Goal: Information Seeking & Learning: Learn about a topic

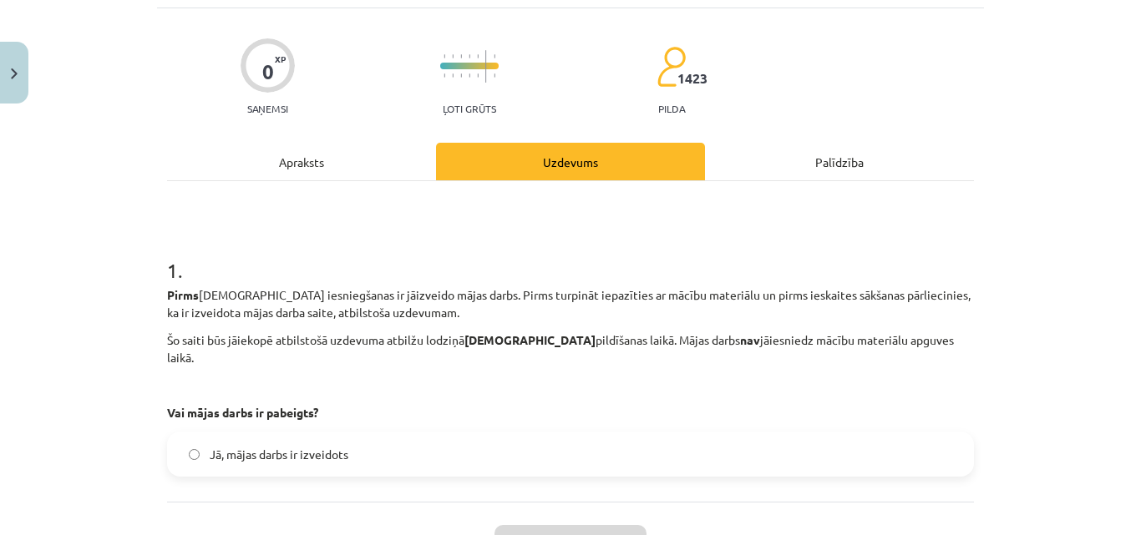
scroll to position [220, 0]
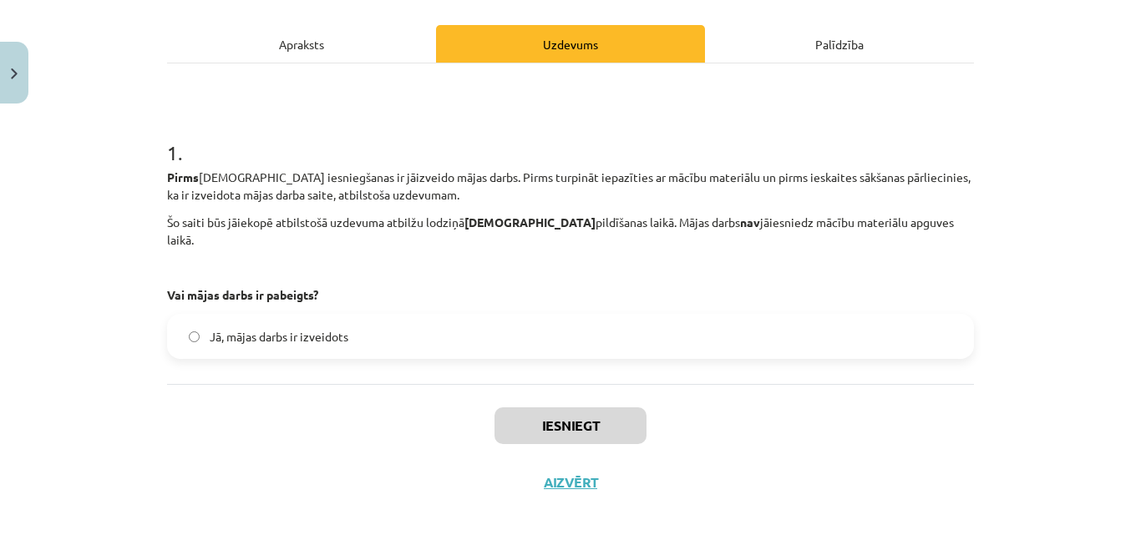
click at [838, 59] on div "Palīdzība" at bounding box center [839, 44] width 269 height 38
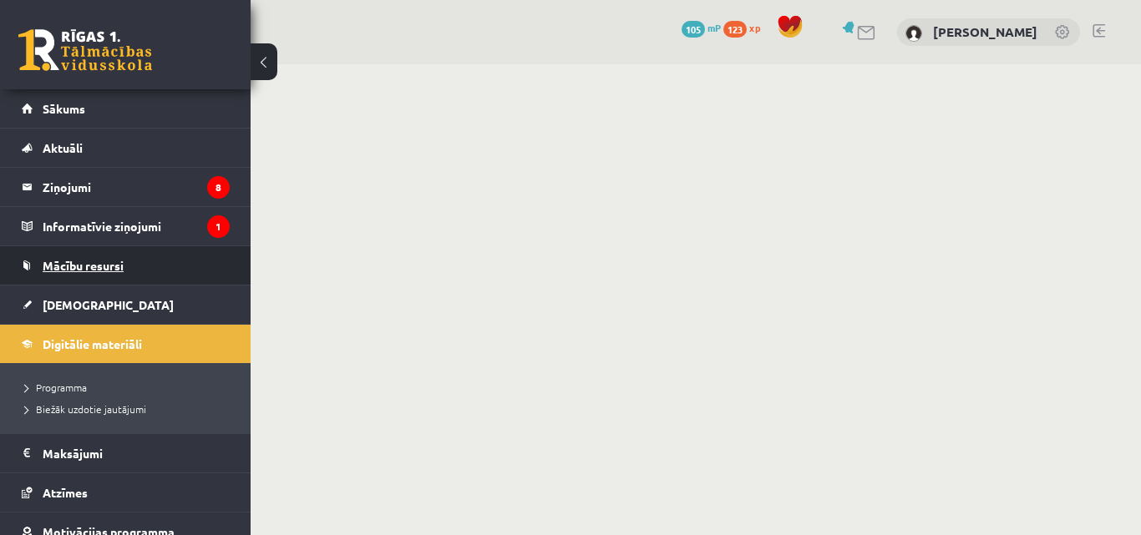
click at [104, 263] on span "Mācību resursi" at bounding box center [83, 265] width 81 height 15
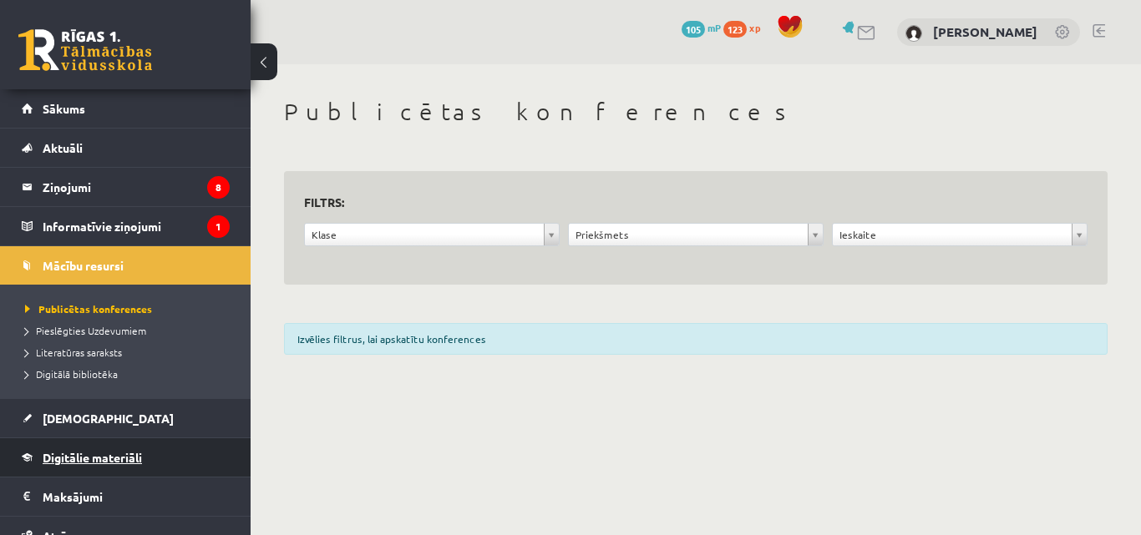
click at [59, 455] on span "Digitālie materiāli" at bounding box center [92, 457] width 99 height 15
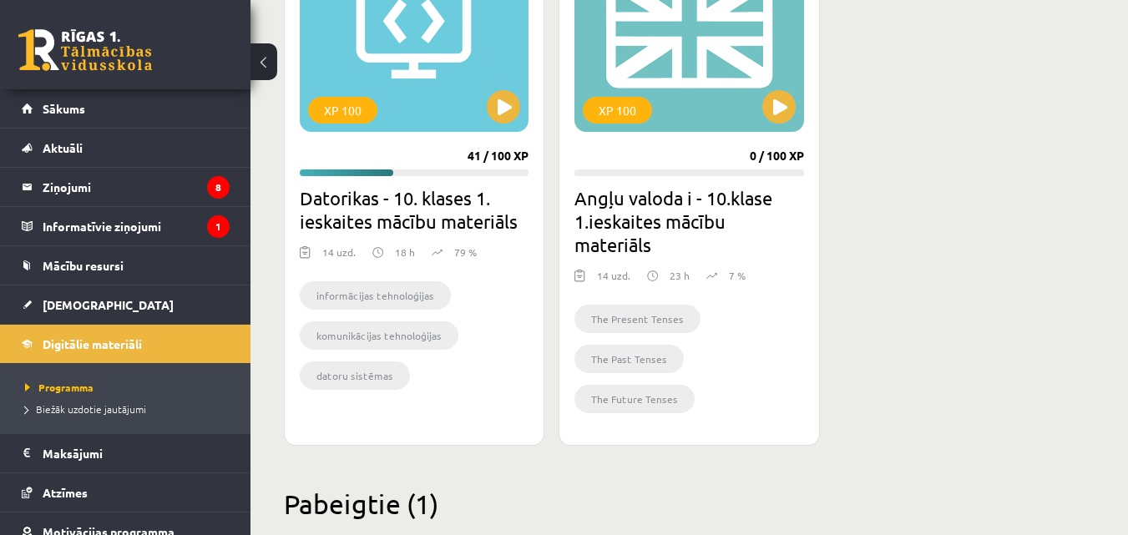
scroll to position [512, 0]
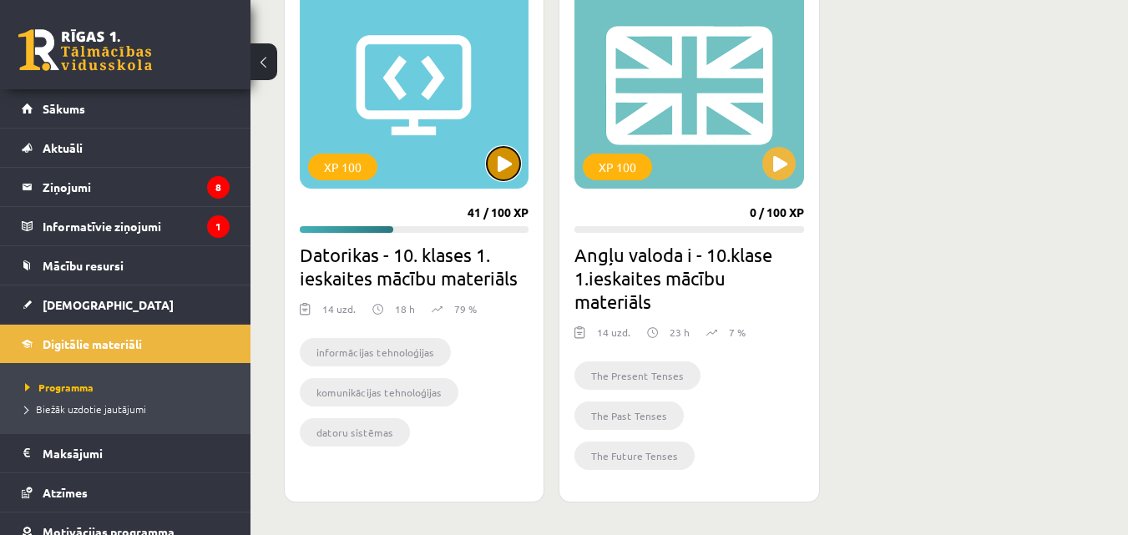
click at [504, 159] on button at bounding box center [503, 163] width 33 height 33
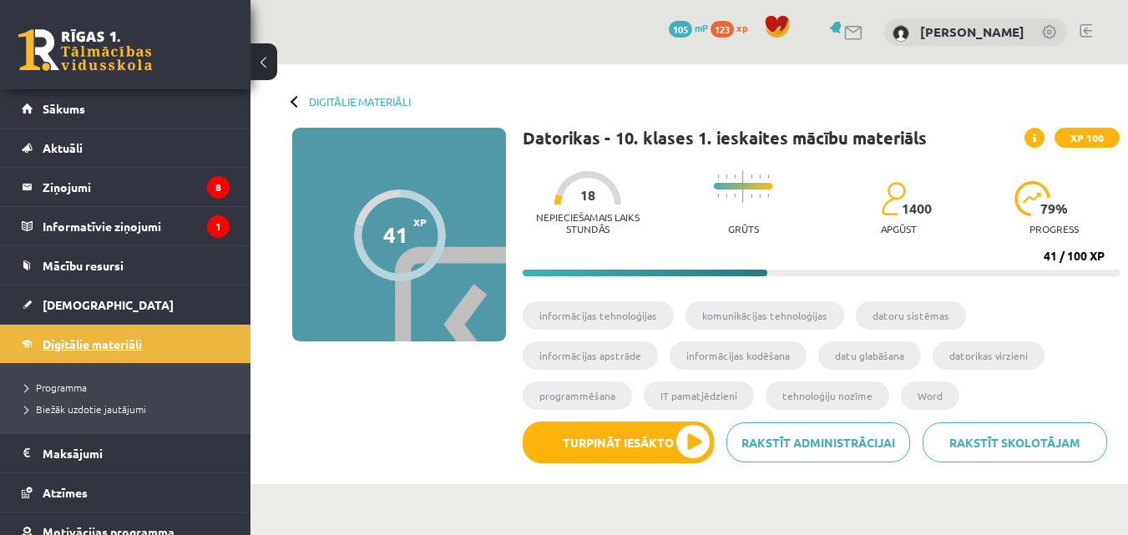
click at [98, 347] on span "Digitālie materiāli" at bounding box center [92, 344] width 99 height 15
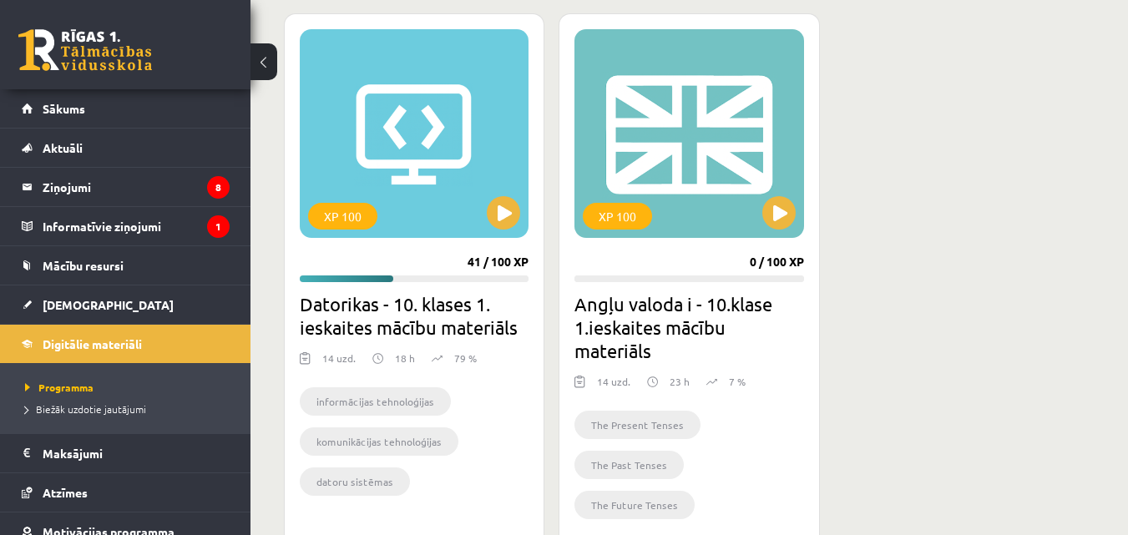
scroll to position [527, 0]
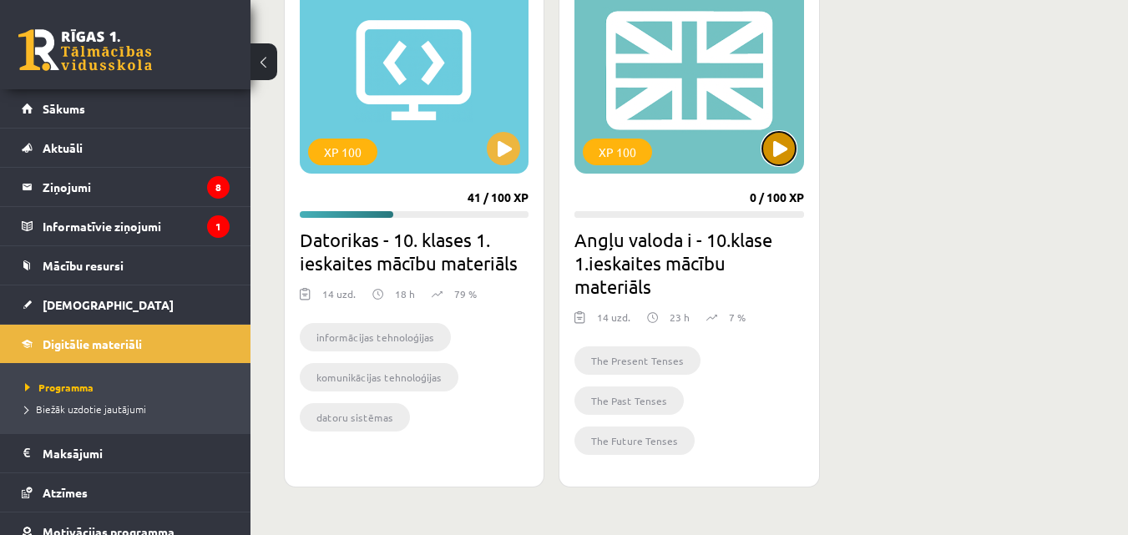
click at [777, 146] on button at bounding box center [778, 148] width 33 height 33
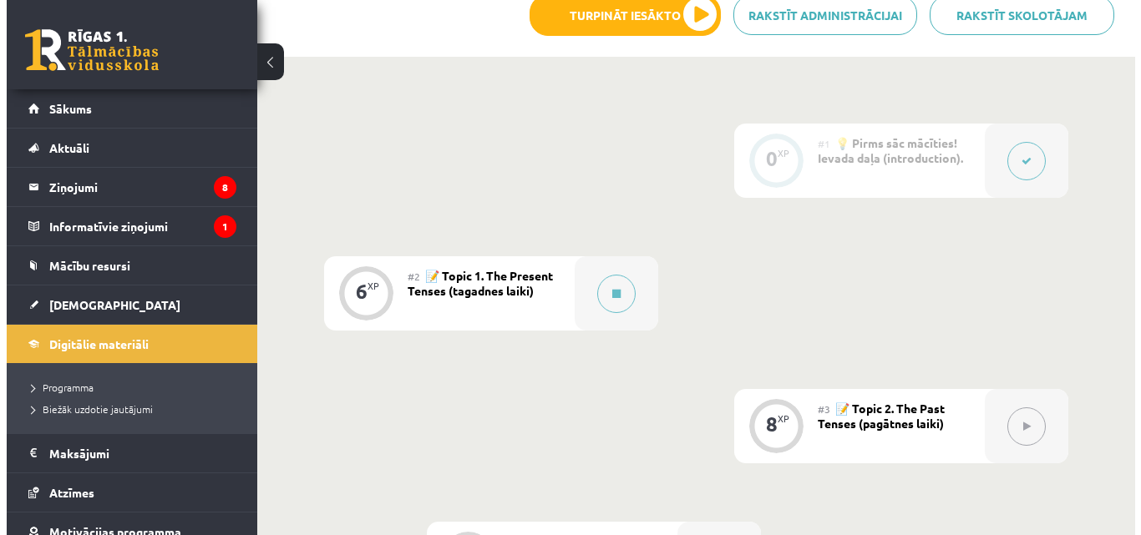
scroll to position [474, 0]
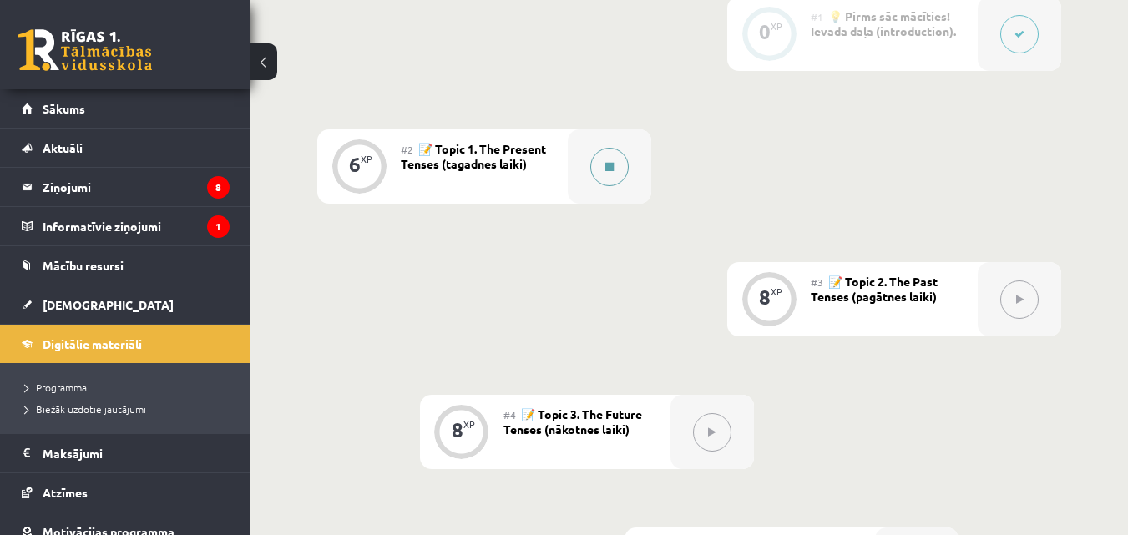
click at [605, 162] on icon at bounding box center [609, 167] width 8 height 10
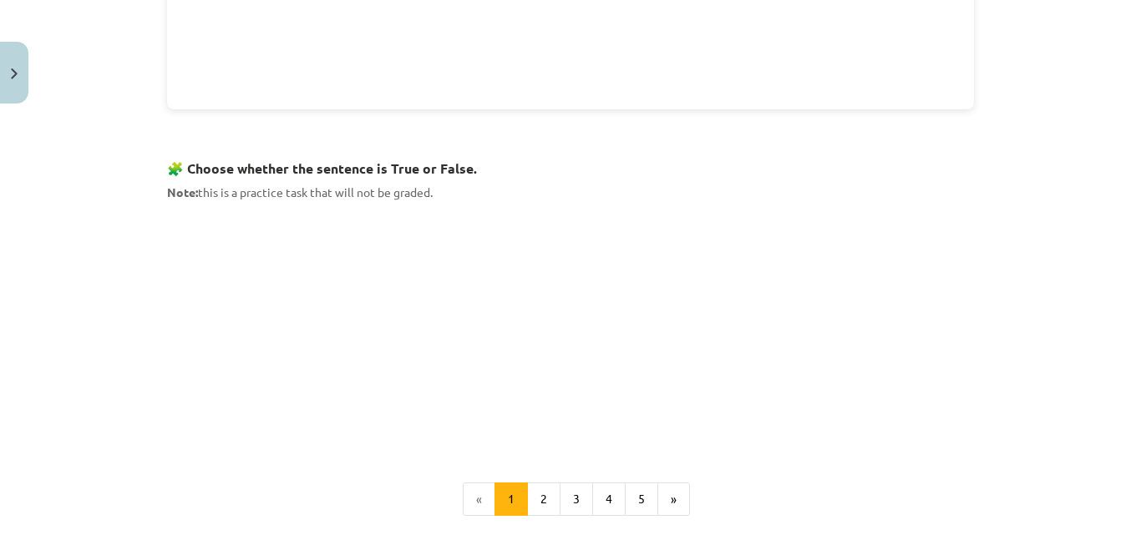
scroll to position [1054, 0]
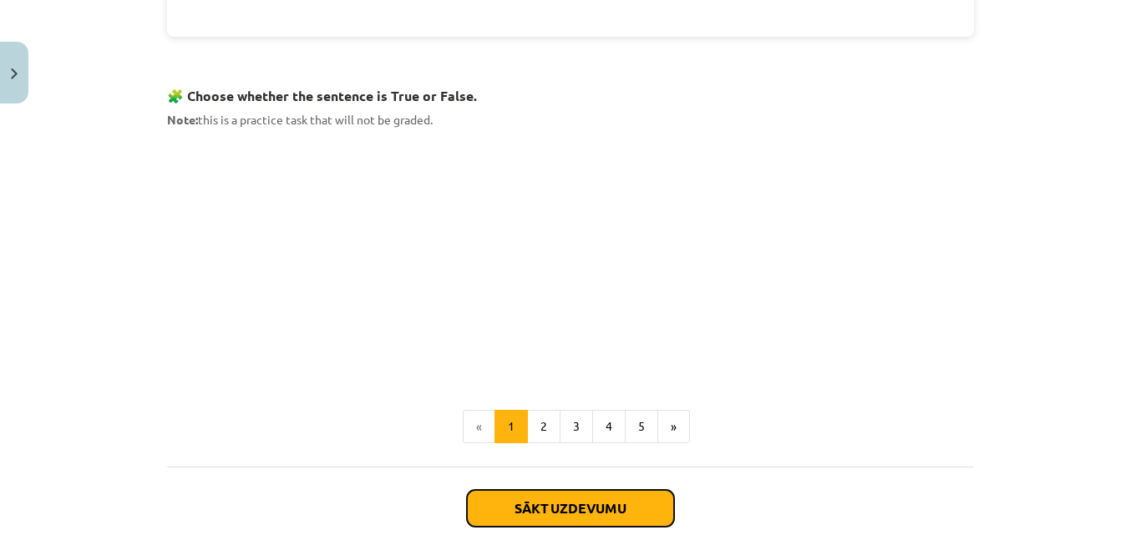
click at [549, 498] on button "Sākt uzdevumu" at bounding box center [570, 508] width 207 height 37
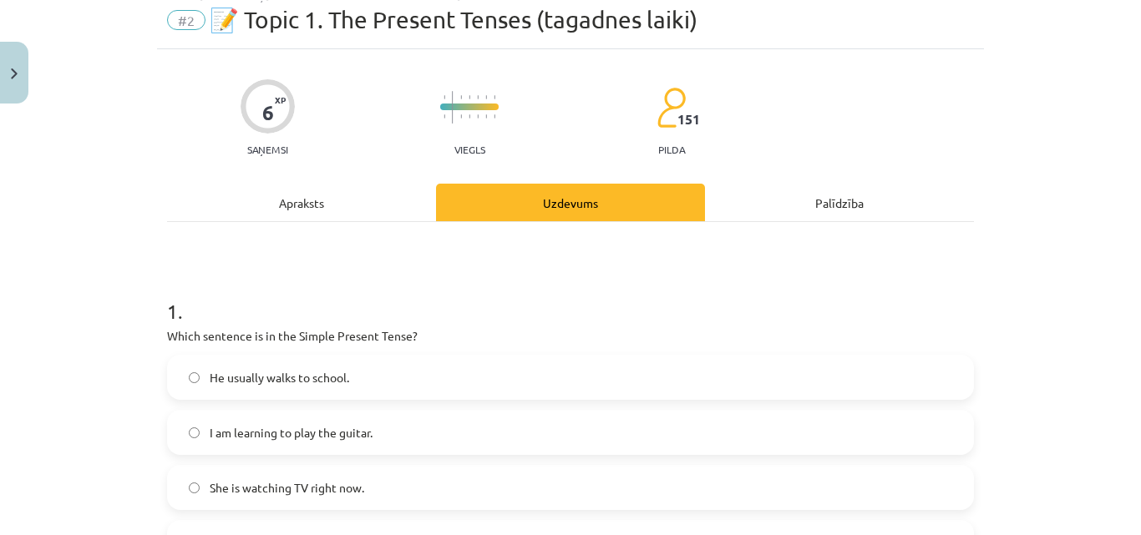
scroll to position [42, 0]
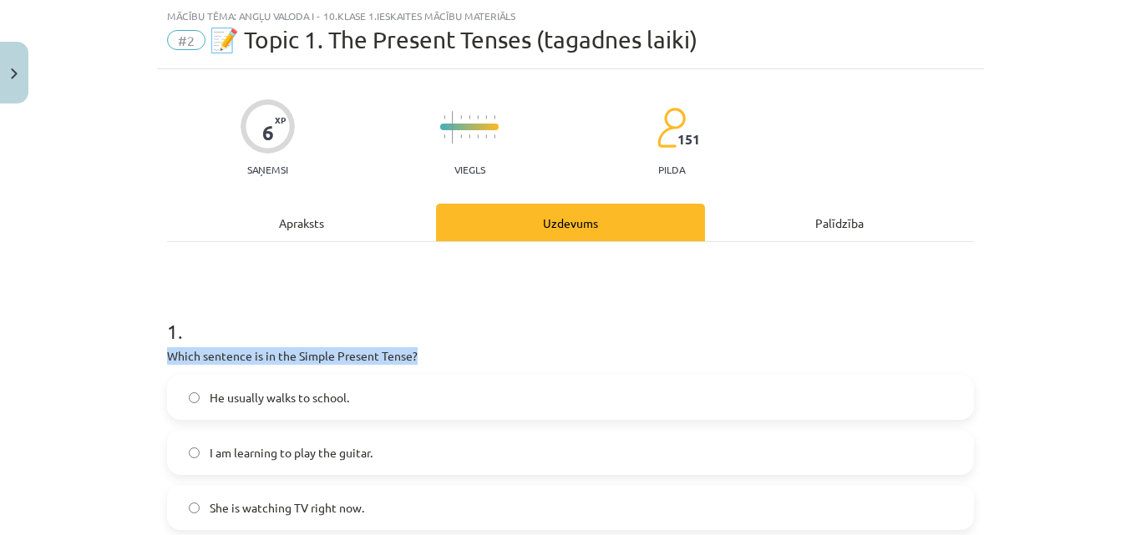
drag, startPoint x: 410, startPoint y: 357, endPoint x: 161, endPoint y: 360, distance: 248.9
click at [167, 360] on p "Which sentence is in the Simple Present Tense?" at bounding box center [570, 356] width 807 height 18
copy p "Which sentence is in the Simple Present Tense?"
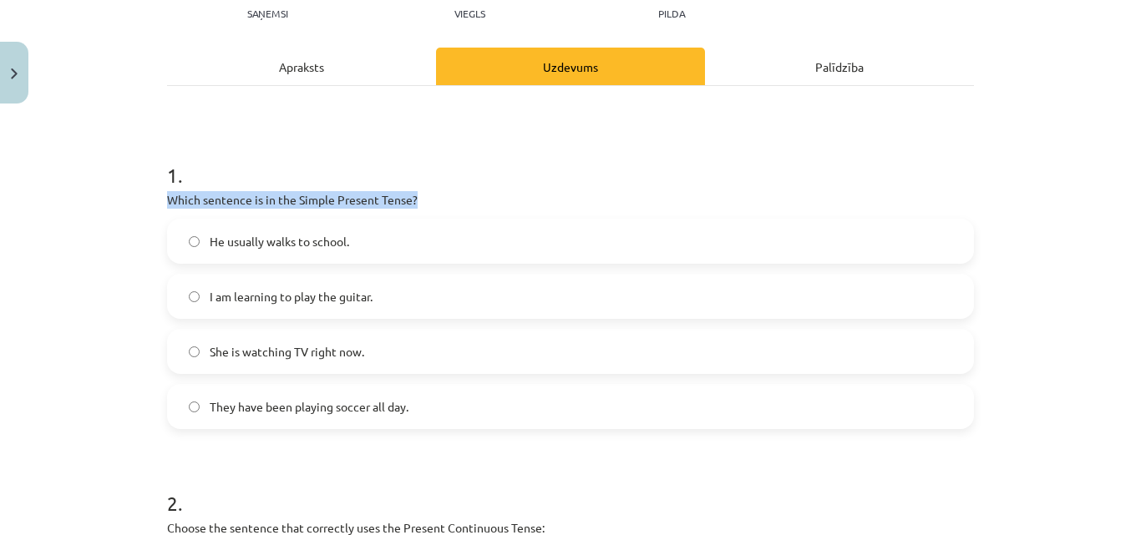
scroll to position [232, 0]
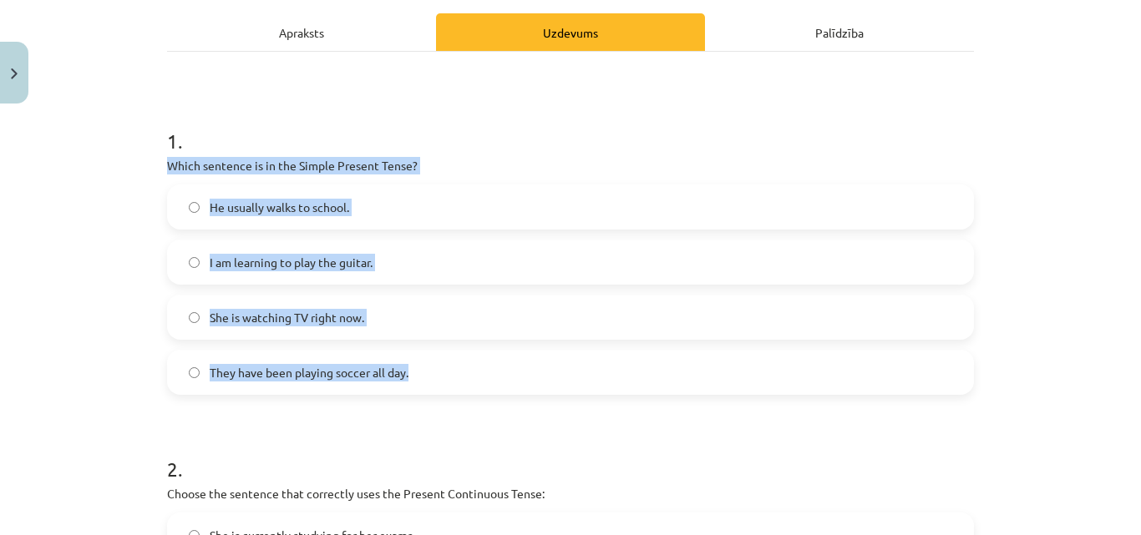
drag, startPoint x: 418, startPoint y: 372, endPoint x: 158, endPoint y: 164, distance: 332.7
click at [158, 164] on div "6 XP Saņemsi Viegls 151 pilda Apraksts Uzdevums Palīdzība 1 . Which sentence is…" at bounding box center [570, 541] width 827 height 1324
copy div "Which sentence is in the Simple Present Tense? He usually walks to school. I am…"
click at [107, 261] on div "Mācību tēma: Angļu valoda i - 10.[PERSON_NAME] 1.ieskaites mācību materiāls #2 …" at bounding box center [570, 267] width 1141 height 535
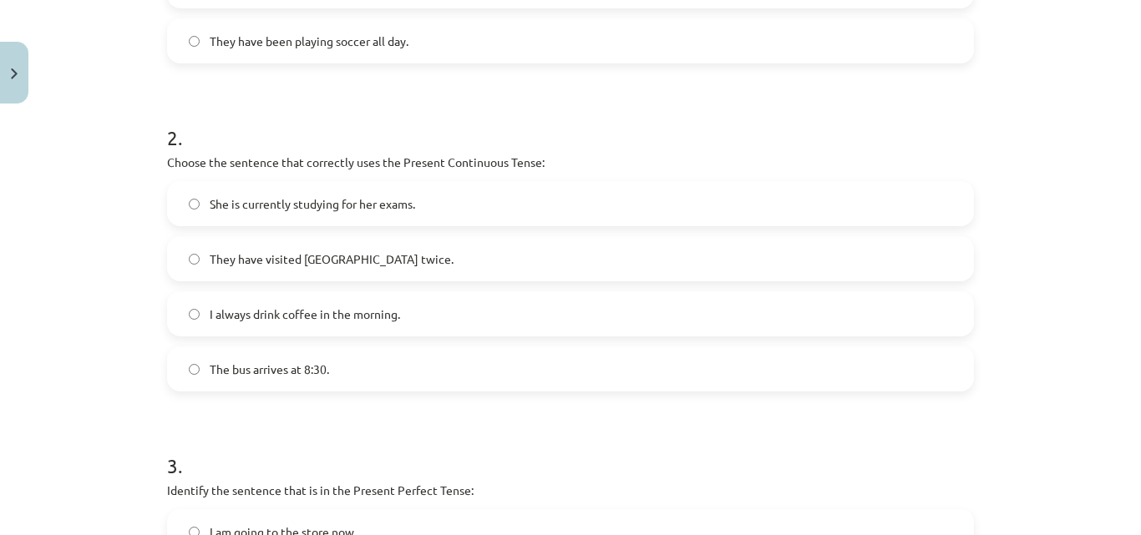
scroll to position [561, 0]
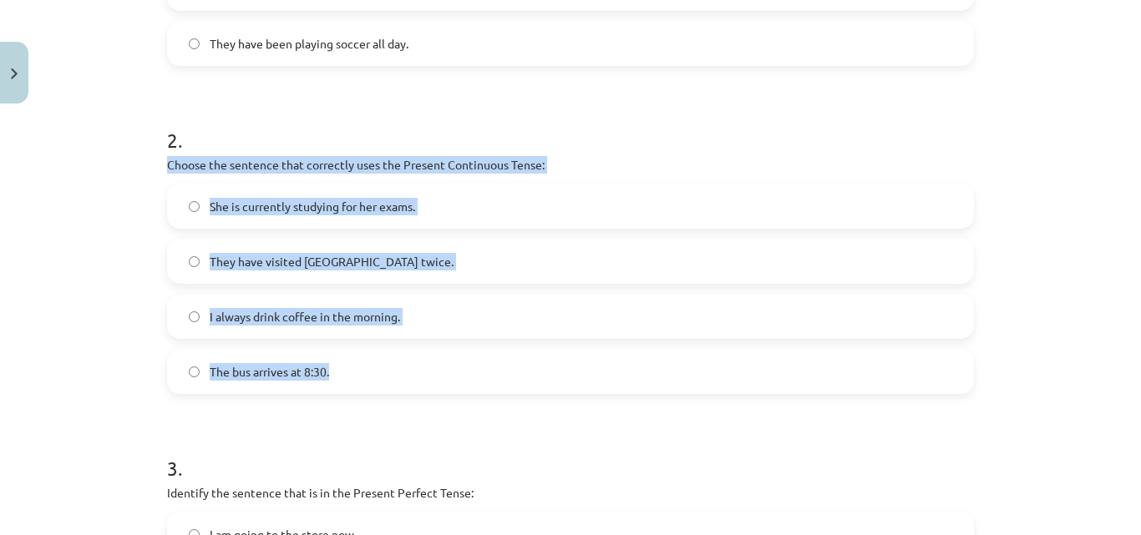
drag, startPoint x: 160, startPoint y: 163, endPoint x: 337, endPoint y: 351, distance: 258.1
click at [337, 351] on div "2 . Choose the sentence that correctly uses the Present Continuous Tense: She i…" at bounding box center [570, 246] width 807 height 295
copy div "Choose the sentence that correctly uses the Present Continuous Tense: She is cu…"
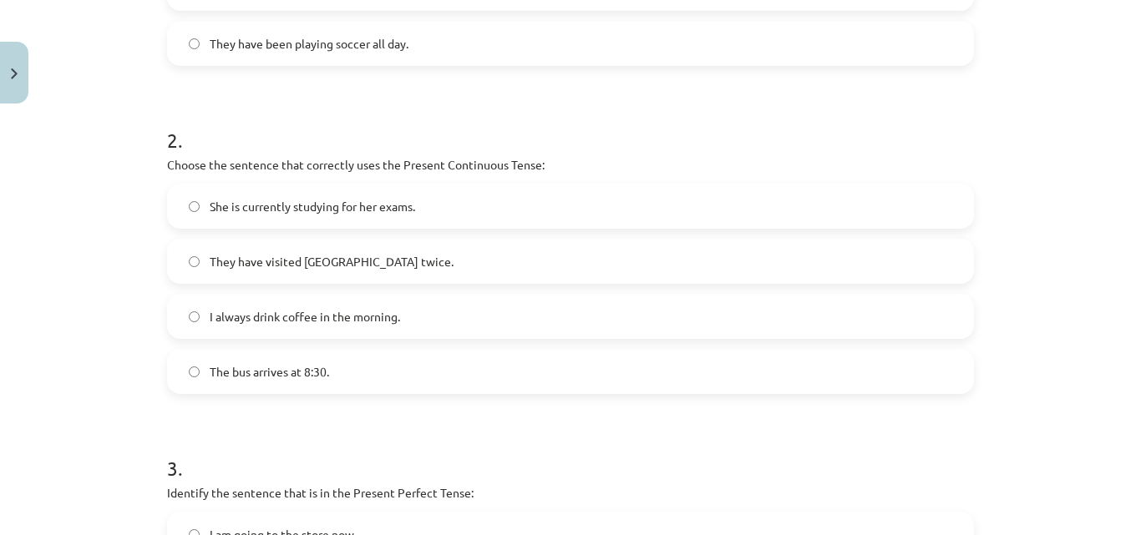
click at [686, 440] on h1 "3 ." at bounding box center [570, 454] width 807 height 52
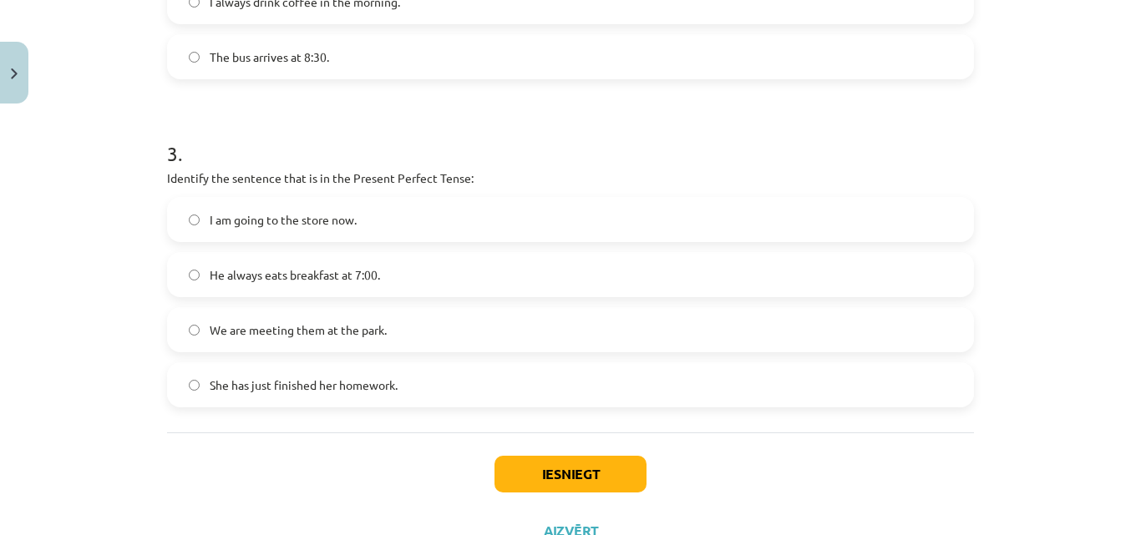
scroll to position [896, 0]
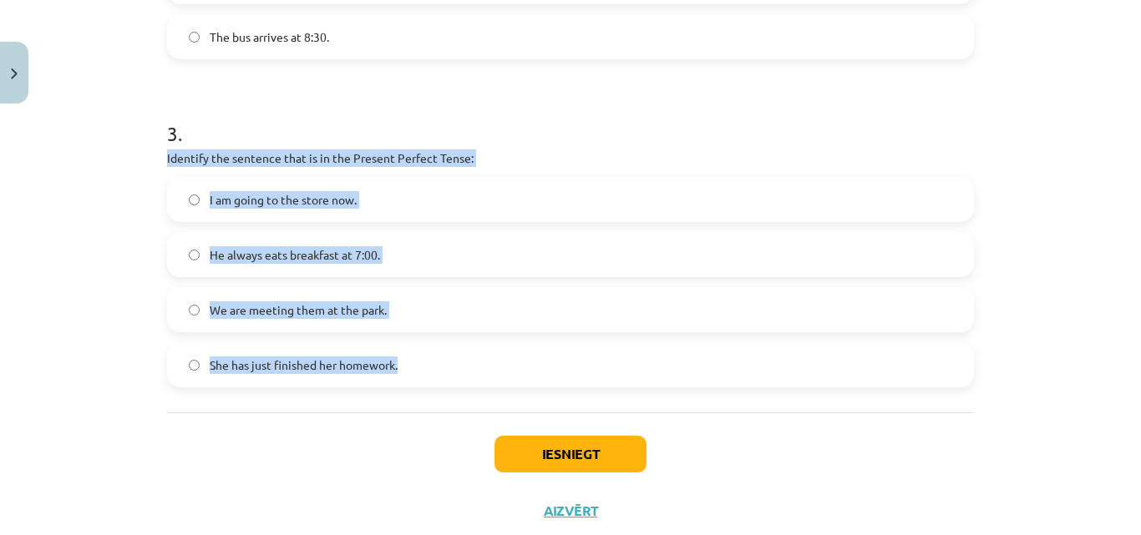
drag, startPoint x: 154, startPoint y: 159, endPoint x: 423, endPoint y: 385, distance: 350.8
copy div "Identify the sentence that is in the Present Perfect Tense: I am going to the s…"
click at [149, 383] on div "Mācību tēma: Angļu valoda i - 10.[PERSON_NAME] 1.ieskaites mācību materiāls #2 …" at bounding box center [570, 267] width 1141 height 535
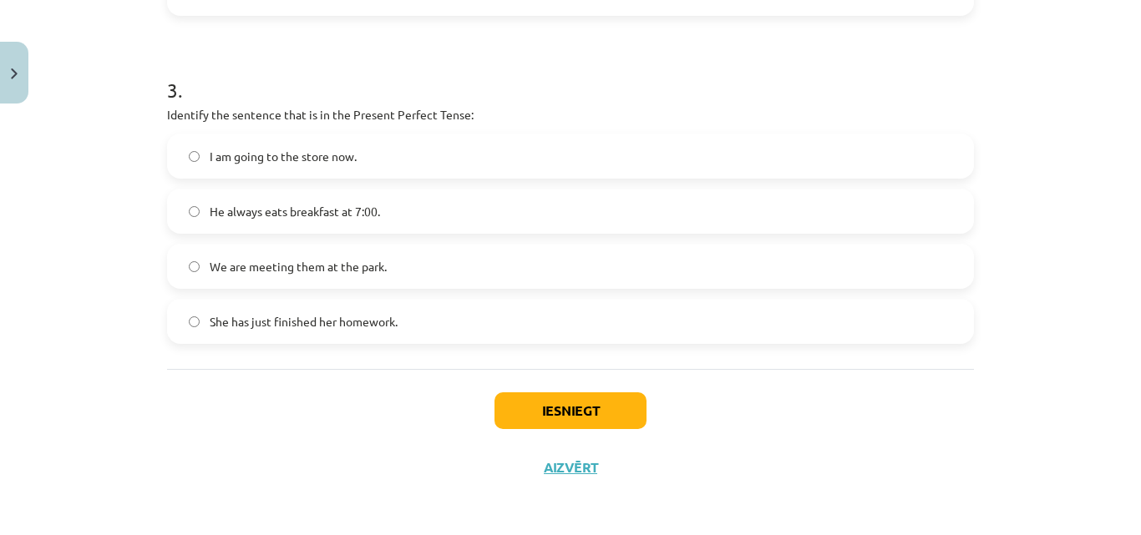
scroll to position [942, 0]
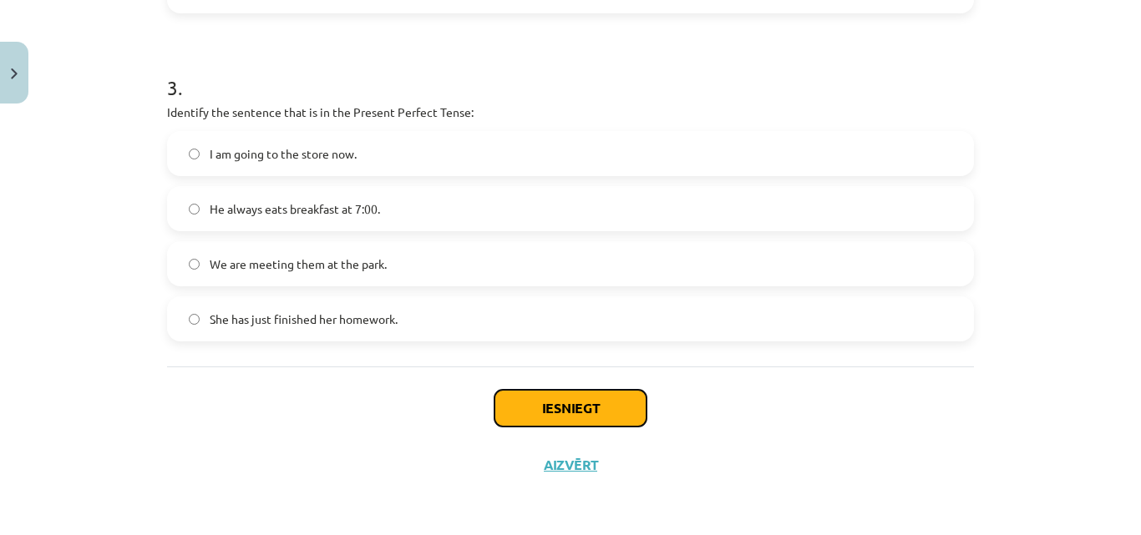
click at [576, 400] on button "Iesniegt" at bounding box center [570, 408] width 152 height 37
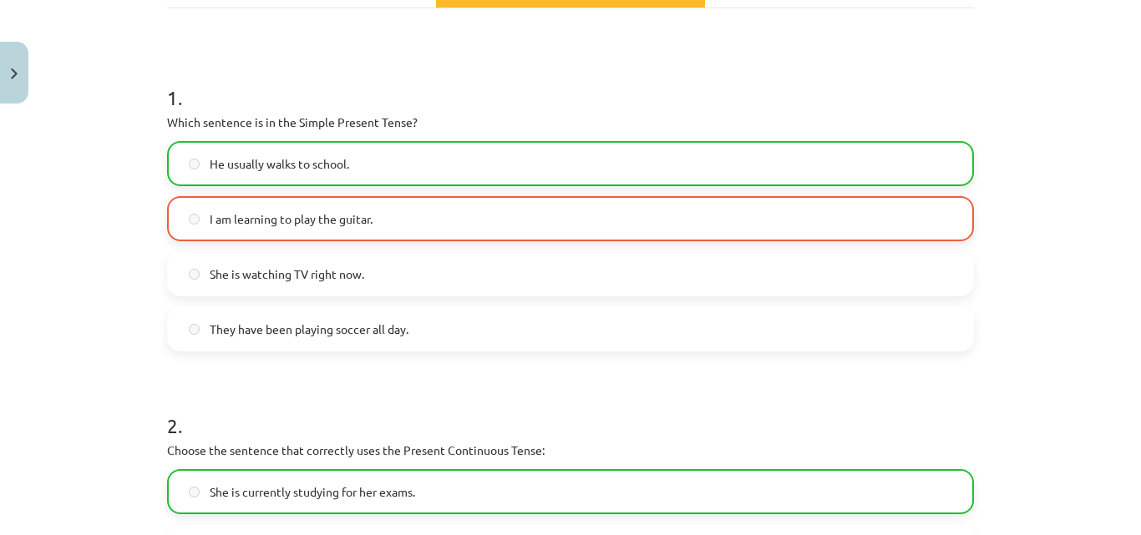
scroll to position [238, 0]
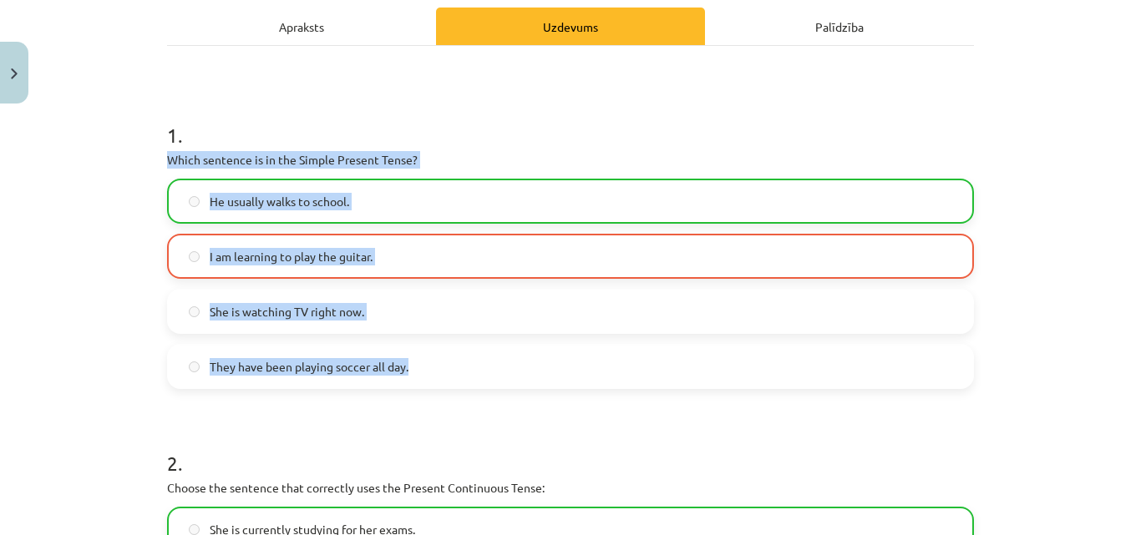
drag, startPoint x: 446, startPoint y: 365, endPoint x: 160, endPoint y: 158, distance: 352.8
click at [167, 158] on div "1 . Which sentence is in the Simple Present Tense? He usually walks to school. …" at bounding box center [570, 241] width 807 height 295
copy div "Which sentence is in the Simple Present Tense? He usually walks to school. I am…"
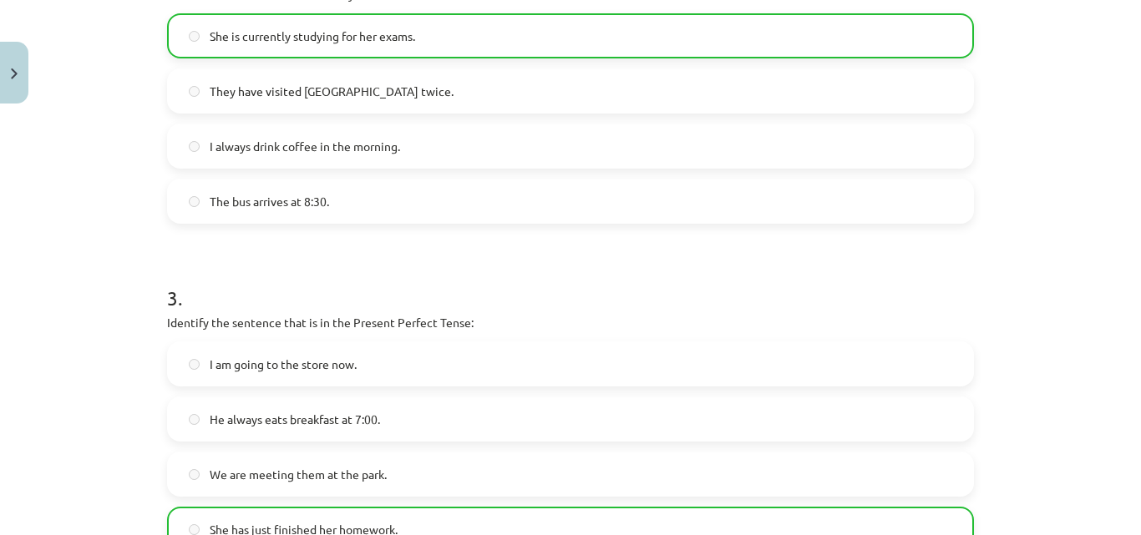
scroll to position [995, 0]
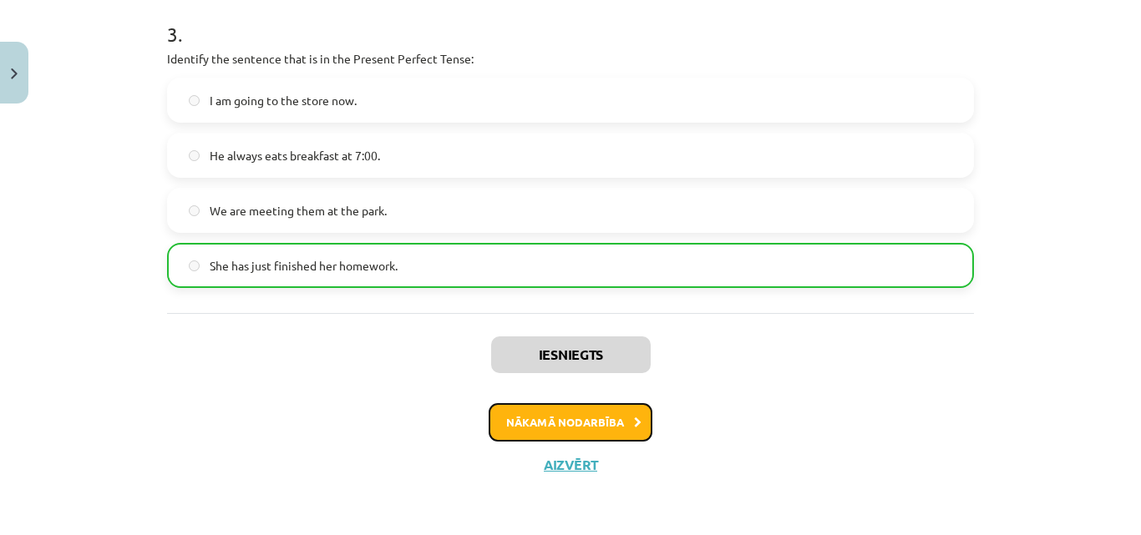
click at [574, 423] on button "Nākamā nodarbība" at bounding box center [570, 422] width 164 height 38
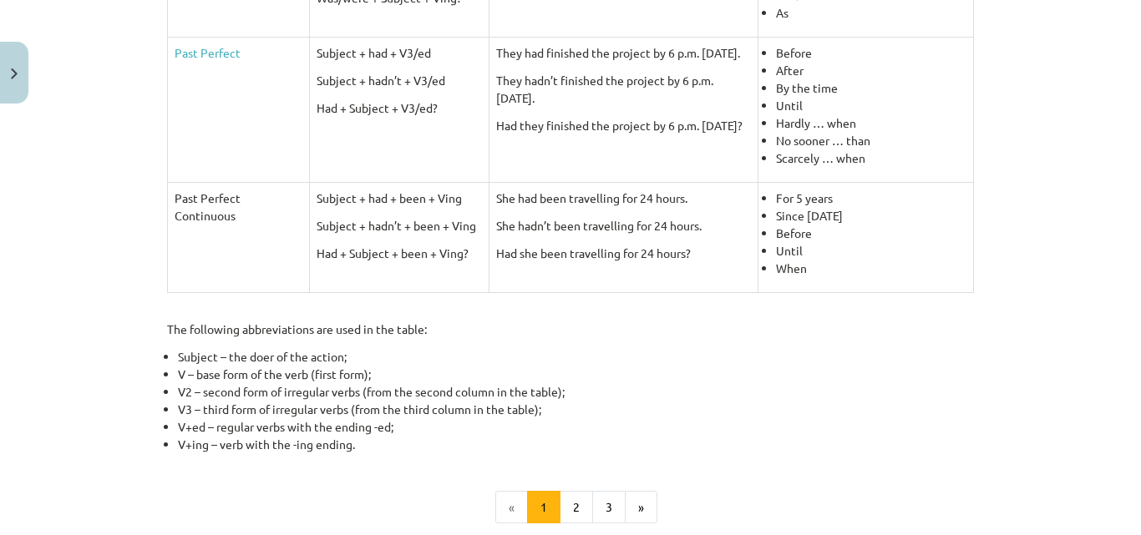
scroll to position [879, 0]
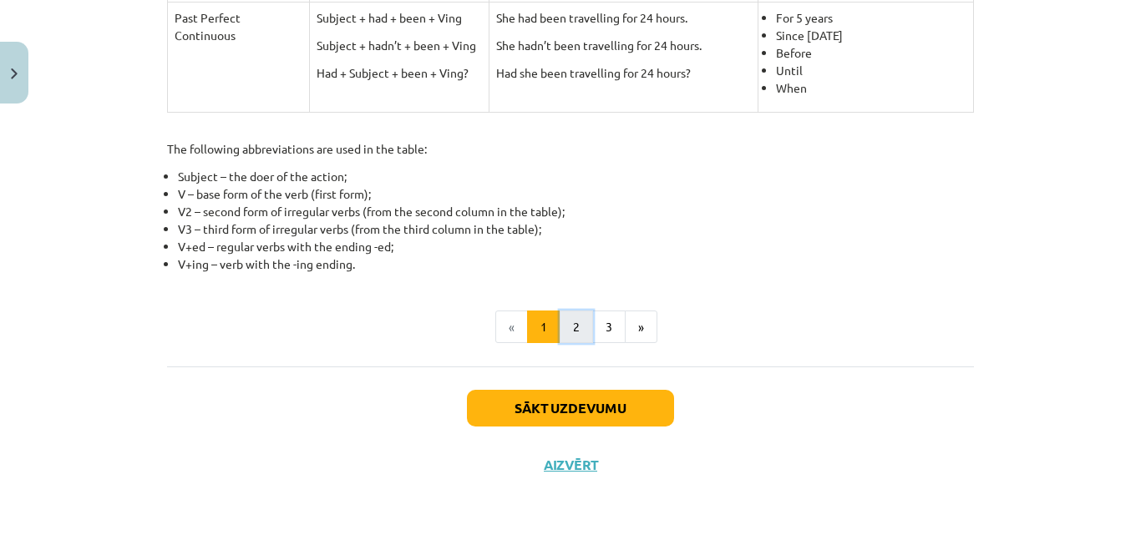
click at [577, 328] on button "2" at bounding box center [575, 327] width 33 height 33
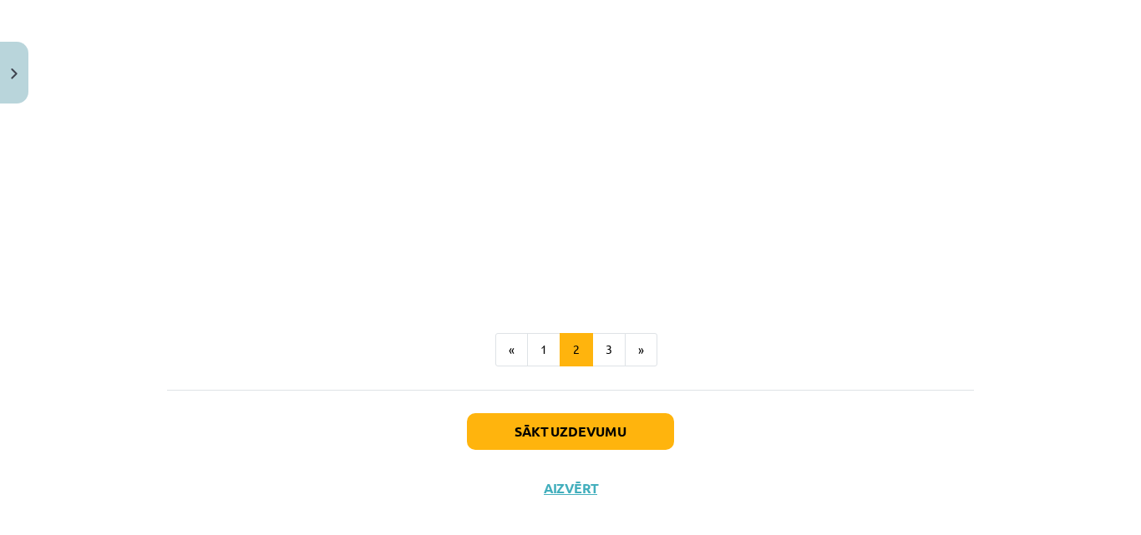
scroll to position [940, 0]
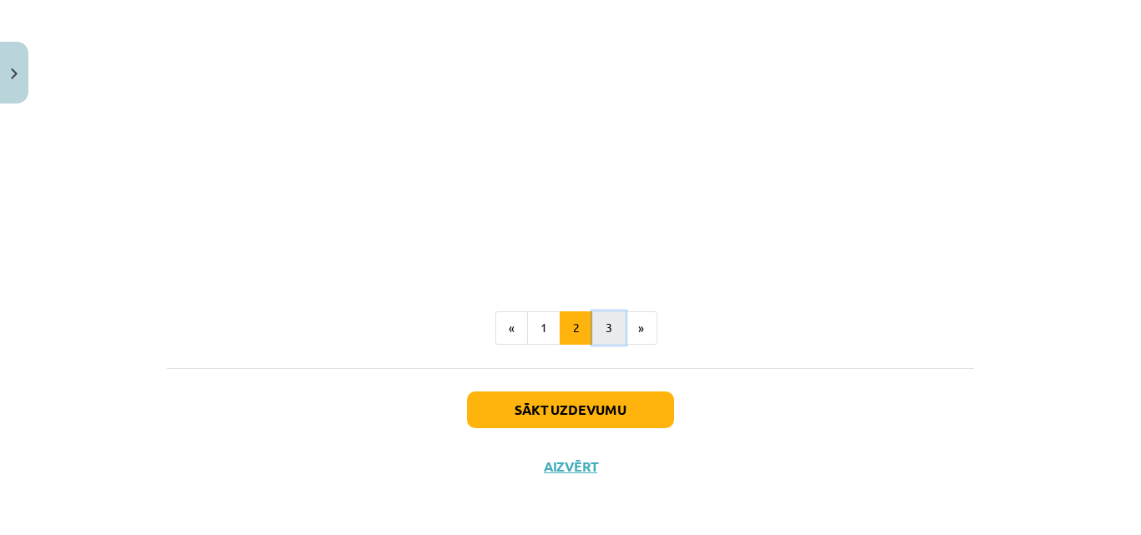
click at [604, 330] on button "3" at bounding box center [608, 327] width 33 height 33
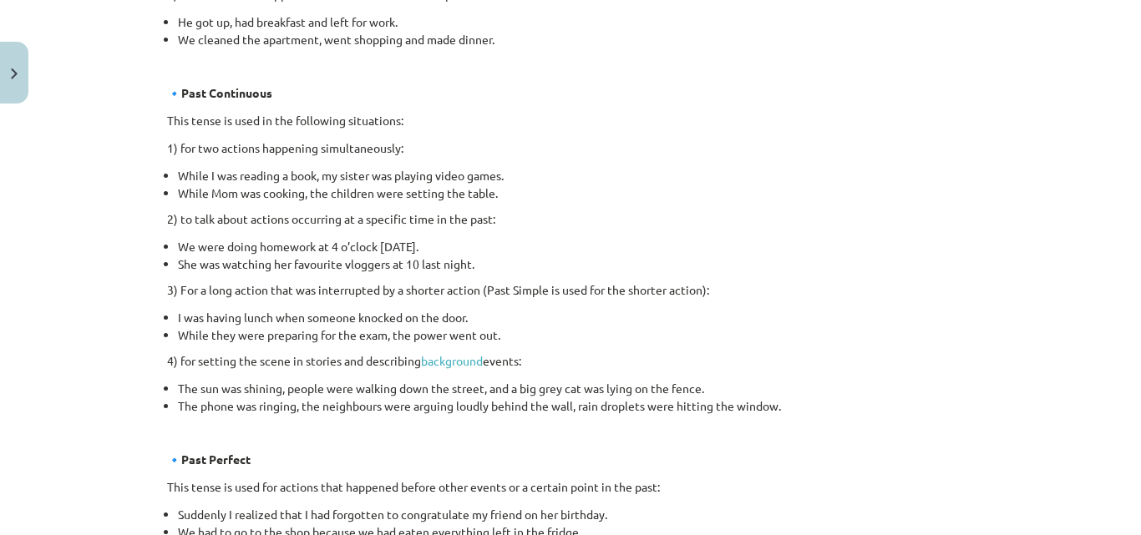
scroll to position [1049, 0]
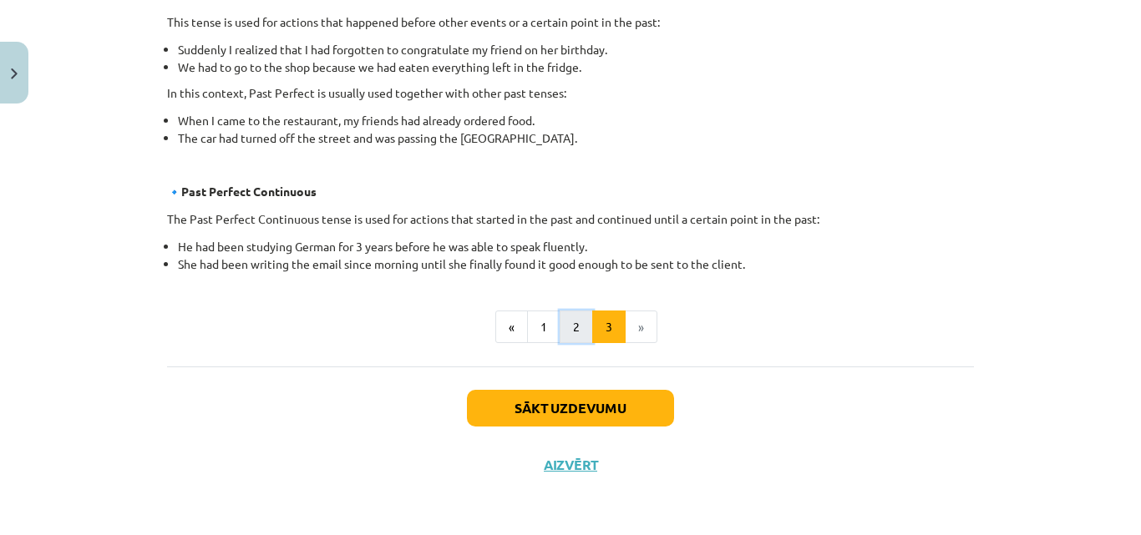
click at [561, 328] on button "2" at bounding box center [575, 327] width 33 height 33
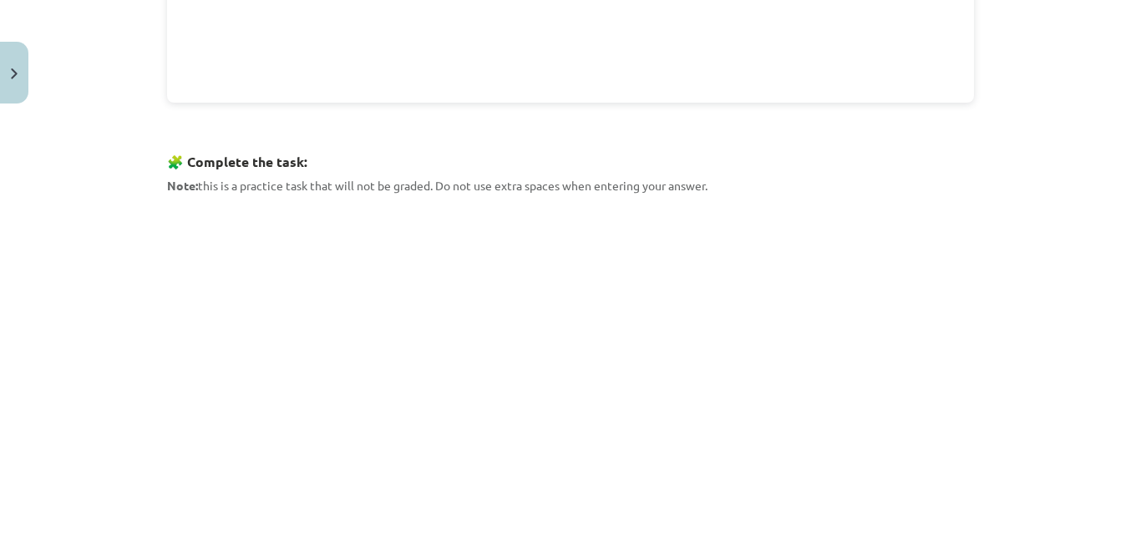
scroll to position [779, 0]
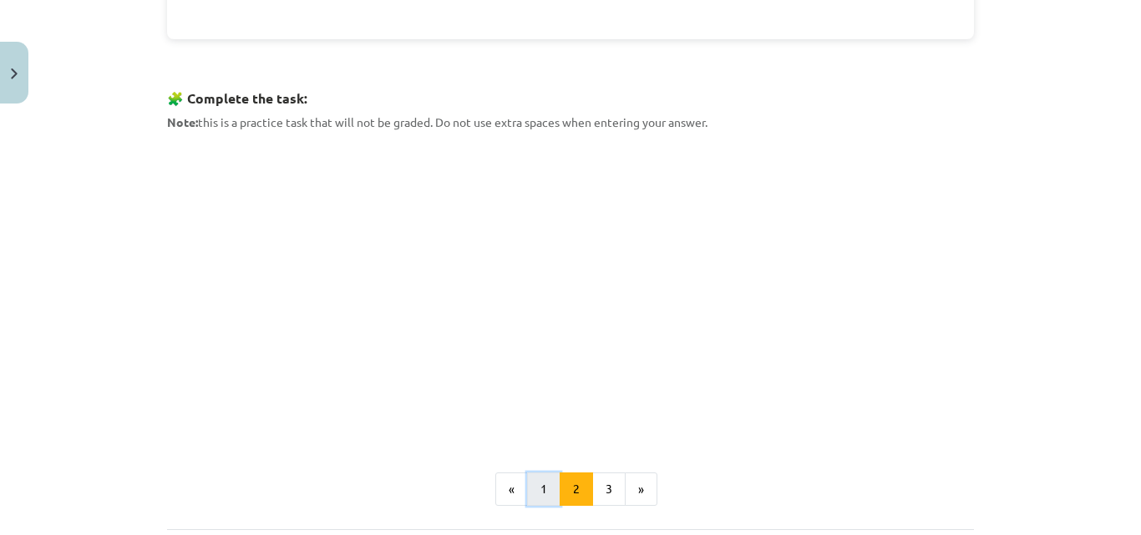
click at [534, 487] on button "1" at bounding box center [543, 489] width 33 height 33
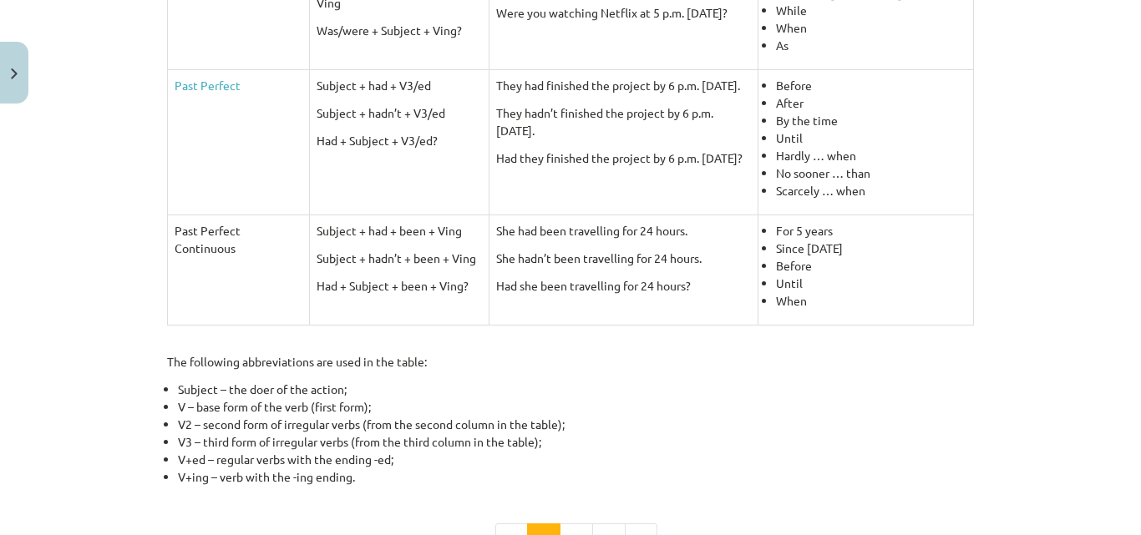
scroll to position [879, 0]
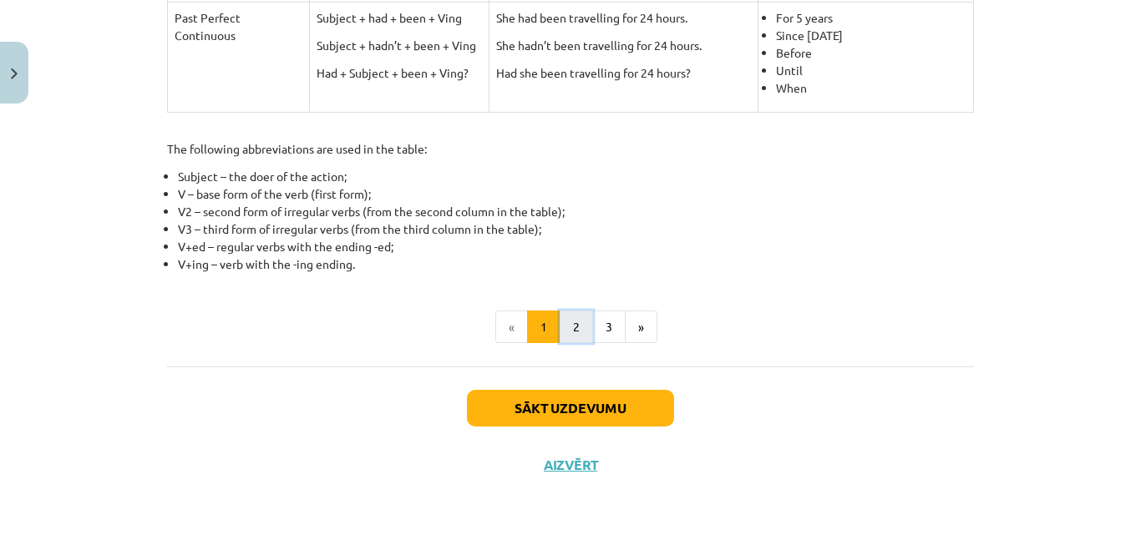
click at [568, 328] on button "2" at bounding box center [575, 327] width 33 height 33
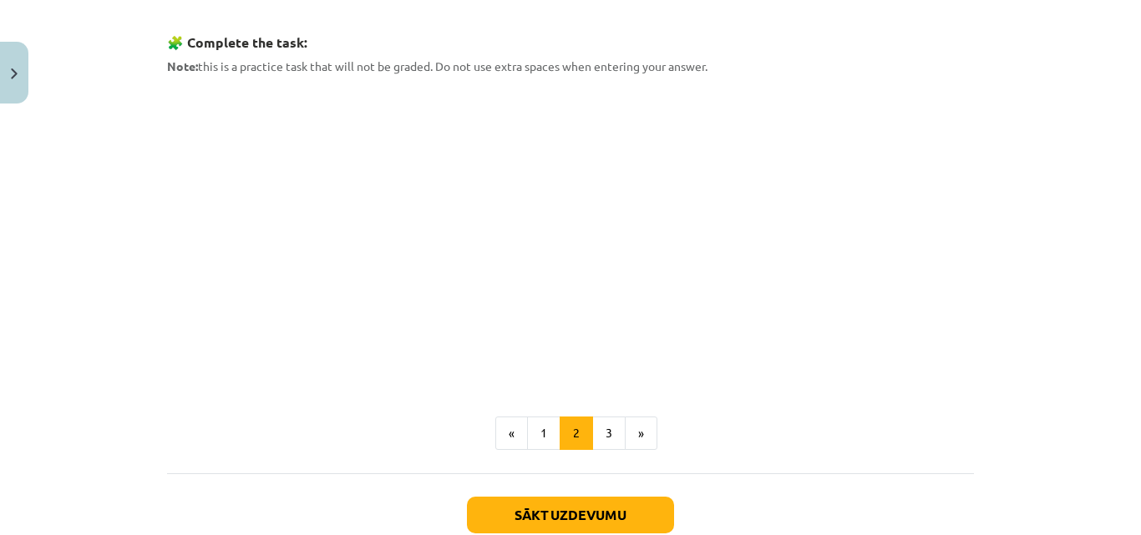
scroll to position [940, 0]
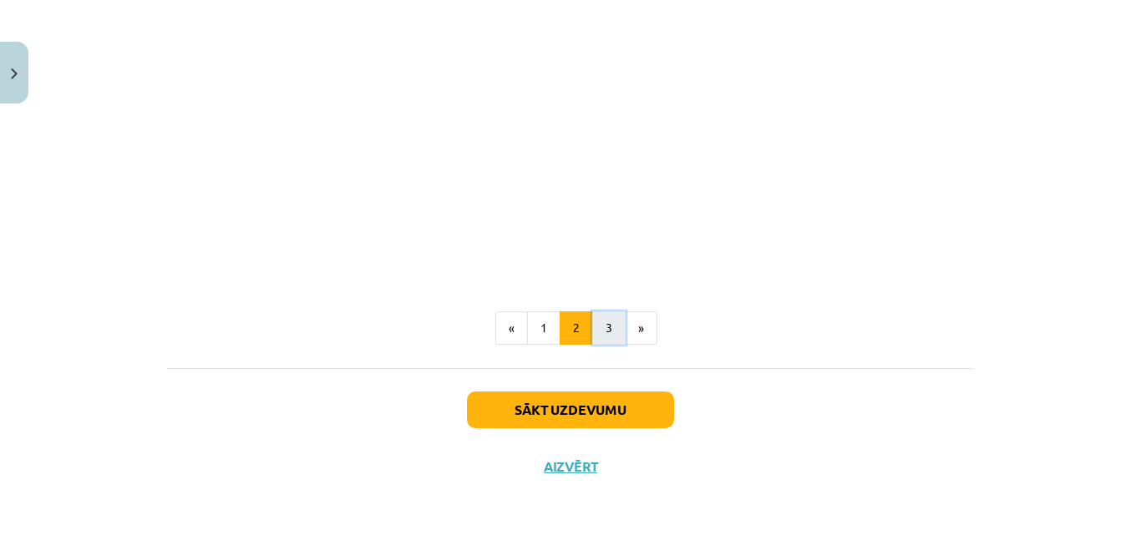
click at [600, 332] on button "3" at bounding box center [608, 327] width 33 height 33
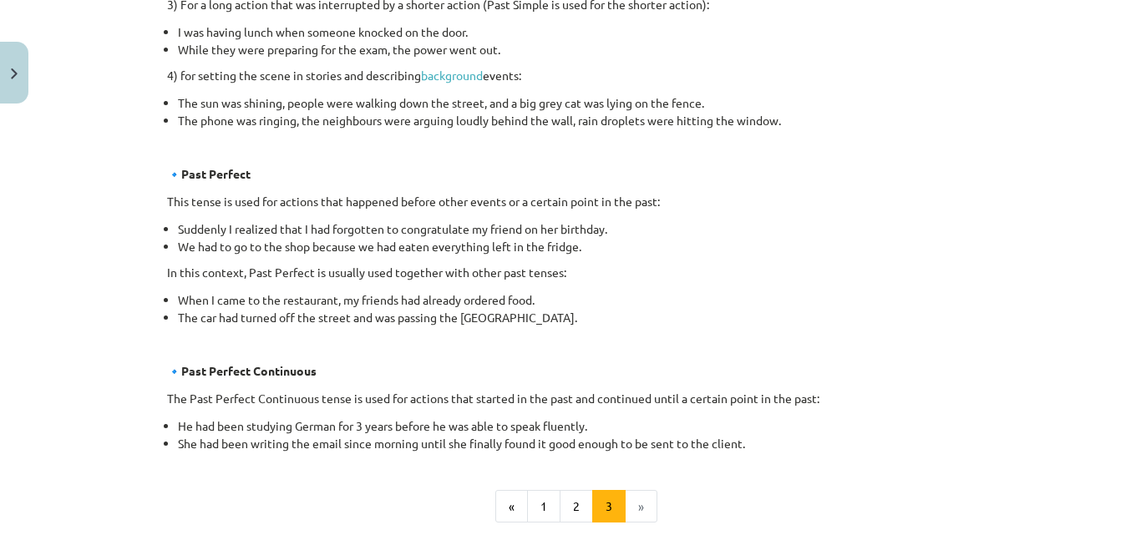
scroll to position [1049, 0]
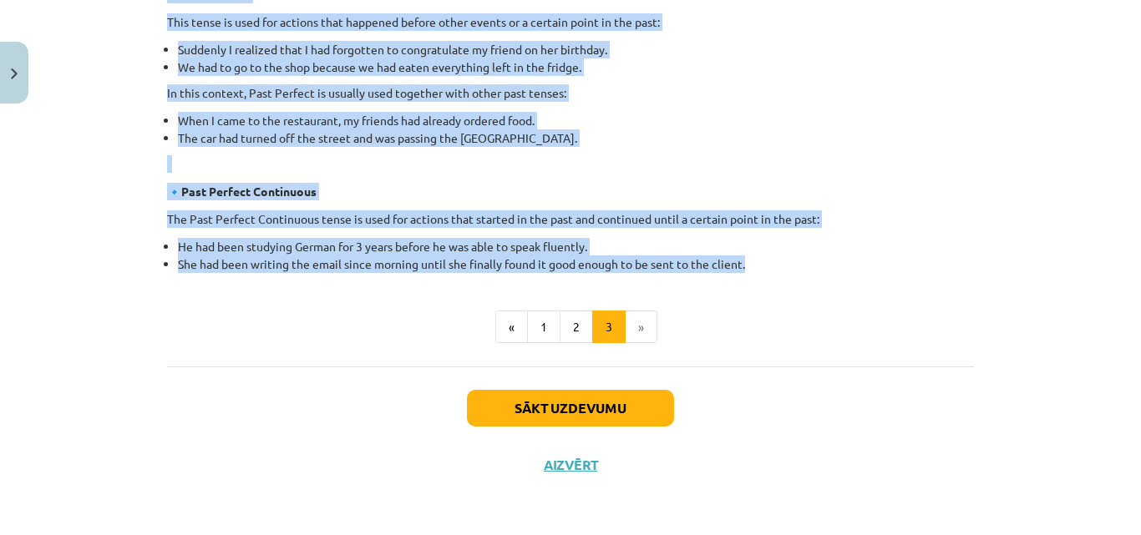
drag, startPoint x: 418, startPoint y: 94, endPoint x: 750, endPoint y: 269, distance: 375.0
copy div "Lore ip dol sita consec ad Elitsed Do eiusmodt in utlaboreetd ma aliquaen admin…"
click at [568, 332] on button "2" at bounding box center [575, 327] width 33 height 33
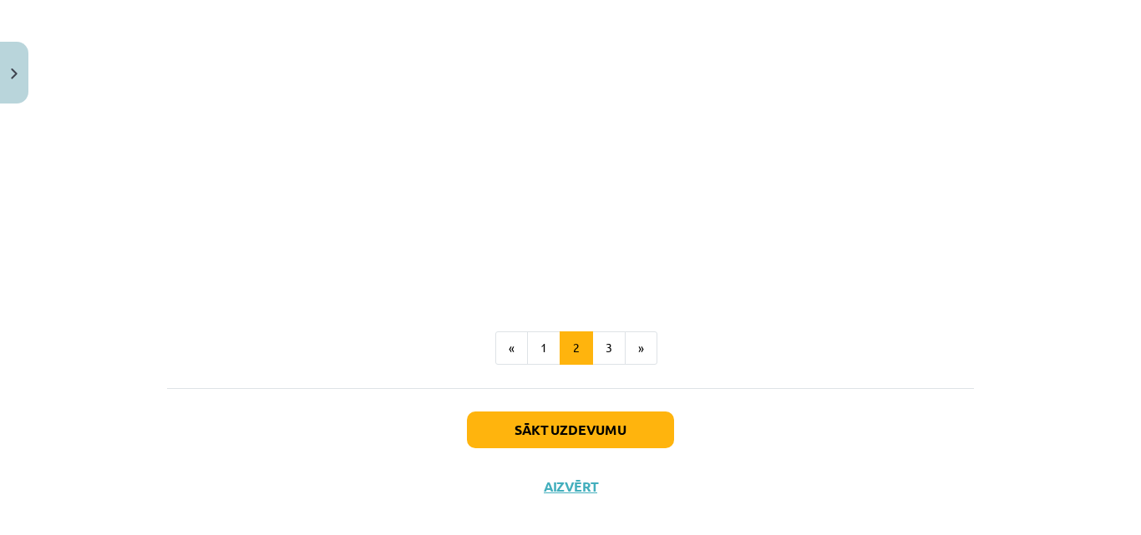
scroll to position [815, 0]
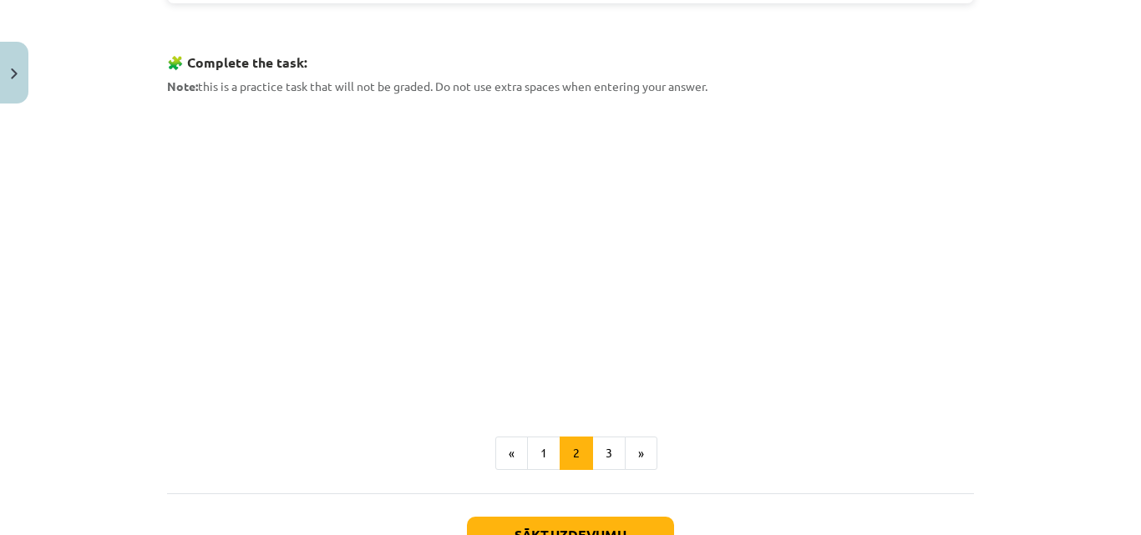
click at [1050, 142] on div "Mācību tēma: Angļu valoda i - 10.[PERSON_NAME] 1.ieskaites mācību materiāls #3 …" at bounding box center [570, 267] width 1141 height 535
click at [539, 445] on button "1" at bounding box center [543, 453] width 33 height 33
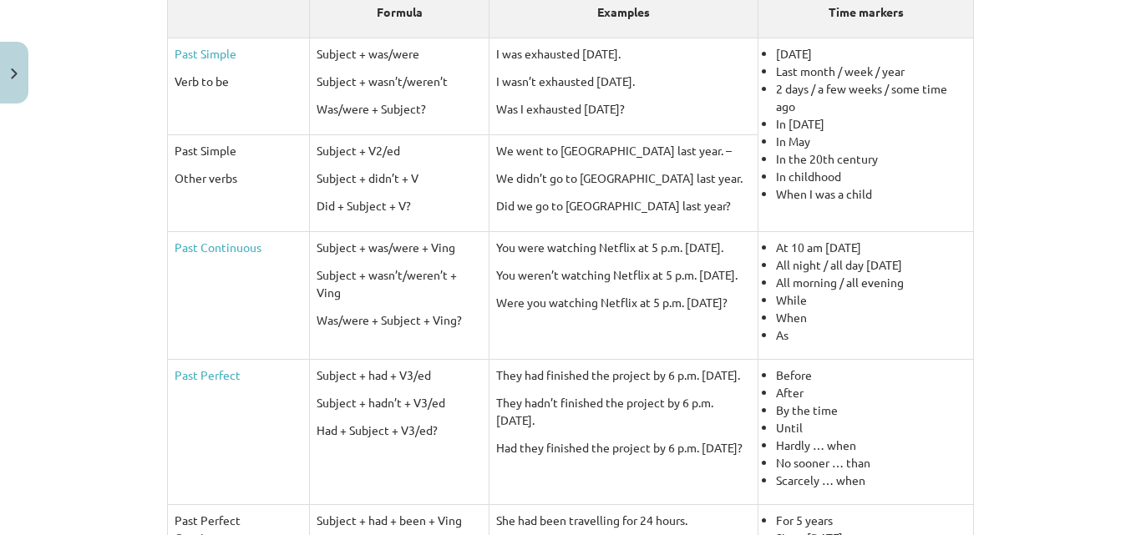
scroll to position [299, 0]
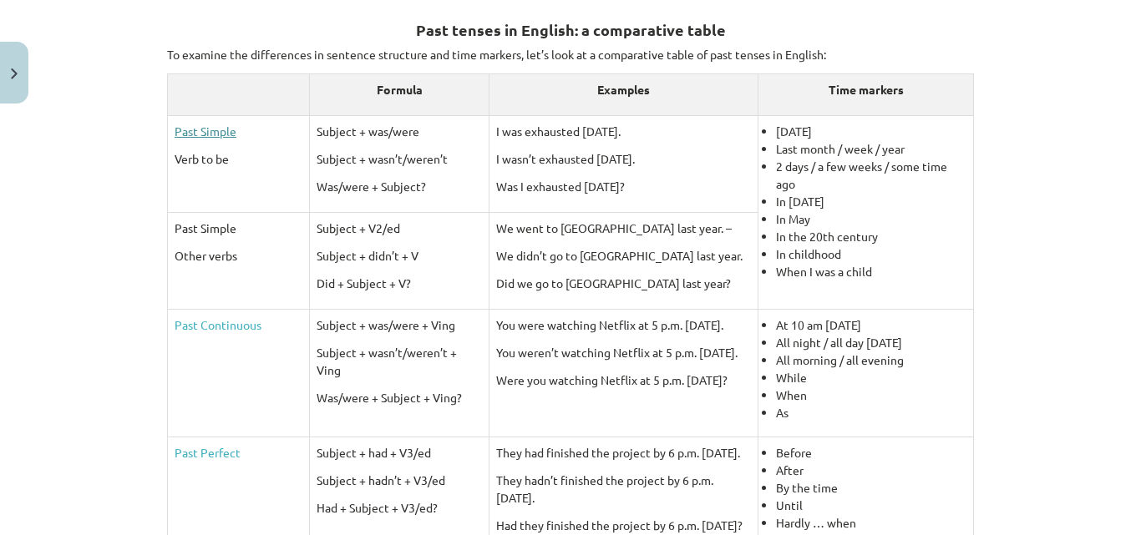
click at [207, 131] on link "Past Simple" at bounding box center [206, 131] width 62 height 15
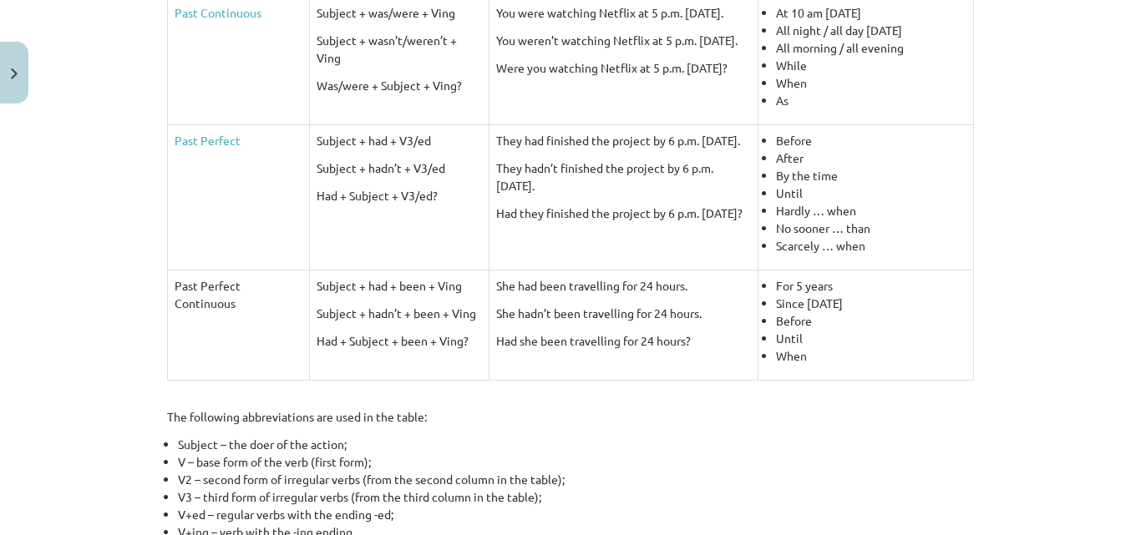
scroll to position [879, 0]
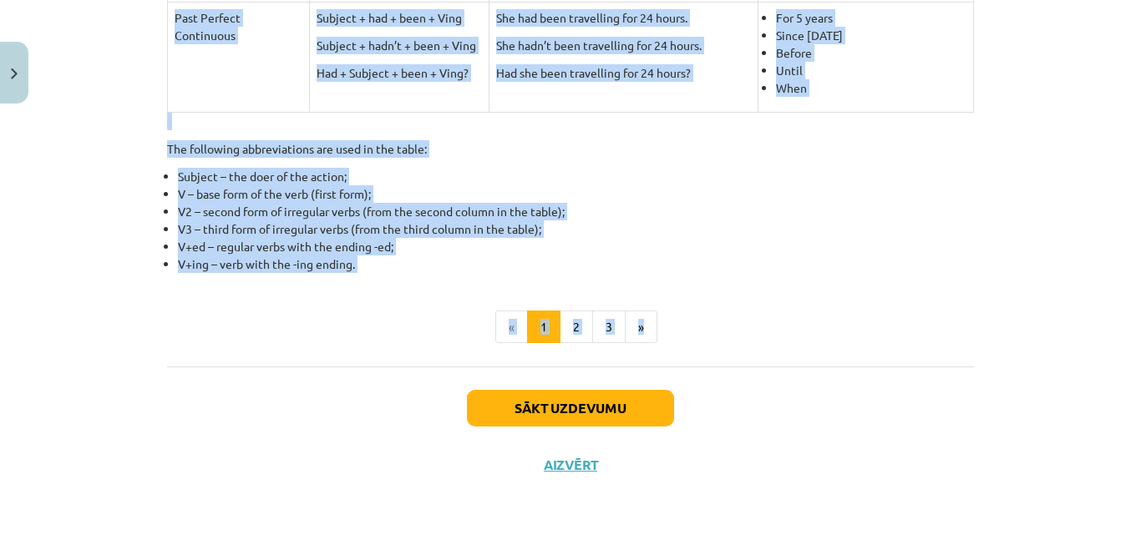
drag, startPoint x: 167, startPoint y: 133, endPoint x: 812, endPoint y: 282, distance: 661.7
copy div "Lore Ipsumd Sita co ad Elitsed + doe/temp Incidid + utla’e/dolor’m Ali/enim + A…"
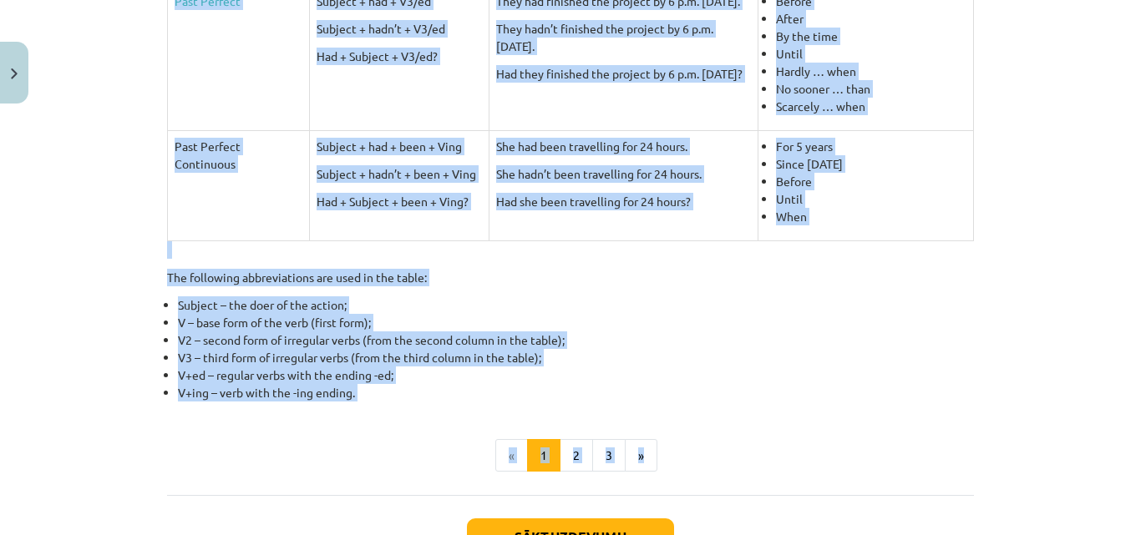
scroll to position [757, 0]
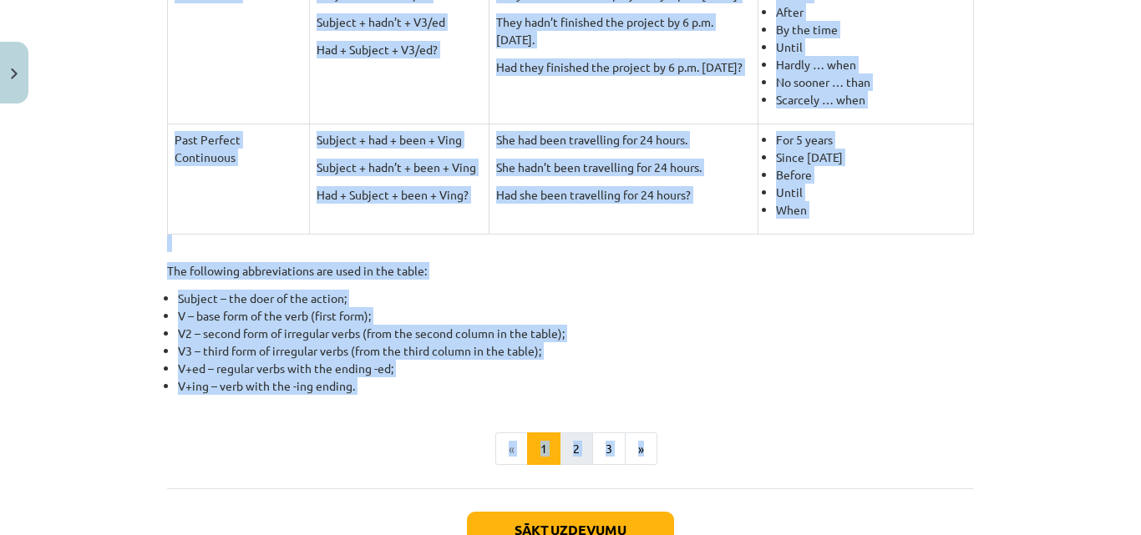
click at [569, 443] on button "2" at bounding box center [575, 449] width 33 height 33
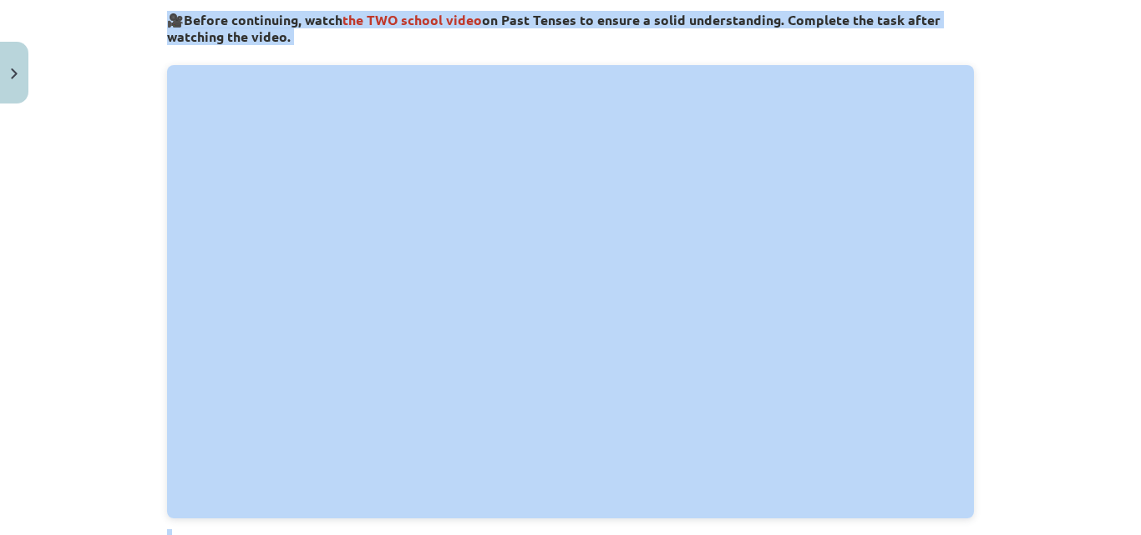
scroll to position [299, 0]
click at [1055, 326] on div "Mācību tēma: Angļu valoda i - 10.[PERSON_NAME] 1.ieskaites mācību materiāls #3 …" at bounding box center [570, 267] width 1141 height 535
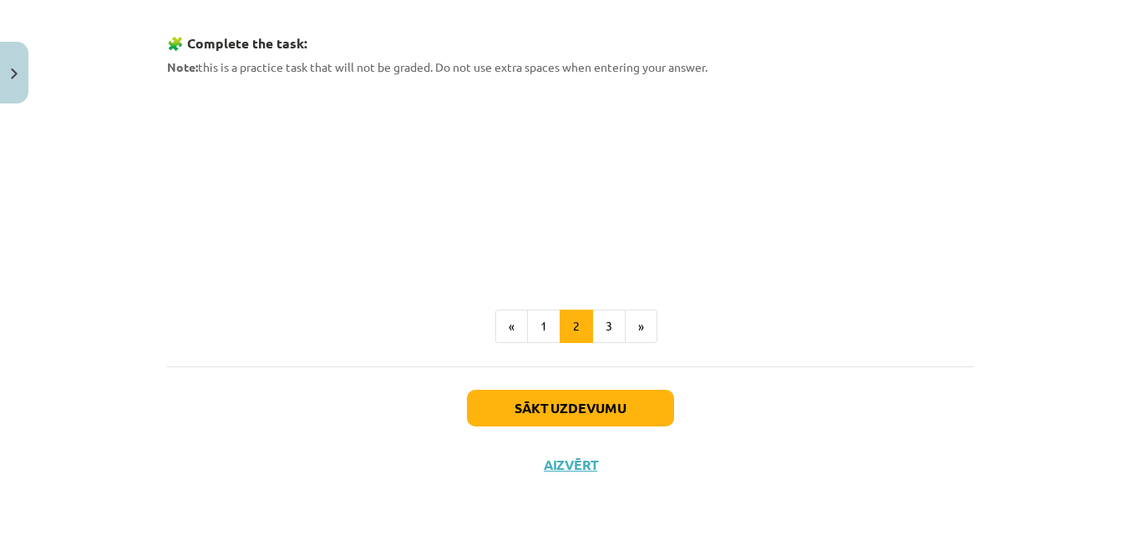
scroll to position [833, 0]
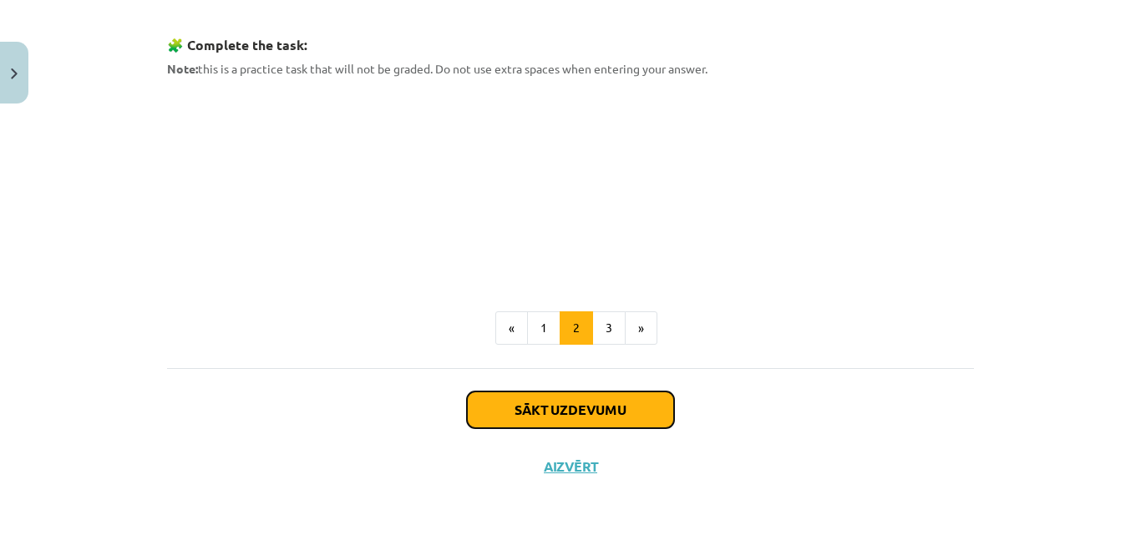
click at [541, 404] on button "Sākt uzdevumu" at bounding box center [570, 410] width 207 height 37
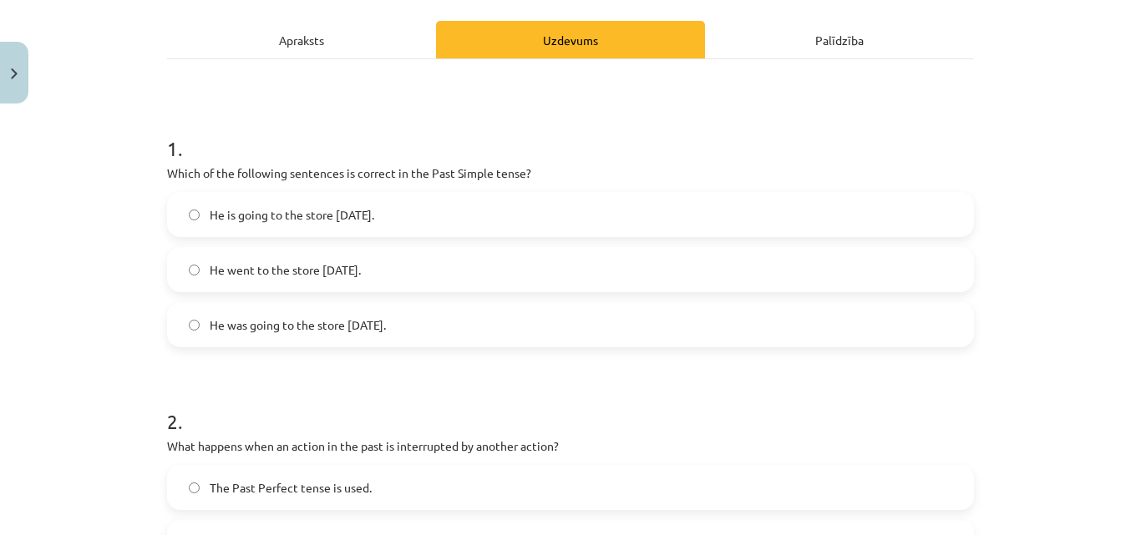
scroll to position [243, 0]
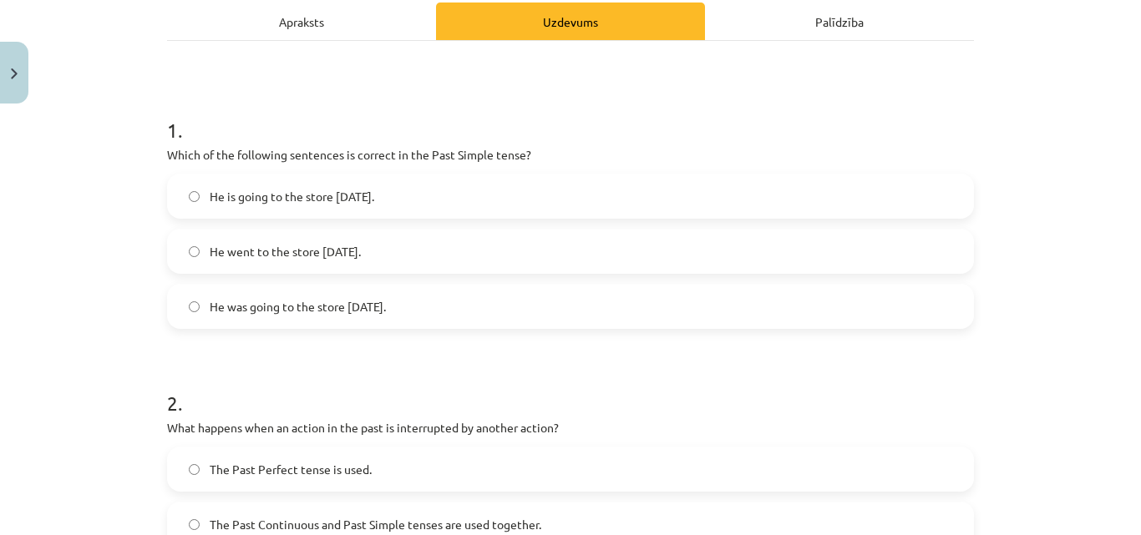
drag, startPoint x: 152, startPoint y: 154, endPoint x: 428, endPoint y: 309, distance: 316.6
copy div "Which of the following sentences is correct in the Past Simple tense? He is goi…"
click at [713, 148] on p "Which of the following sentences is correct in the Past Simple tense?" at bounding box center [570, 155] width 807 height 18
click at [181, 306] on label "He was going to the store [DATE]." at bounding box center [570, 307] width 803 height 42
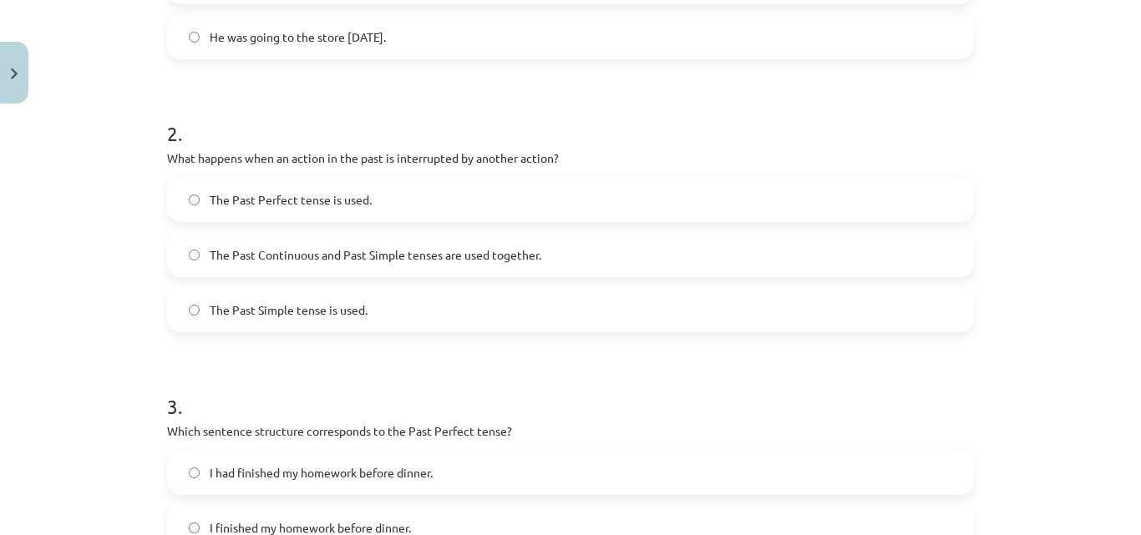
scroll to position [552, 0]
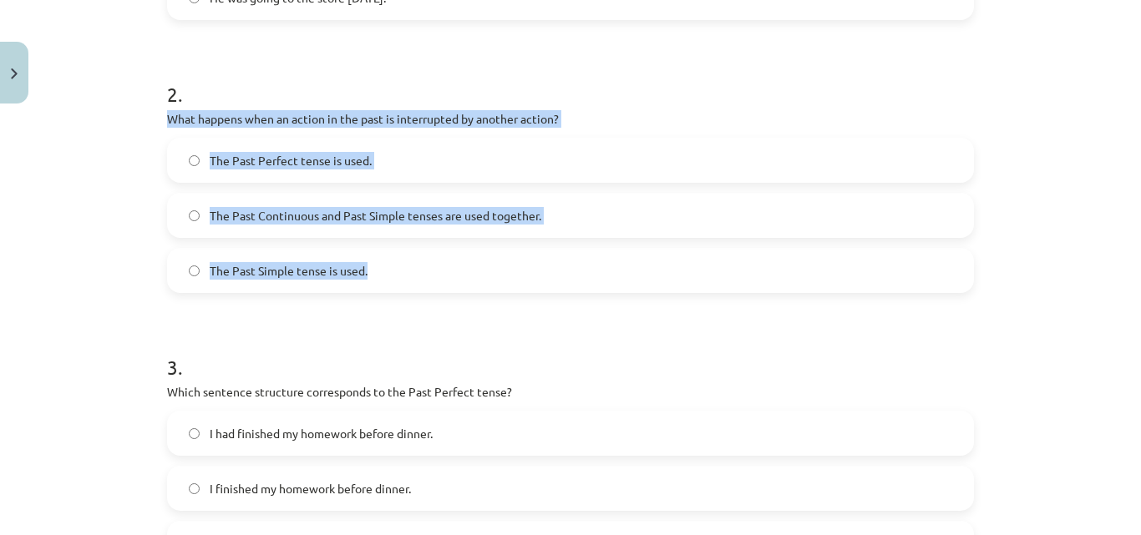
drag, startPoint x: 156, startPoint y: 111, endPoint x: 401, endPoint y: 277, distance: 295.8
click at [401, 277] on div "8 XP Saņemsi Viegls 152 pilda Apraksts Uzdevums Palīdzība 1 . Which of the foll…" at bounding box center [570, 275] width 827 height 1432
copy div "What happens when an action in the past is interrupted by another action? The P…"
click at [157, 229] on div "8 XP Saņemsi Viegls 152 pilda Apraksts Uzdevums Palīdzība 1 . Which of the foll…" at bounding box center [570, 275] width 827 height 1432
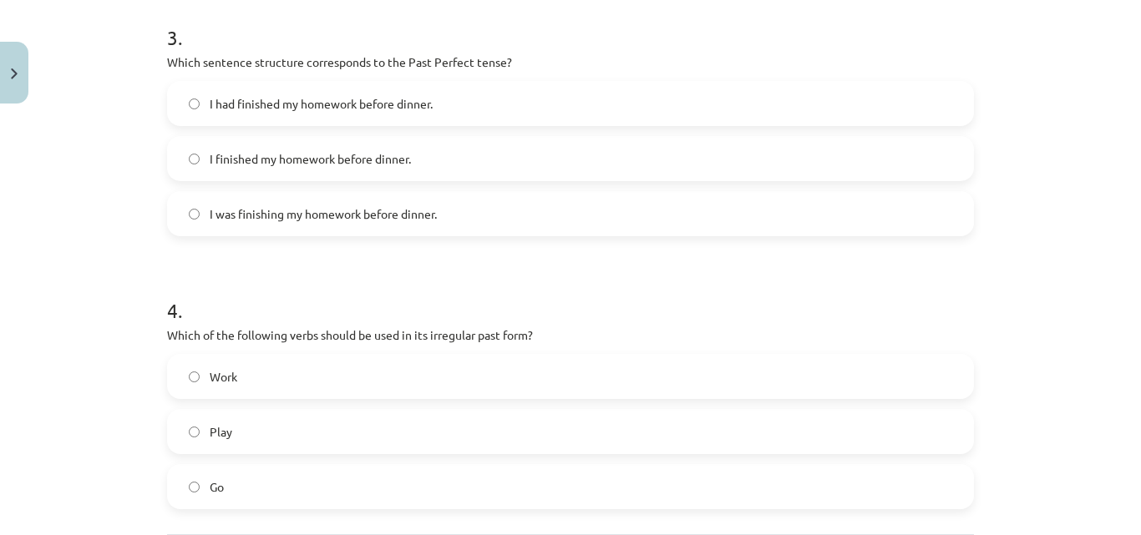
scroll to position [827, 0]
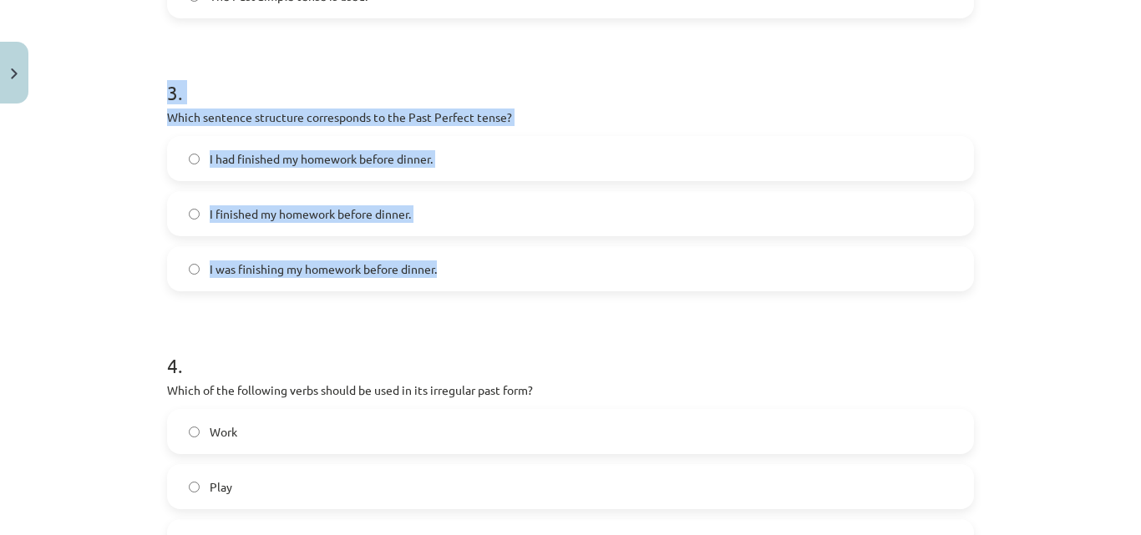
drag, startPoint x: 466, startPoint y: 281, endPoint x: 150, endPoint y: 101, distance: 363.5
click at [157, 101] on div "8 XP Saņemsi Viegls 152 pilda Apraksts Uzdevums Palīdzība 1 . Which of the foll…" at bounding box center [570, 0] width 827 height 1432
click at [68, 200] on div "Mācību tēma: Angļu valoda i - 10.[PERSON_NAME] 1.ieskaites mācību materiāls #3 …" at bounding box center [570, 267] width 1141 height 535
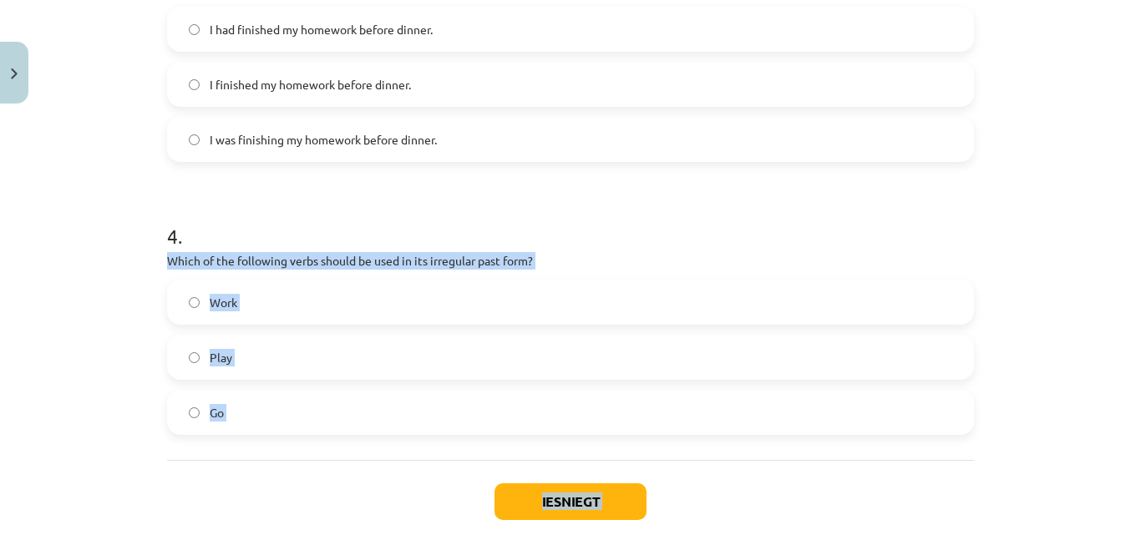
scroll to position [995, 0]
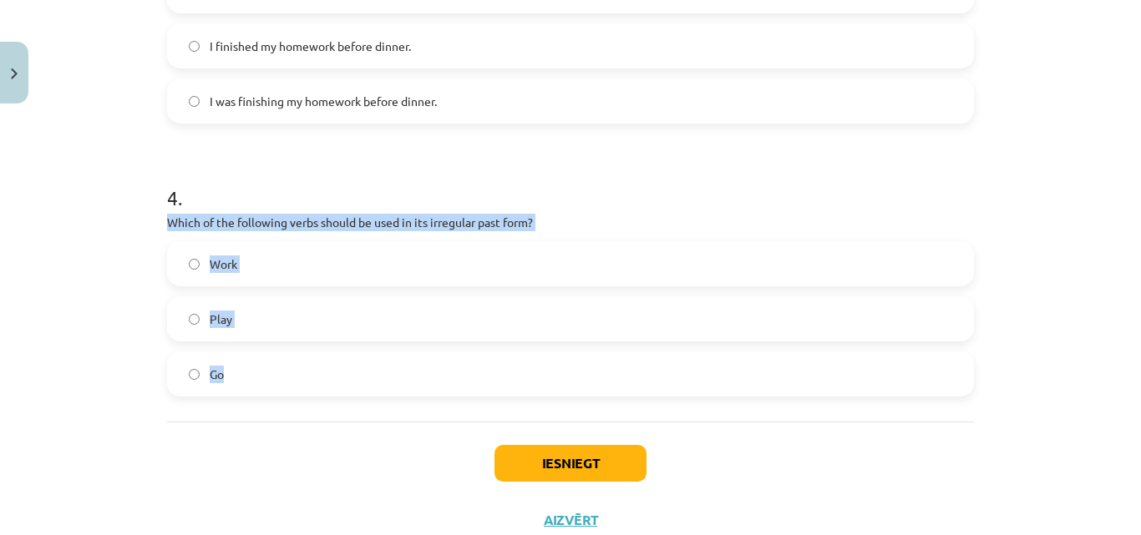
drag, startPoint x: 163, startPoint y: 387, endPoint x: 351, endPoint y: 391, distance: 187.9
click at [351, 391] on div "4 . Which of the following verbs should be used in its irregular past form? Wor…" at bounding box center [570, 277] width 807 height 240
click at [94, 331] on div "Mācību tēma: Angļu valoda i - 10.[PERSON_NAME] 1.ieskaites mācību materiāls #3 …" at bounding box center [570, 267] width 1141 height 535
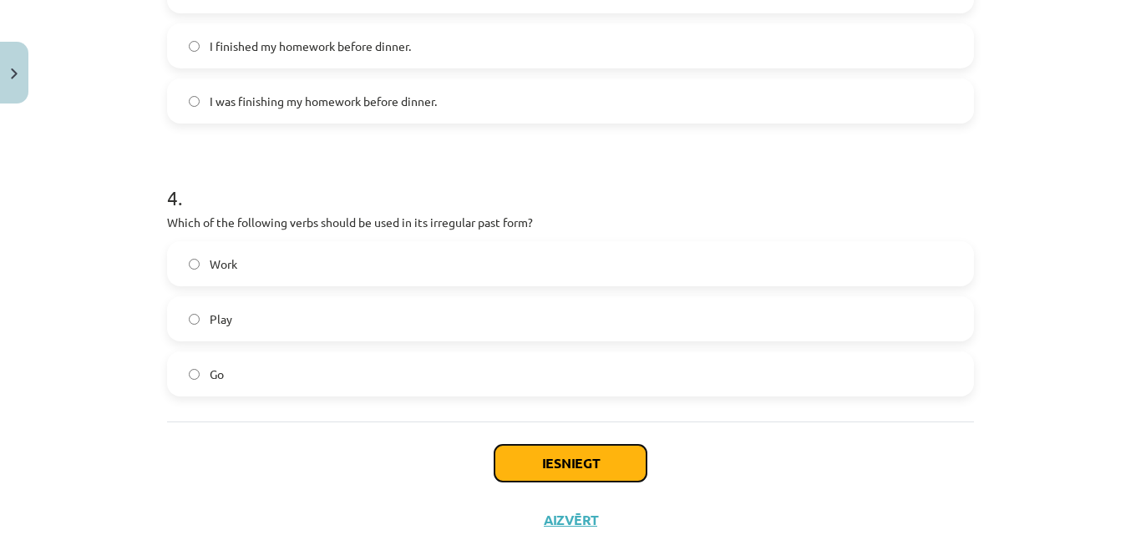
click at [536, 460] on button "Iesniegt" at bounding box center [570, 463] width 152 height 37
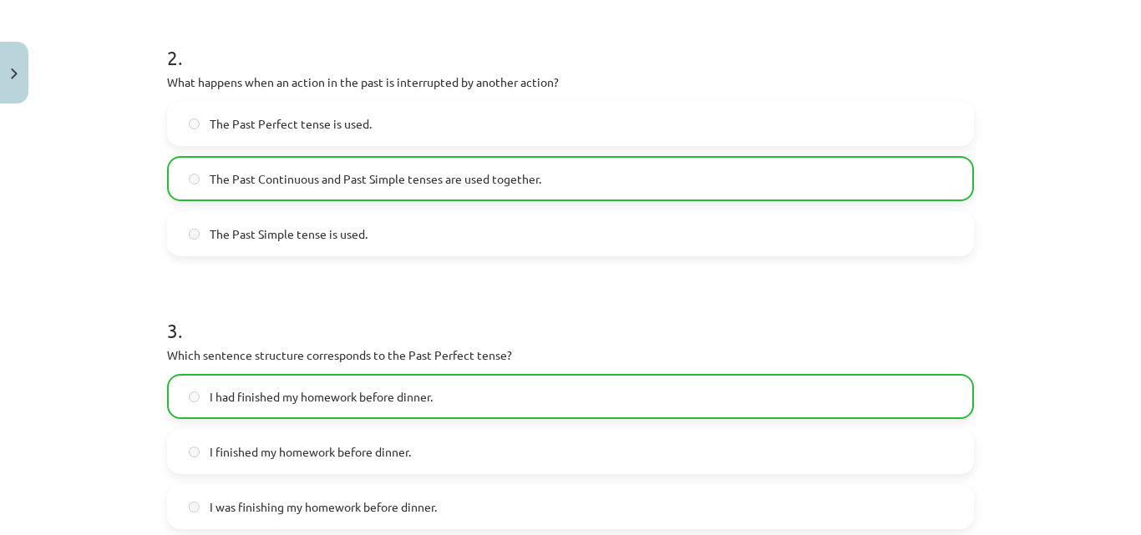
scroll to position [1103, 0]
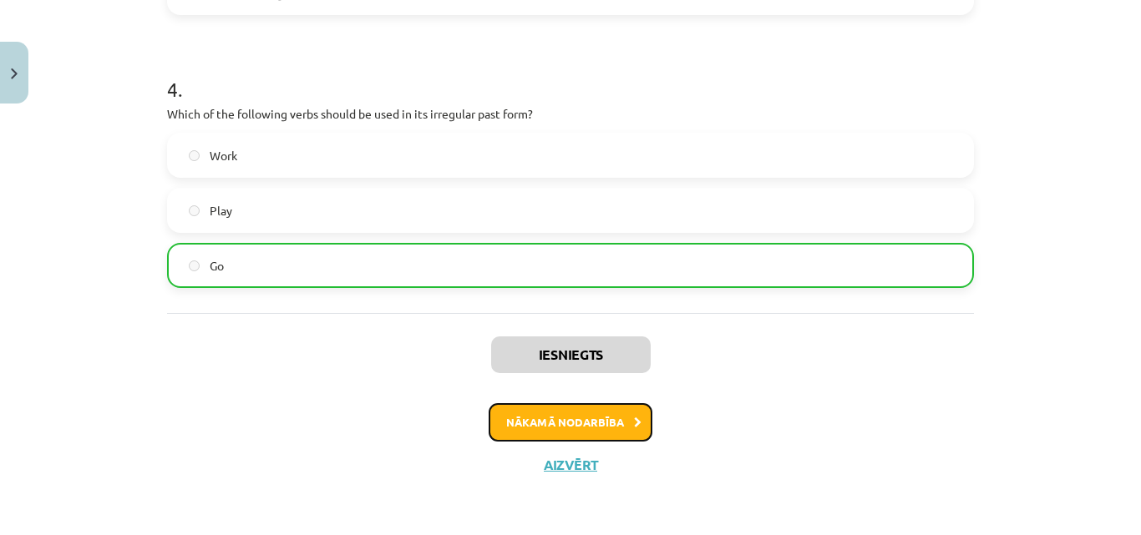
click at [574, 418] on button "Nākamā nodarbība" at bounding box center [570, 422] width 164 height 38
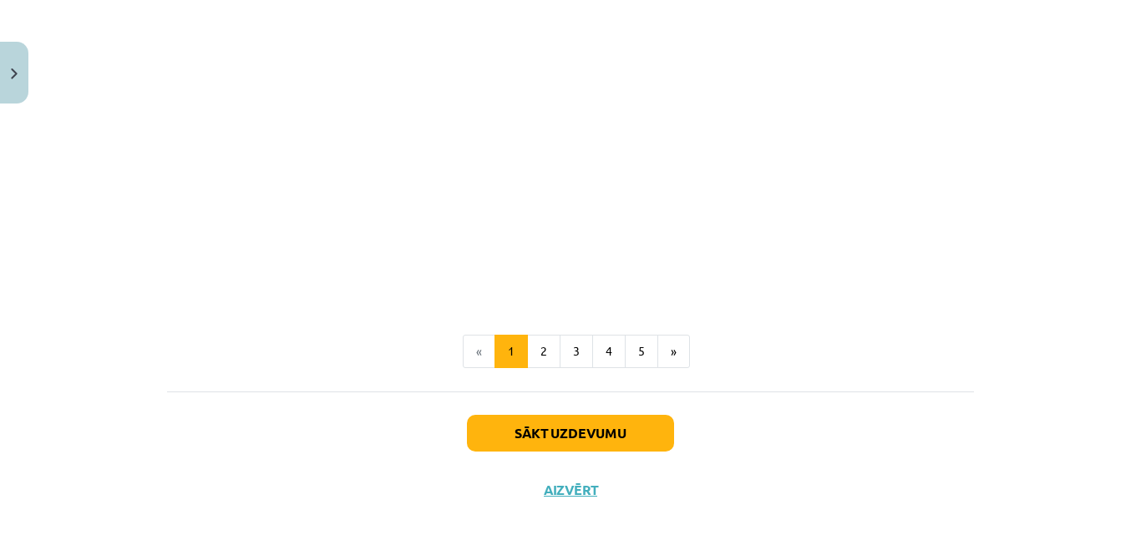
scroll to position [1158, 0]
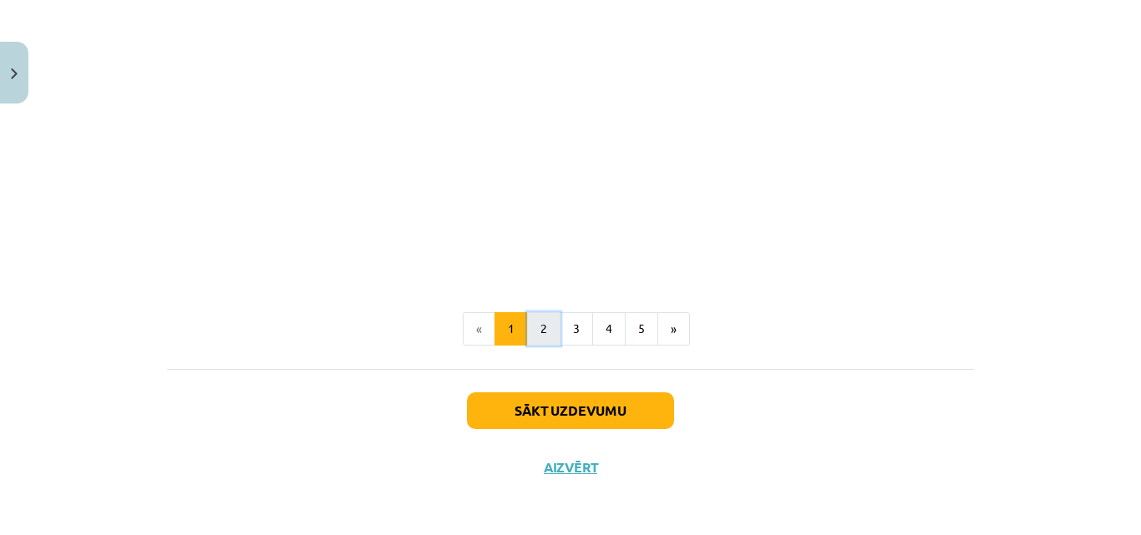
click at [530, 324] on button "2" at bounding box center [543, 328] width 33 height 33
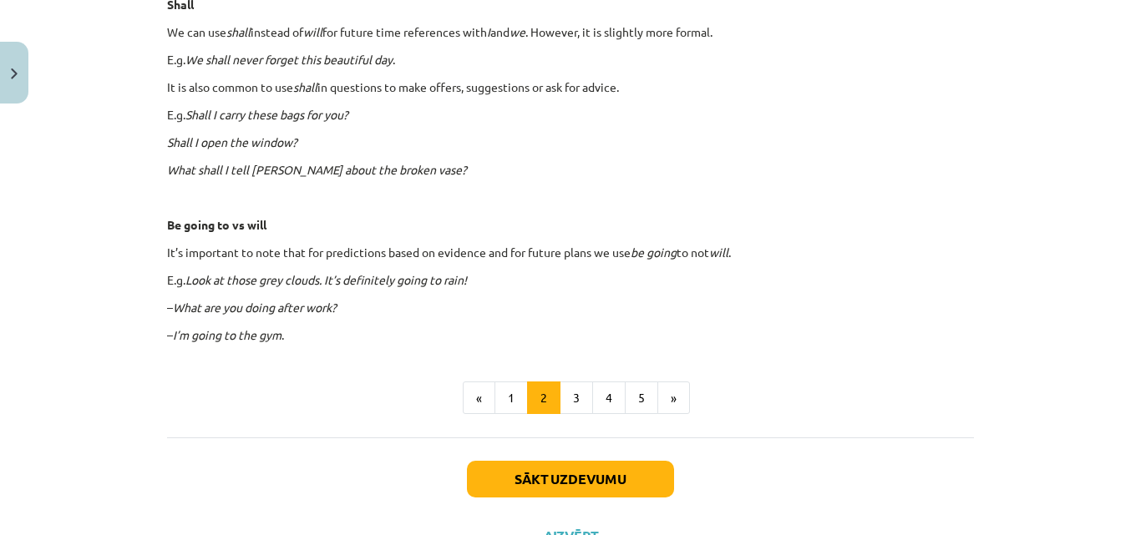
scroll to position [1063, 0]
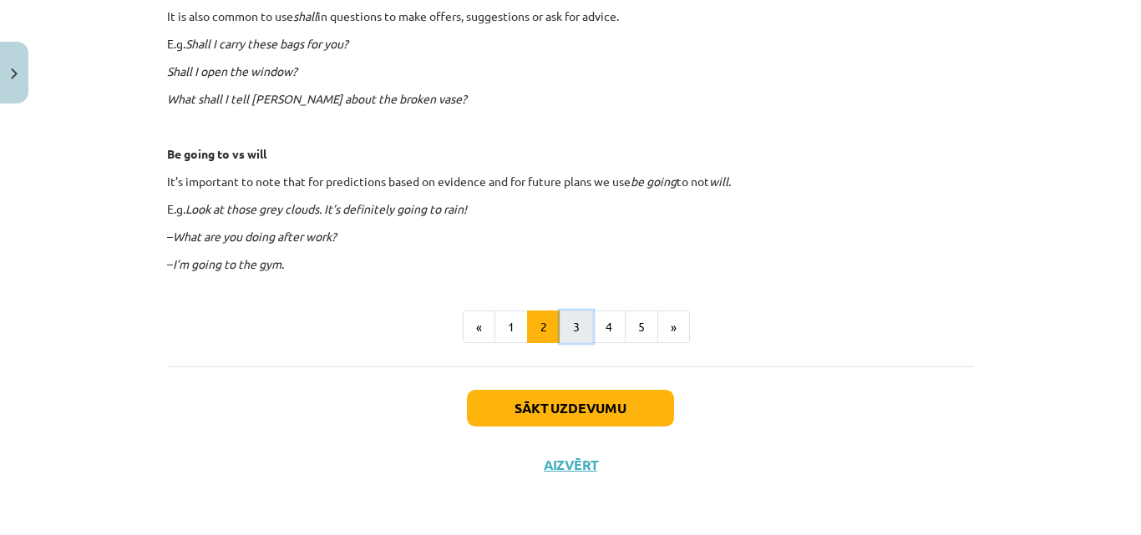
click at [573, 329] on button "3" at bounding box center [575, 327] width 33 height 33
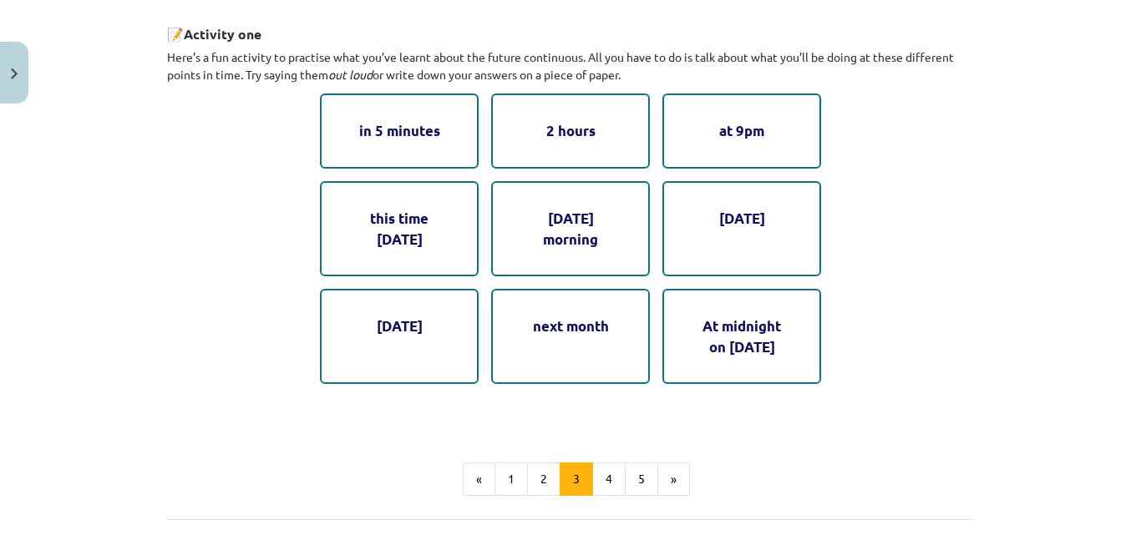
scroll to position [885, 0]
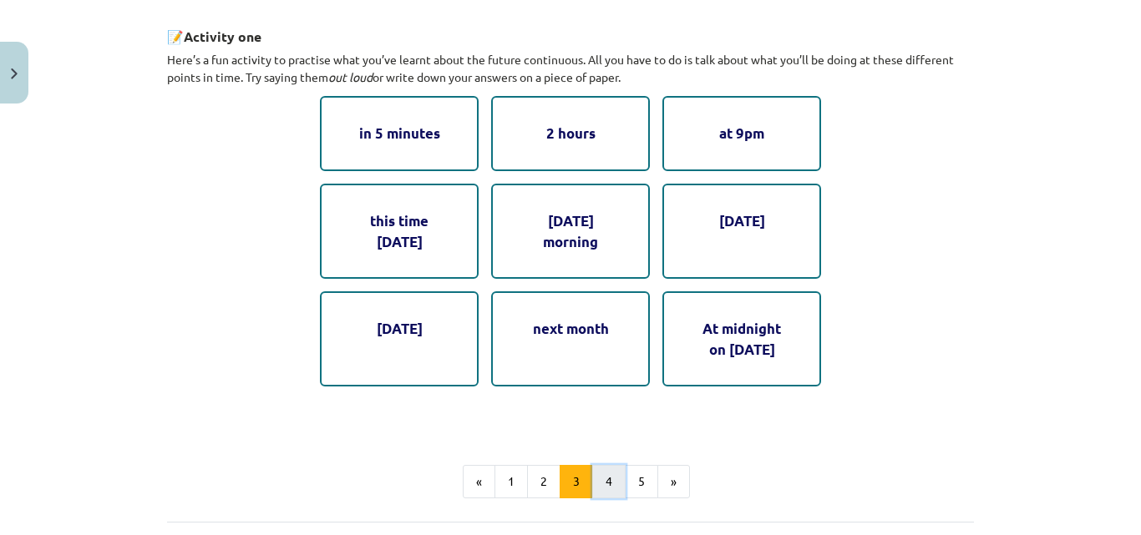
click at [599, 483] on button "4" at bounding box center [608, 481] width 33 height 33
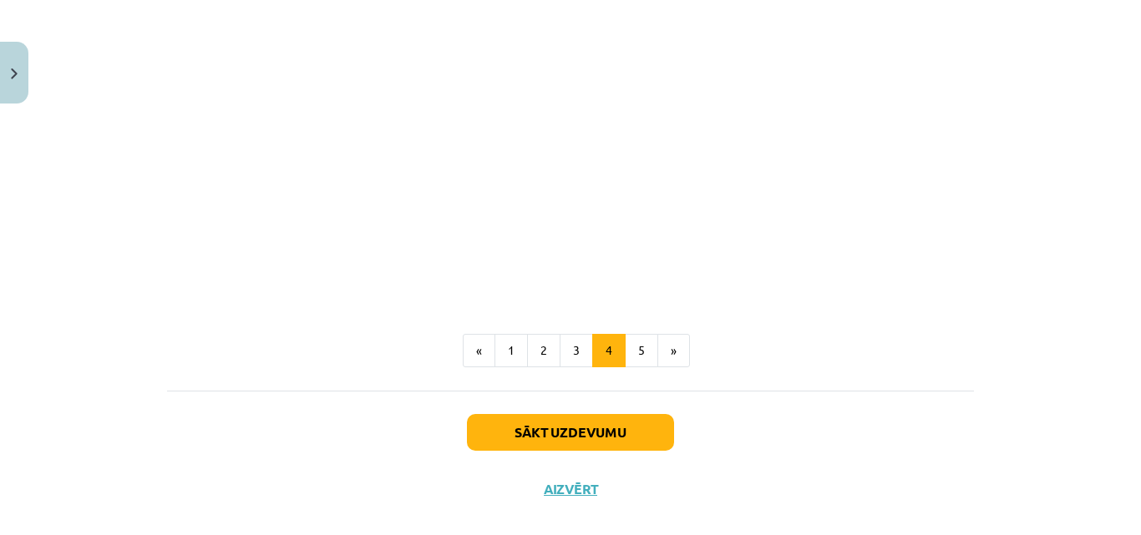
scroll to position [1025, 0]
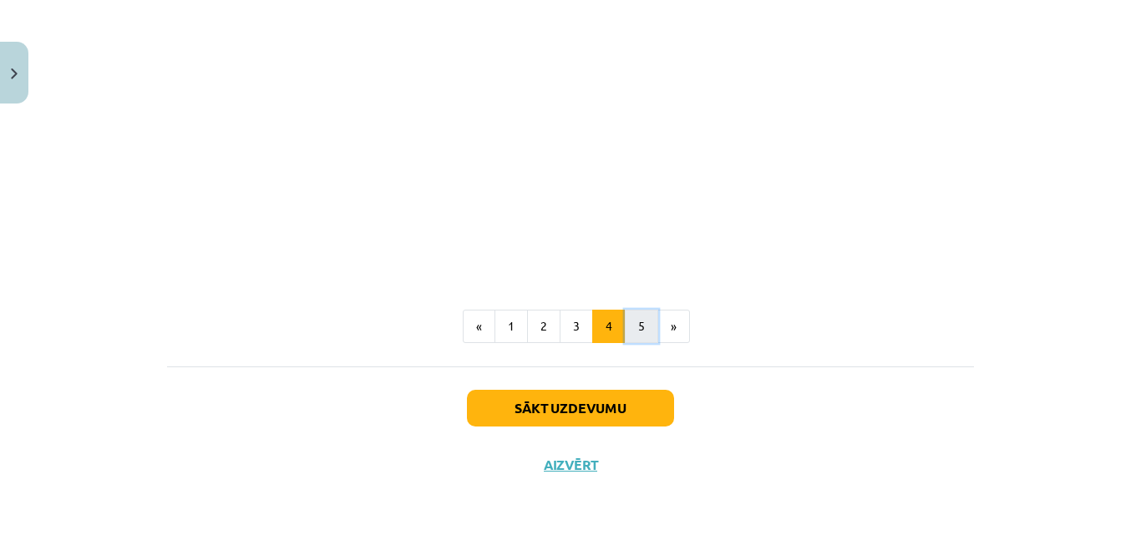
click at [633, 332] on button "5" at bounding box center [641, 326] width 33 height 33
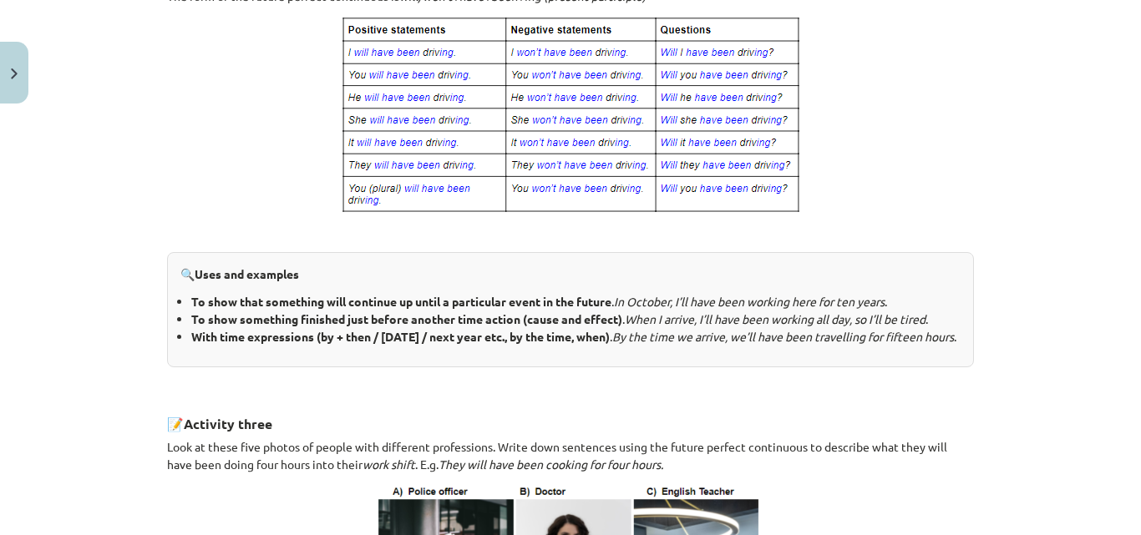
scroll to position [0, 0]
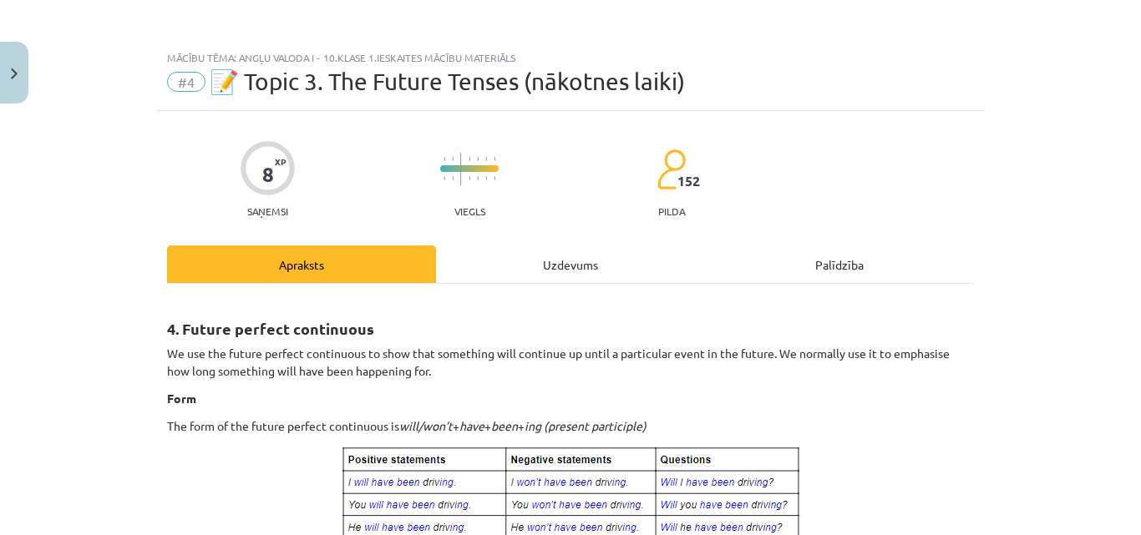
click at [565, 265] on div "Uzdevums" at bounding box center [570, 265] width 269 height 38
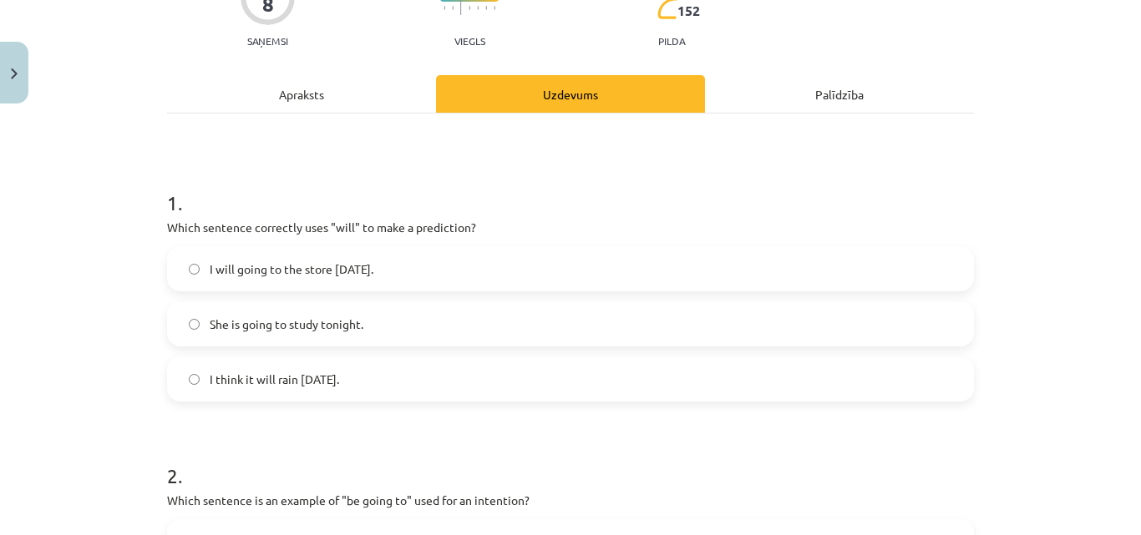
scroll to position [141, 0]
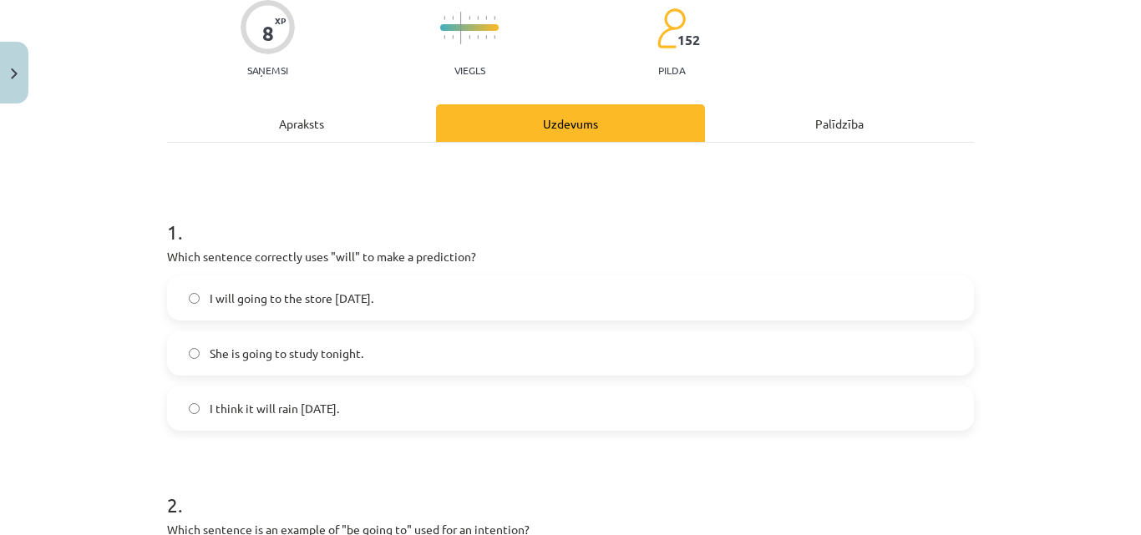
click at [283, 120] on div "Apraksts" at bounding box center [301, 123] width 269 height 38
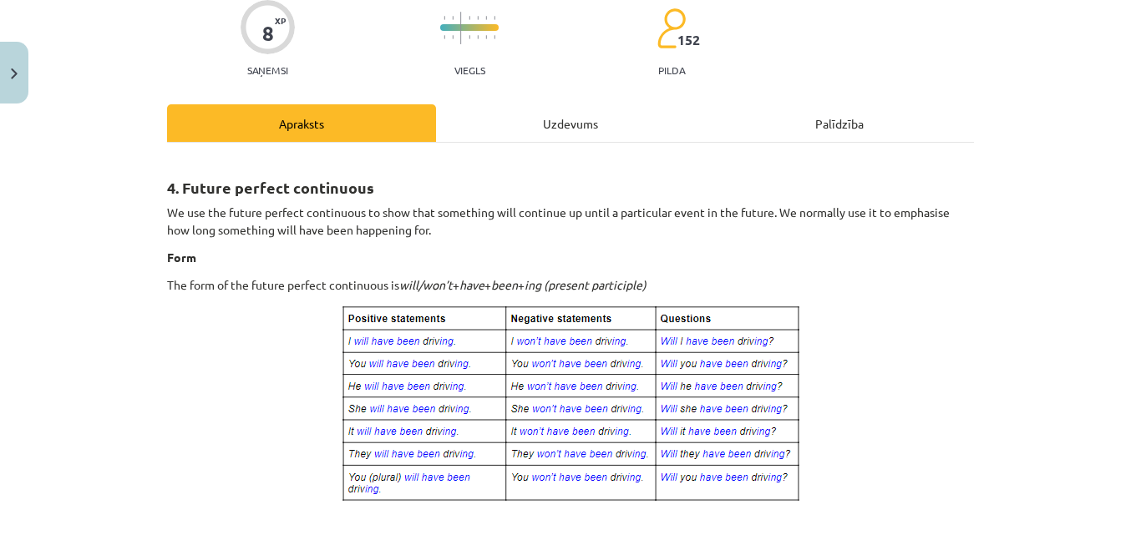
scroll to position [42, 0]
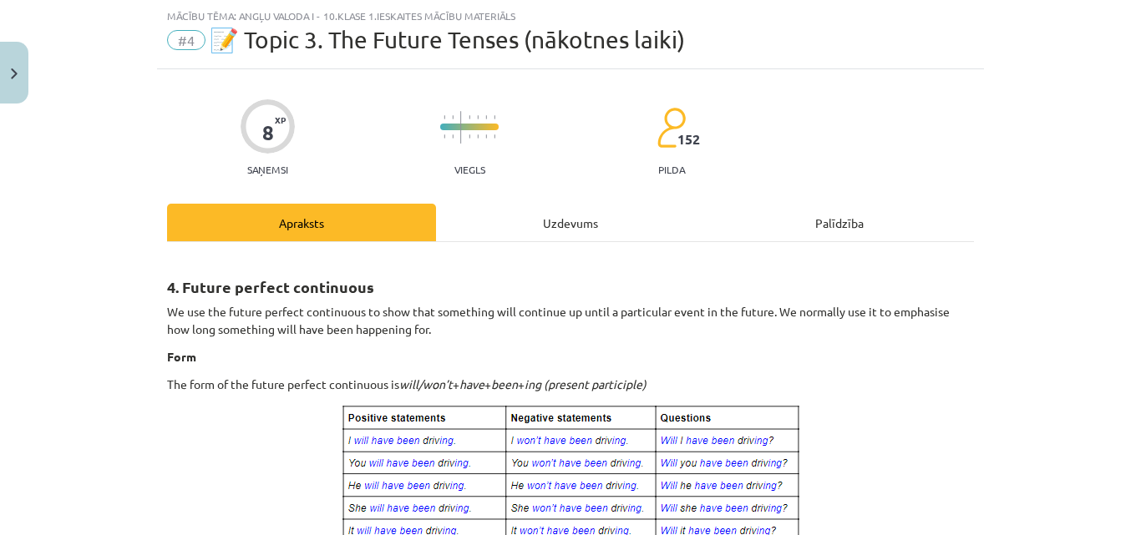
click at [553, 221] on div "Uzdevums" at bounding box center [570, 223] width 269 height 38
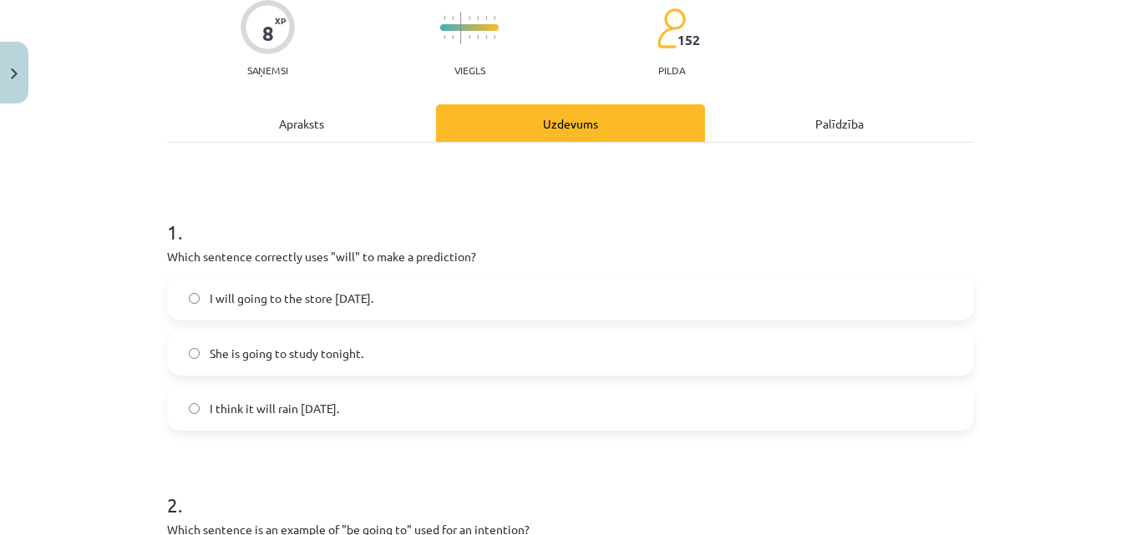
scroll to position [222, 0]
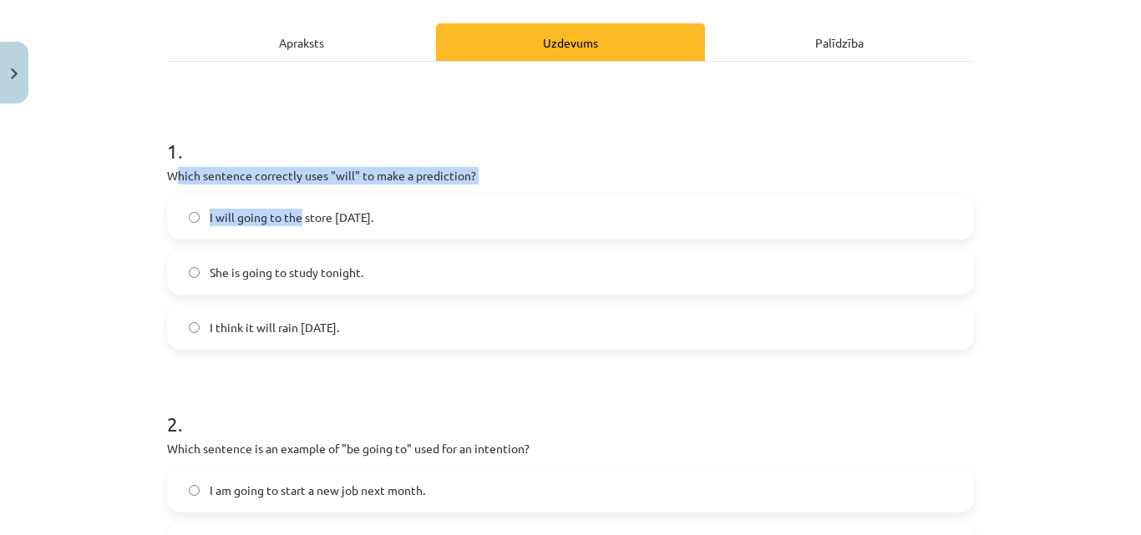
drag, startPoint x: 169, startPoint y: 177, endPoint x: 294, endPoint y: 225, distance: 134.3
click at [294, 225] on div "1 . Which sentence correctly uses "will" to make a prediction? I will going to …" at bounding box center [570, 230] width 807 height 240
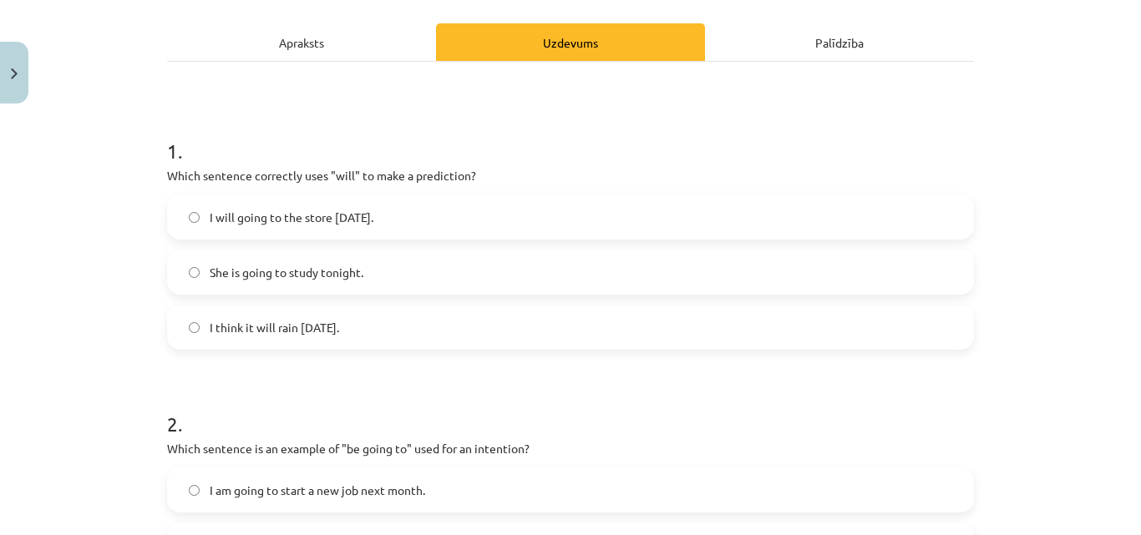
click at [75, 183] on div "Mācību tēma: Angļu valoda i - 10.[PERSON_NAME] 1.ieskaites mācību materiāls #4 …" at bounding box center [570, 267] width 1141 height 535
drag, startPoint x: 154, startPoint y: 177, endPoint x: 363, endPoint y: 339, distance: 264.9
click at [725, 132] on h1 "1 ." at bounding box center [570, 136] width 807 height 52
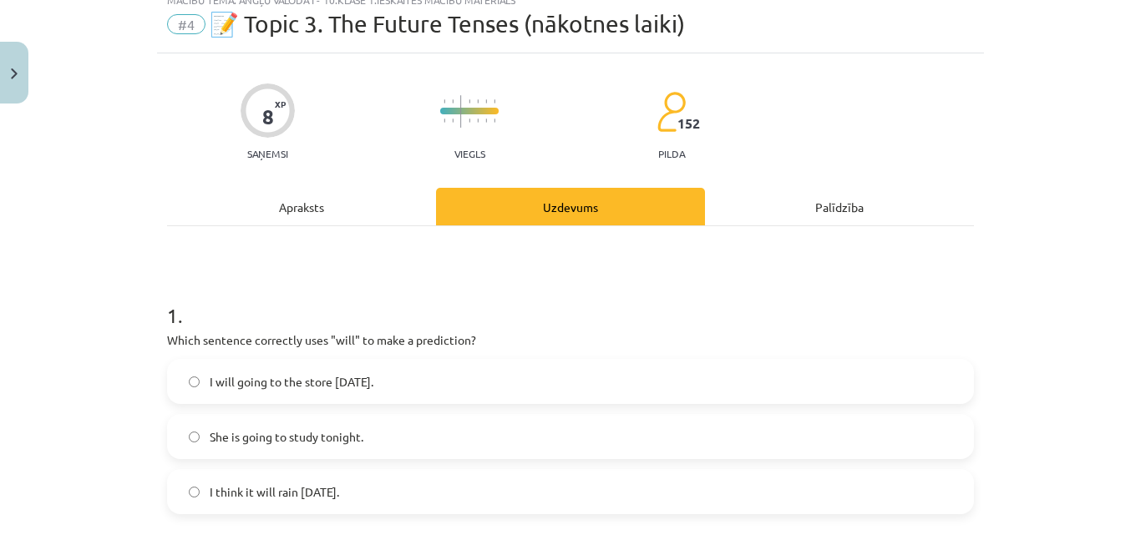
scroll to position [49, 0]
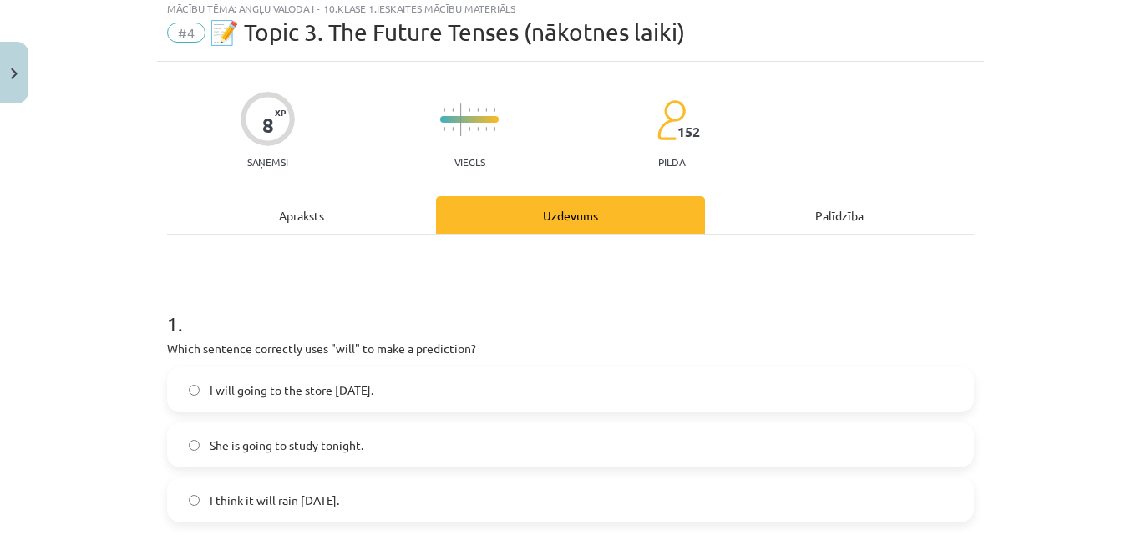
click at [301, 220] on div "Apraksts" at bounding box center [301, 215] width 269 height 38
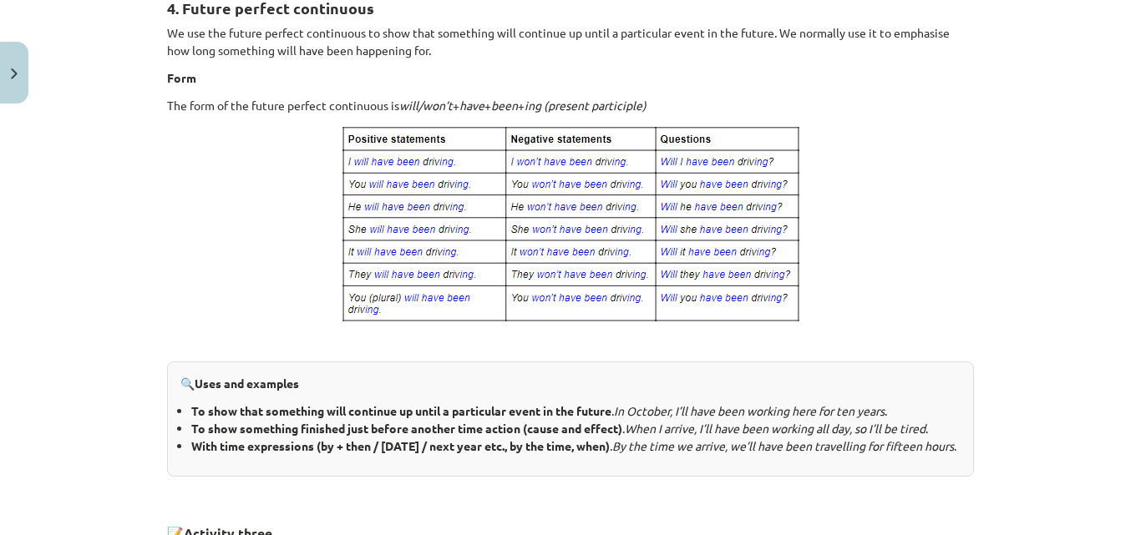
scroll to position [192, 0]
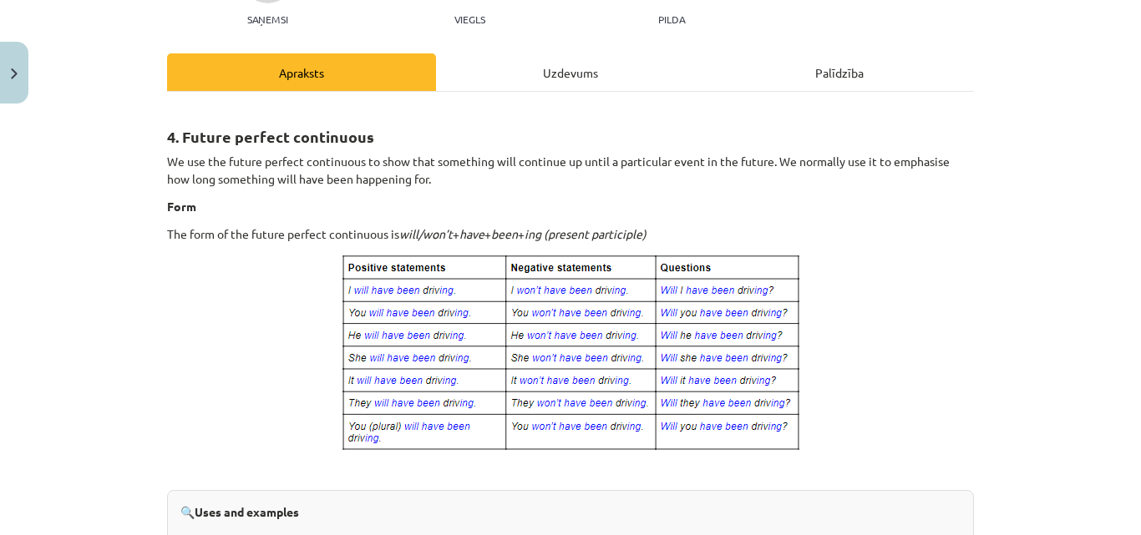
click at [633, 282] on img at bounding box center [571, 353] width 462 height 200
click at [559, 67] on div "Uzdevums" at bounding box center [570, 72] width 269 height 38
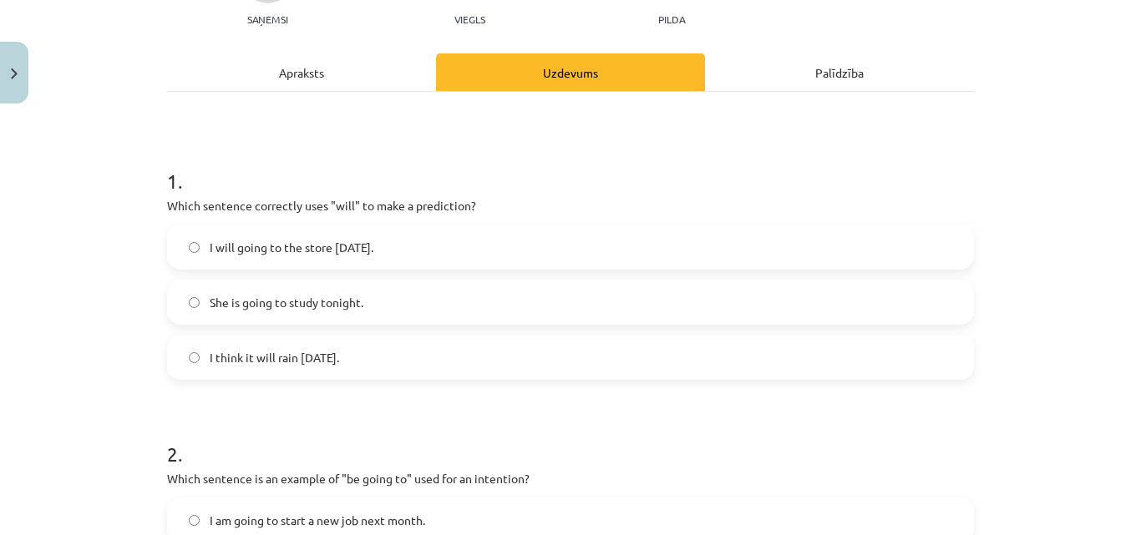
scroll to position [42, 0]
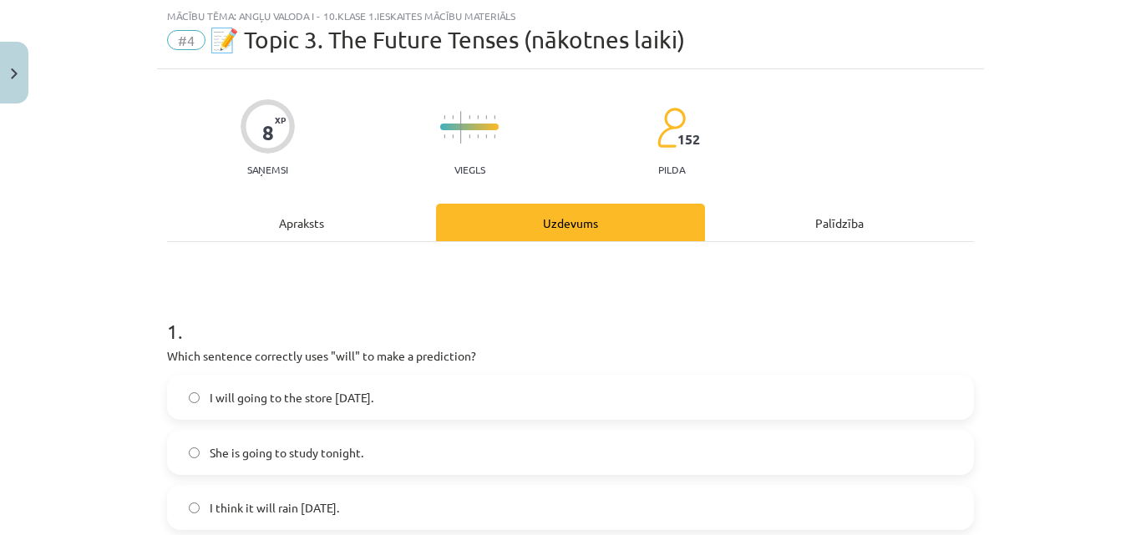
click at [293, 223] on div "Apraksts" at bounding box center [301, 223] width 269 height 38
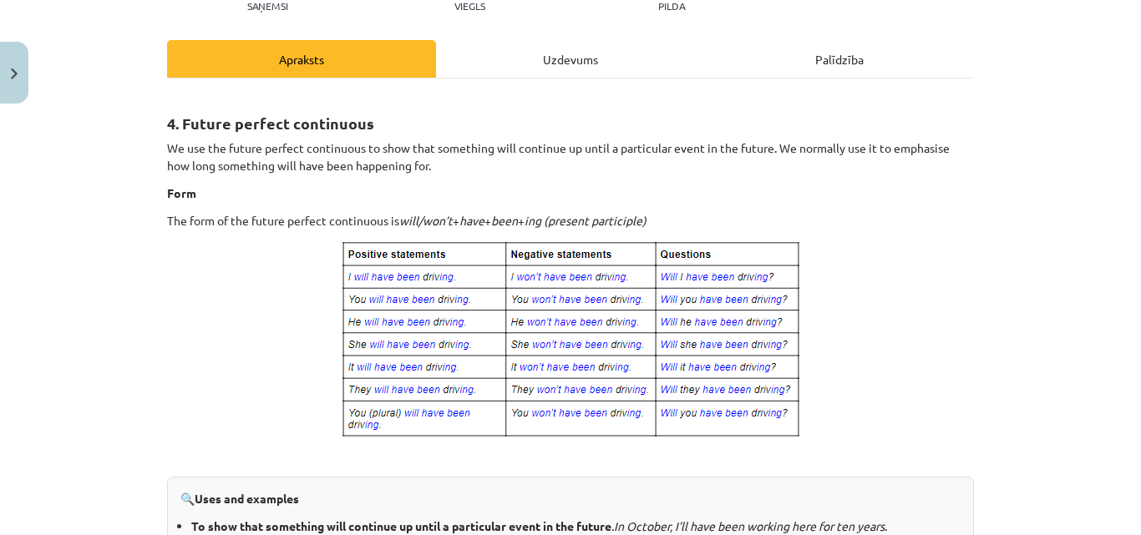
scroll to position [211, 0]
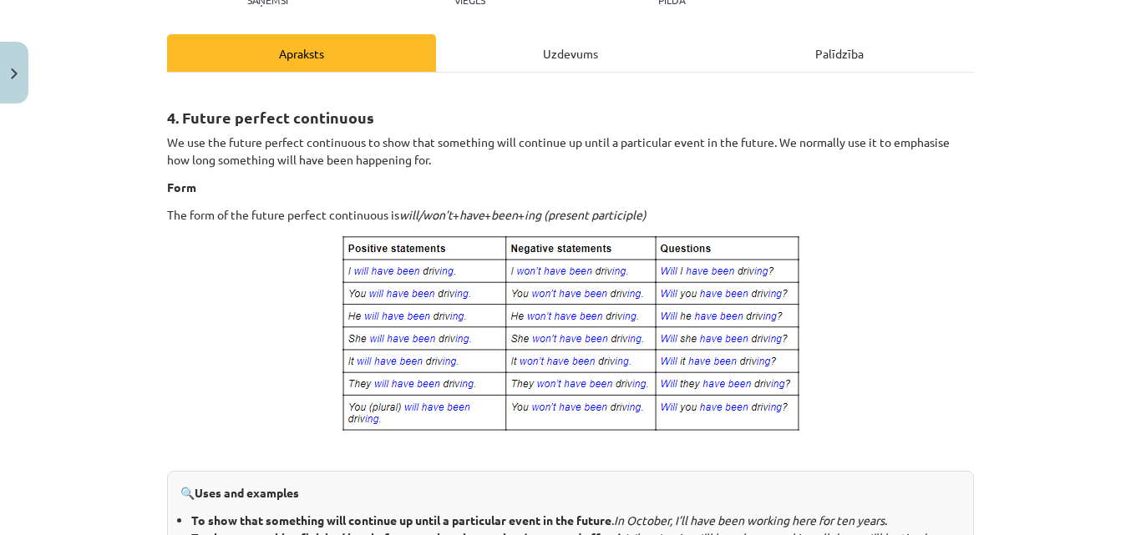
click at [555, 53] on div "Uzdevums" at bounding box center [570, 53] width 269 height 38
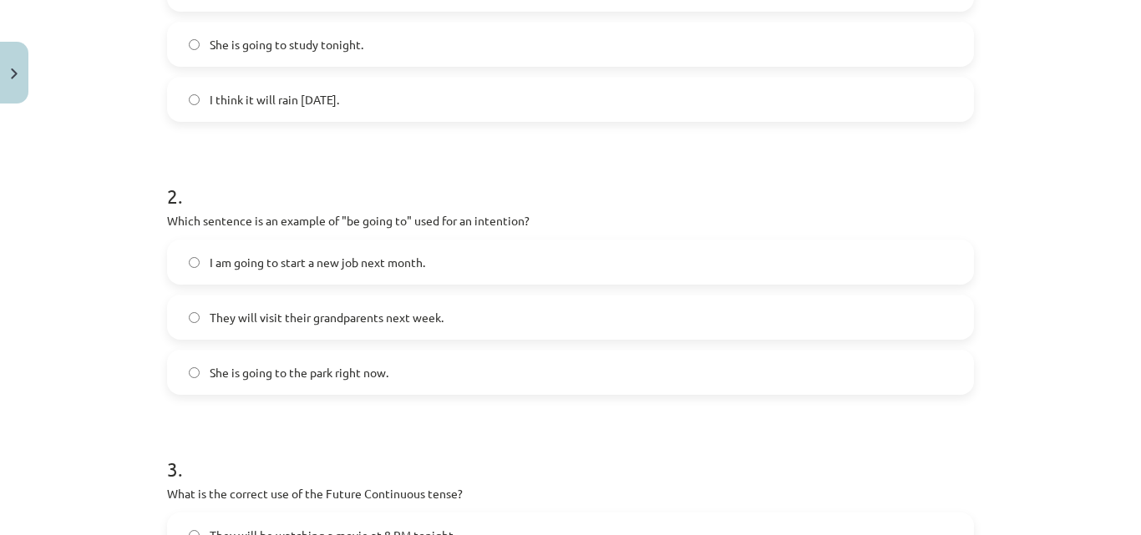
scroll to position [466, 0]
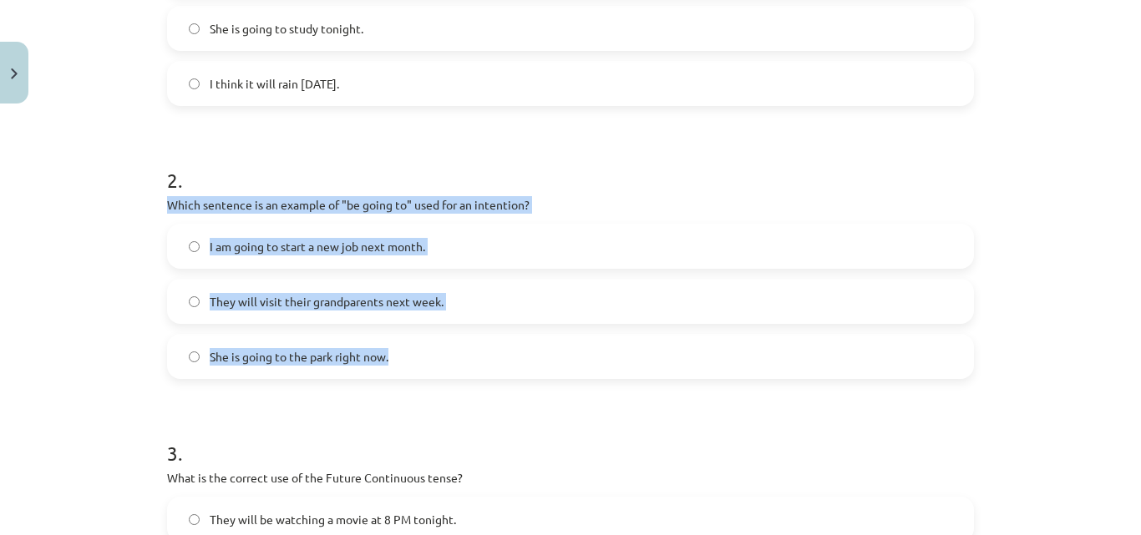
drag, startPoint x: 154, startPoint y: 204, endPoint x: 404, endPoint y: 360, distance: 294.5
click at [404, 360] on div "8 XP Saņemsi Viegls 152 pilda Apraksts Uzdevums Palīdzība 1 . Which sentence co…" at bounding box center [570, 361] width 827 height 1432
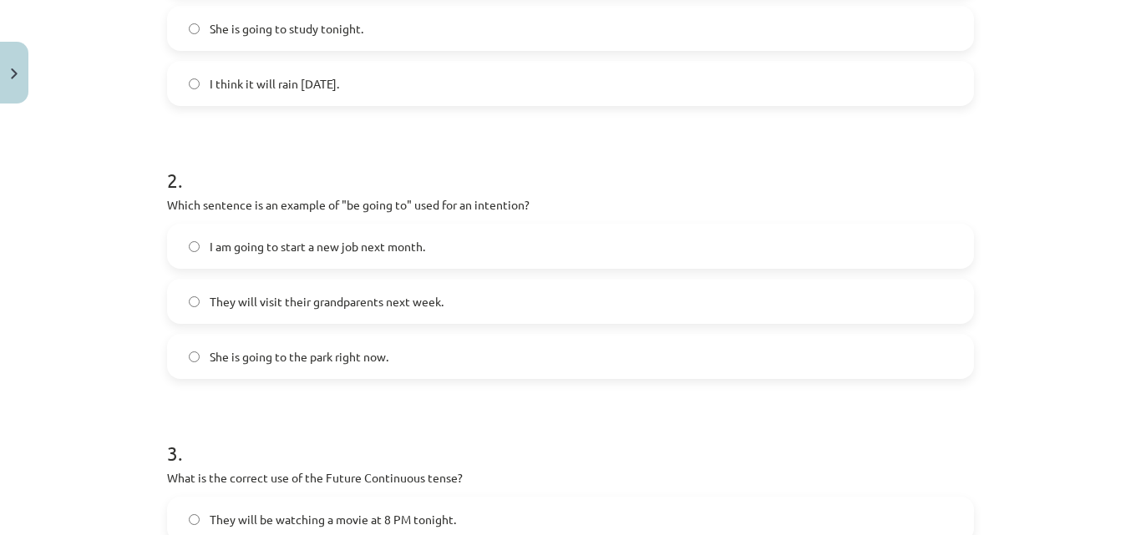
click at [350, 443] on h1 "3 ." at bounding box center [570, 439] width 807 height 52
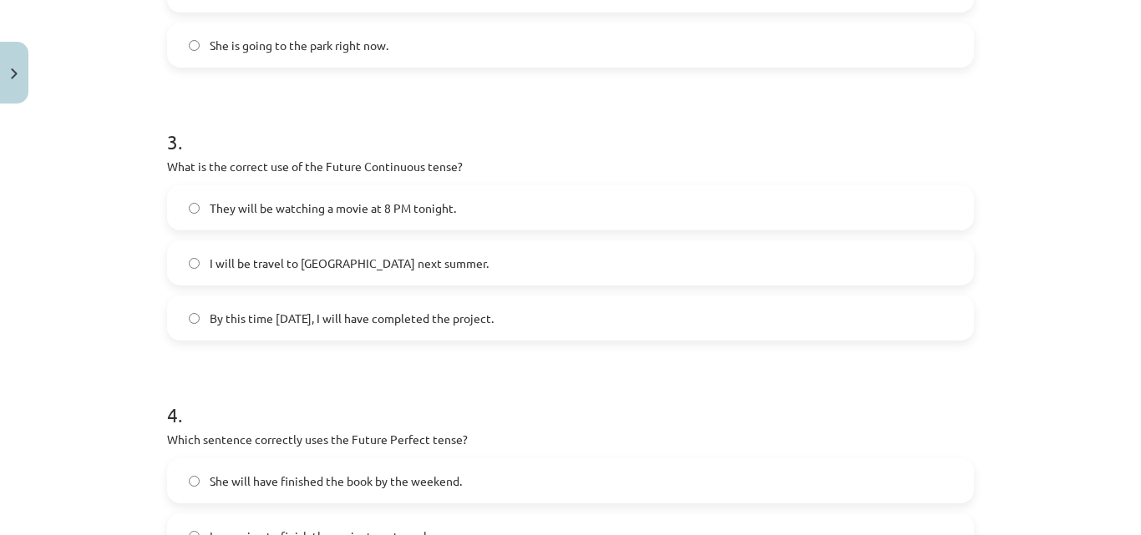
scroll to position [785, 0]
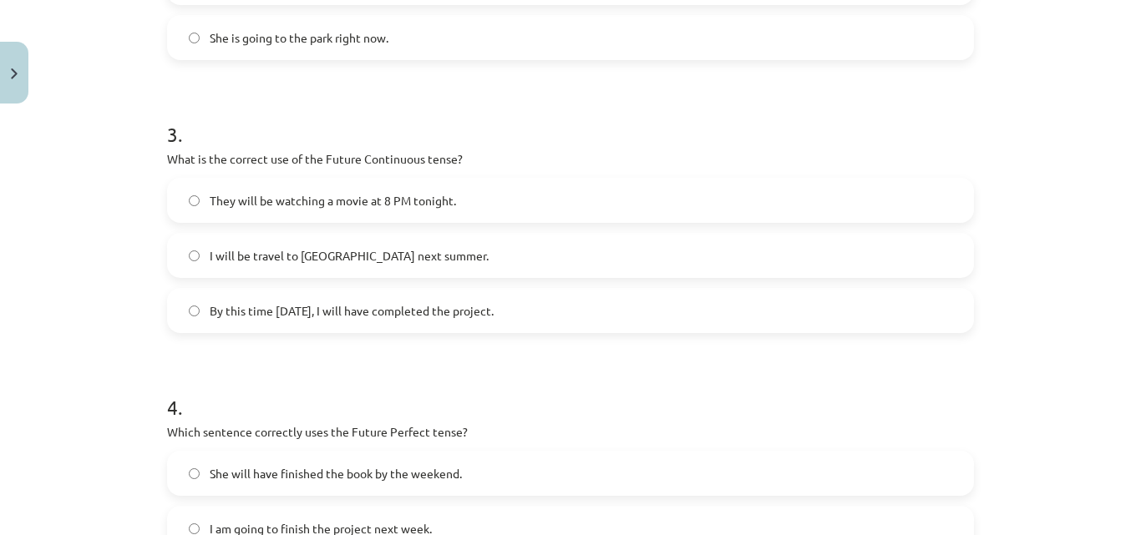
drag, startPoint x: 149, startPoint y: 154, endPoint x: 575, endPoint y: 314, distance: 454.0
click at [575, 314] on div "Mācību tēma: Angļu valoda i - 10.[PERSON_NAME] 1.ieskaites mācību materiāls #4 …" at bounding box center [570, 267] width 1141 height 535
click at [927, 144] on h1 "3 ." at bounding box center [570, 120] width 807 height 52
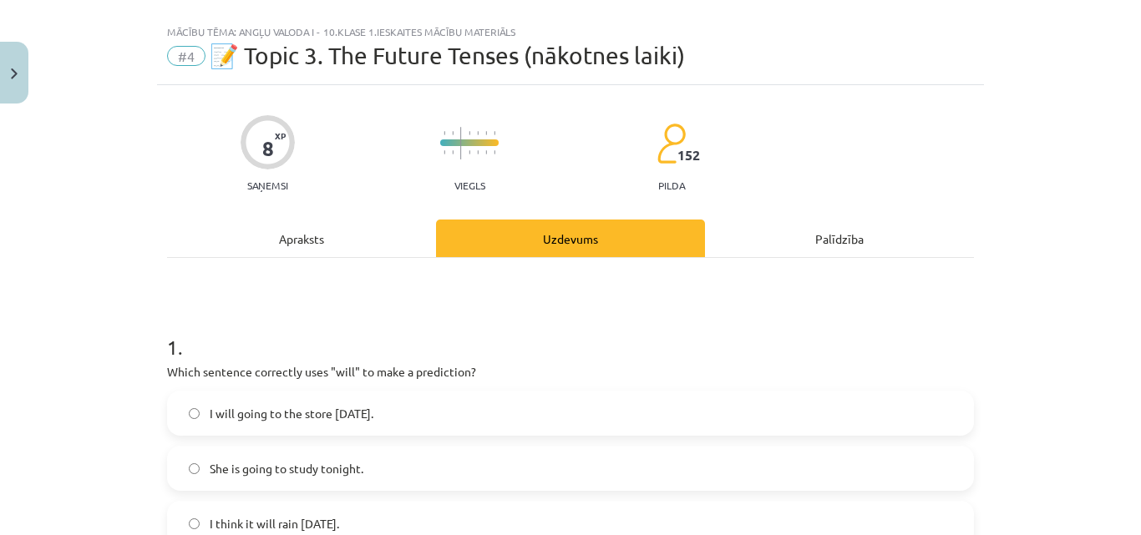
scroll to position [0, 0]
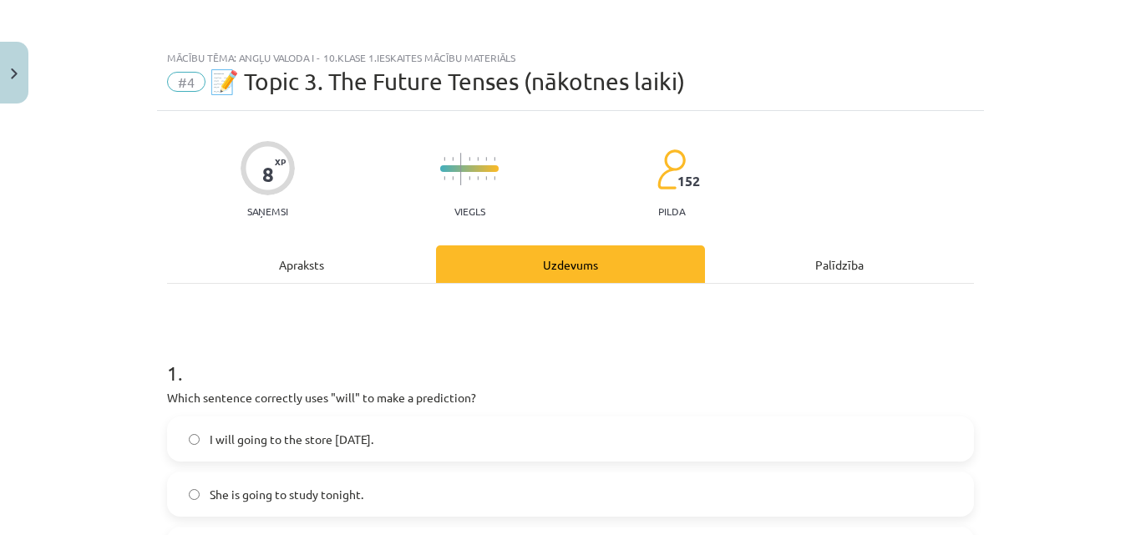
click at [301, 265] on div "Apraksts" at bounding box center [301, 265] width 269 height 38
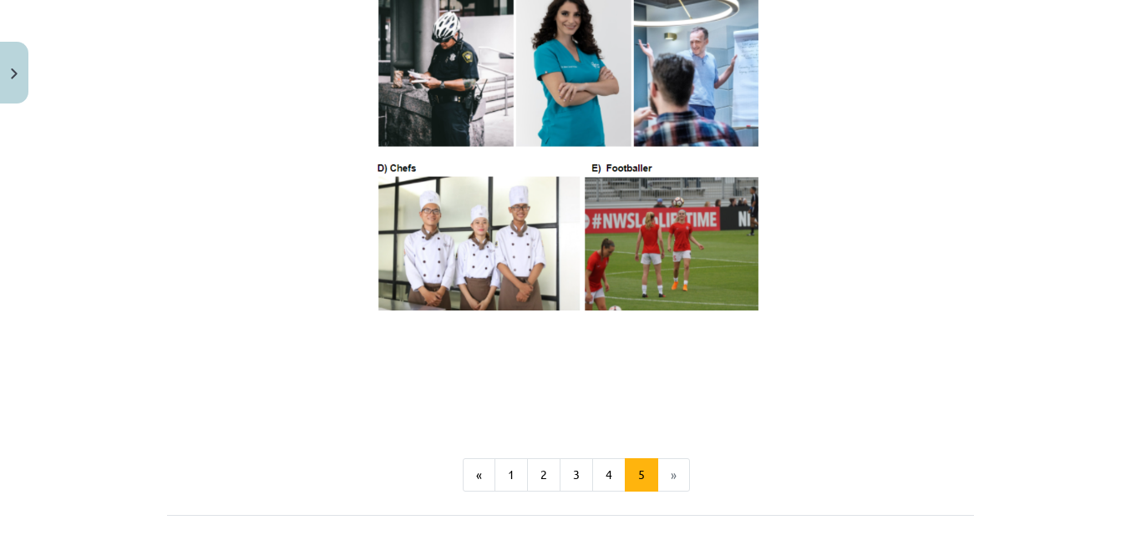
scroll to position [1020, 0]
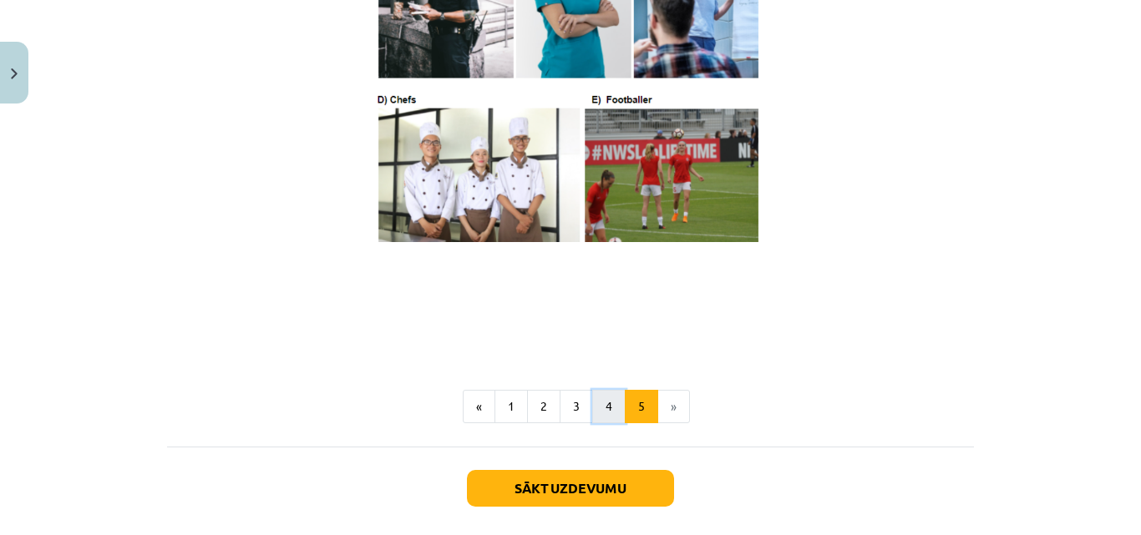
click at [601, 423] on button "4" at bounding box center [608, 406] width 33 height 33
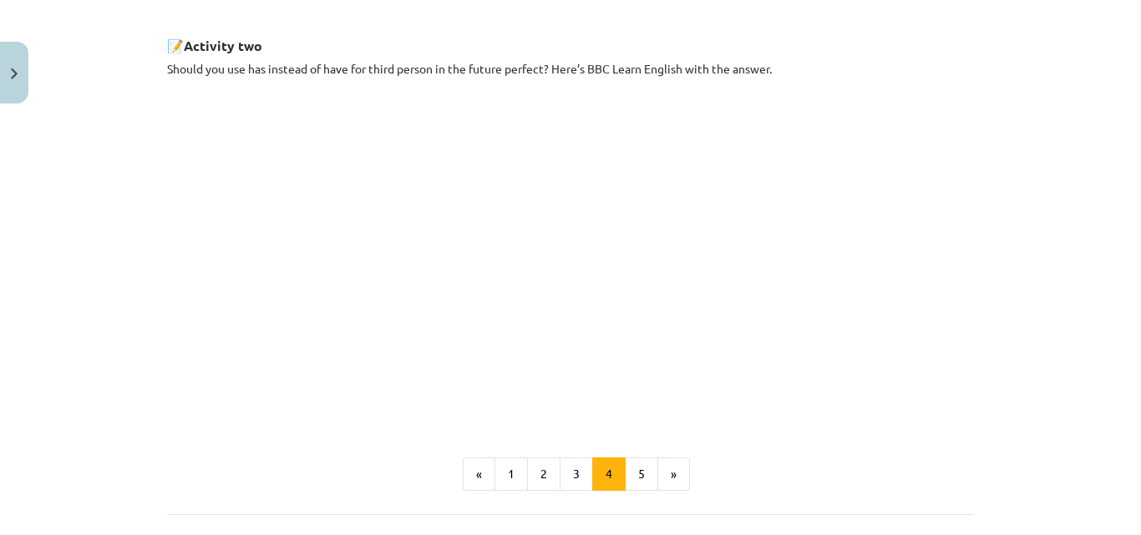
scroll to position [1025, 0]
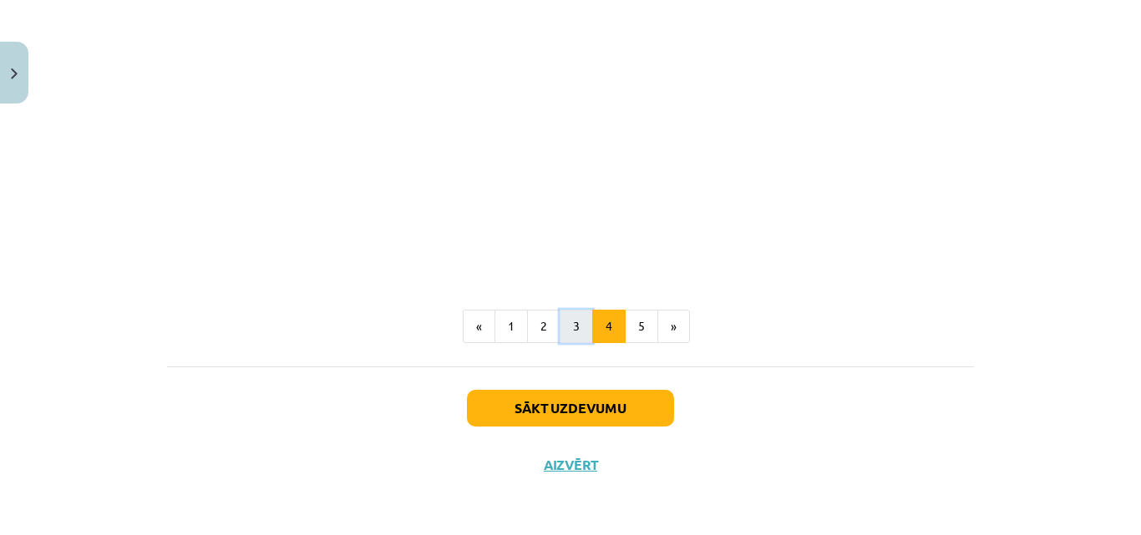
click at [565, 319] on button "3" at bounding box center [575, 326] width 33 height 33
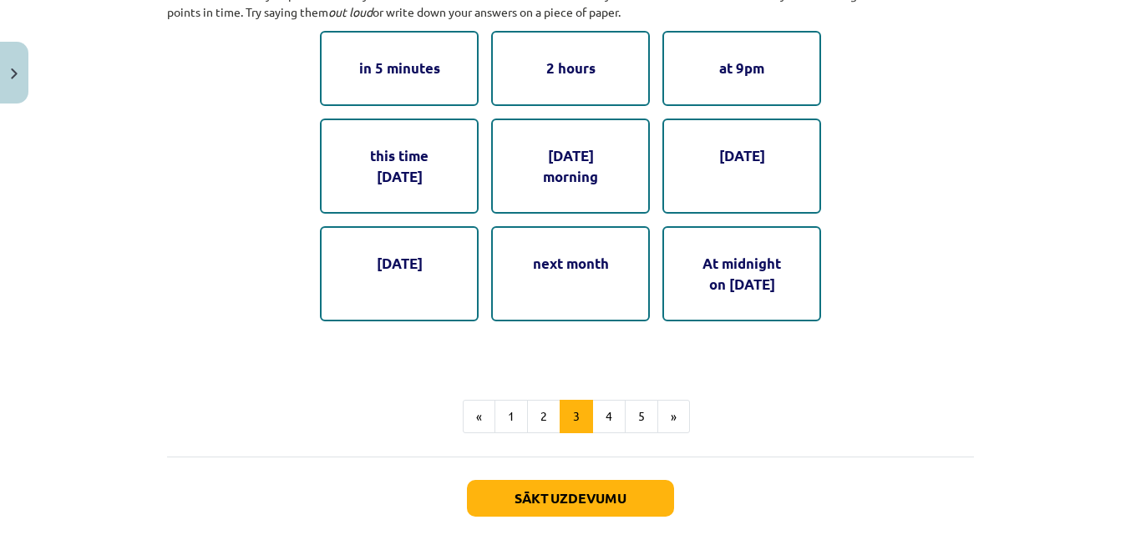
scroll to position [1040, 0]
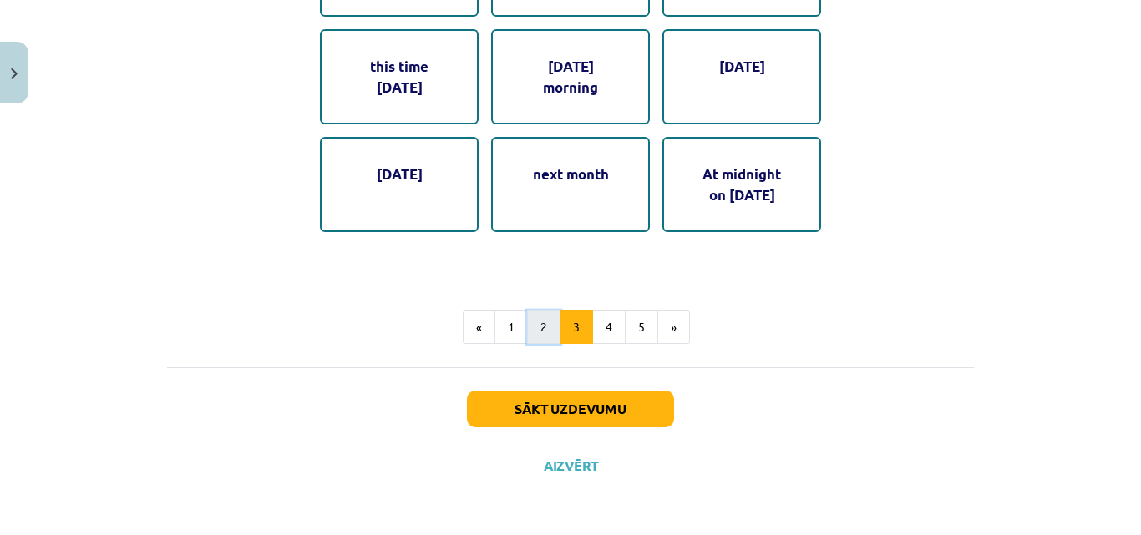
click at [539, 331] on button "2" at bounding box center [543, 327] width 33 height 33
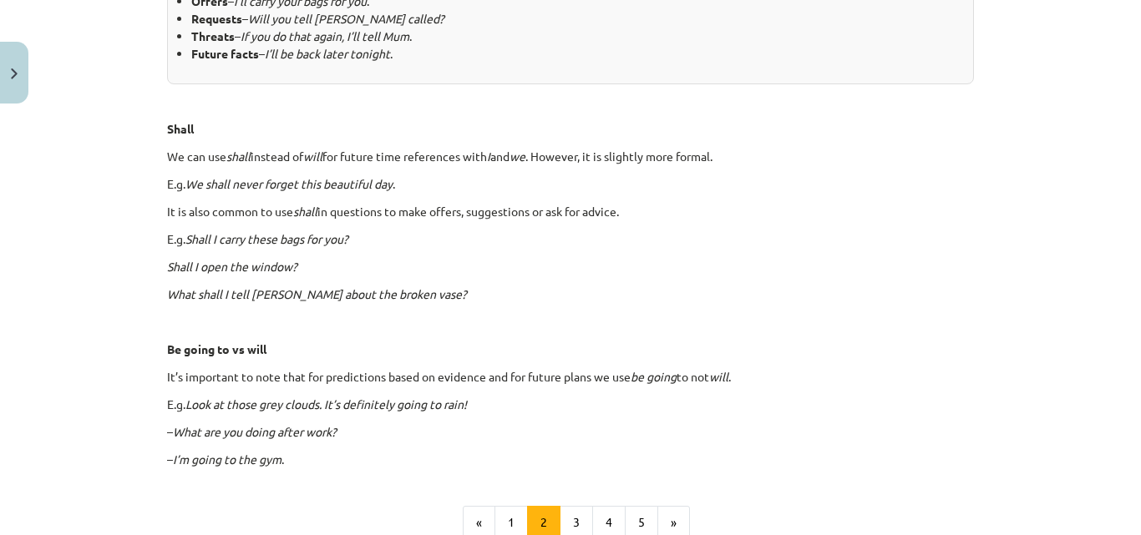
scroll to position [979, 0]
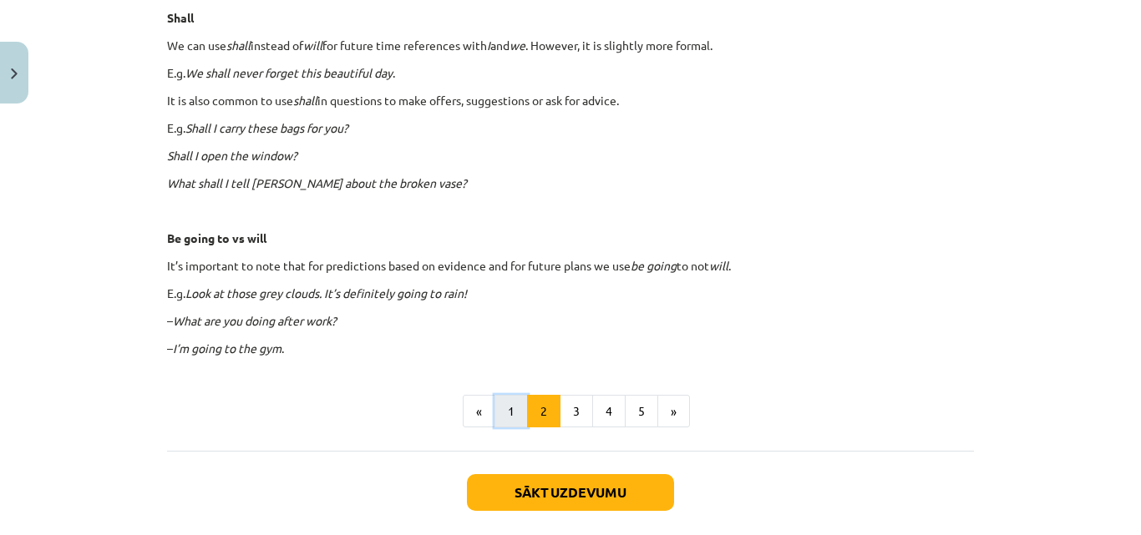
click at [506, 408] on button "1" at bounding box center [510, 411] width 33 height 33
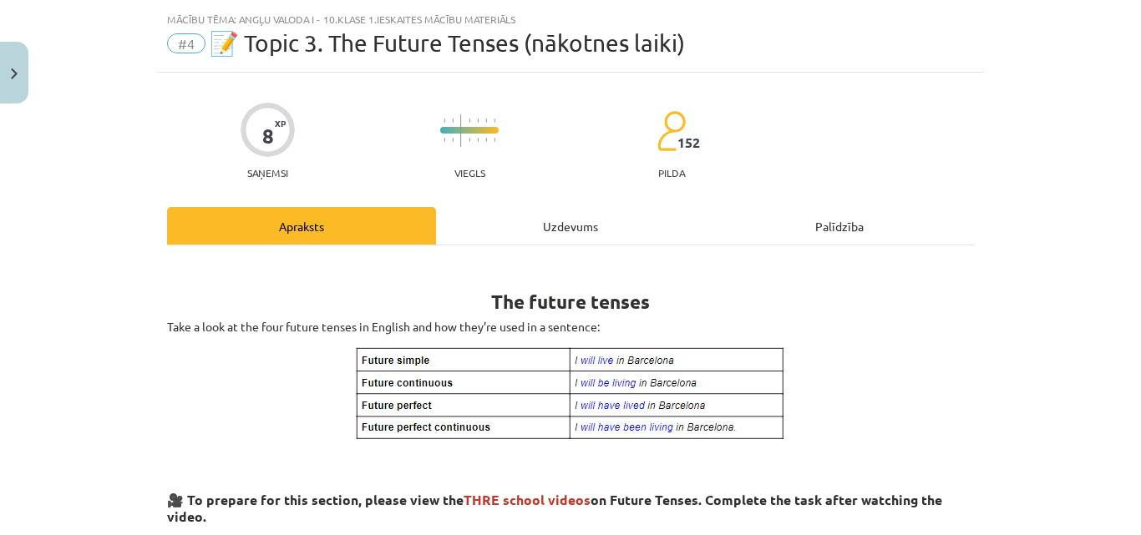
scroll to position [0, 0]
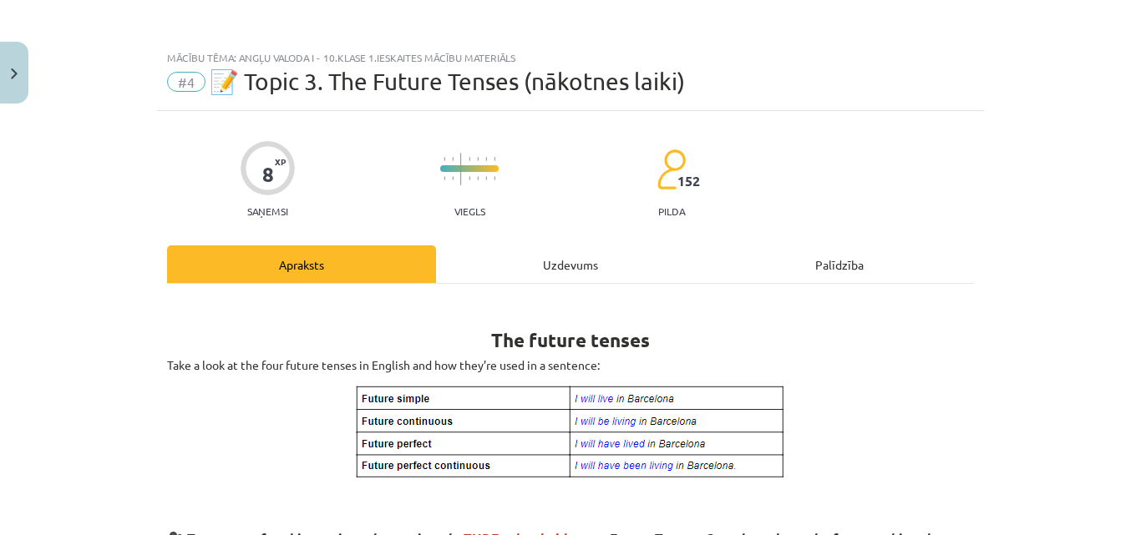
click at [567, 261] on div "Uzdevums" at bounding box center [570, 265] width 269 height 38
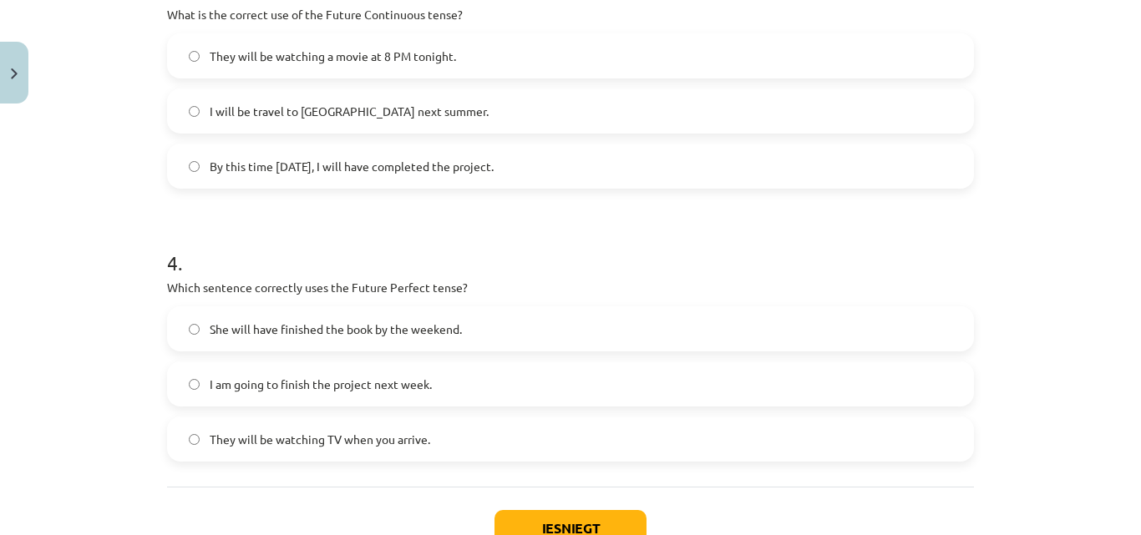
scroll to position [1050, 0]
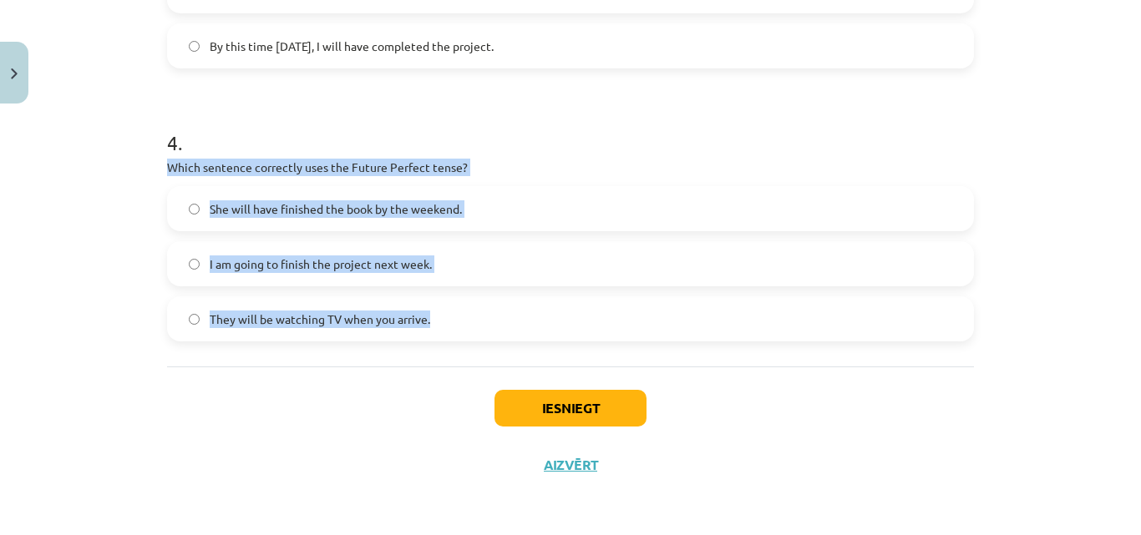
drag, startPoint x: 144, startPoint y: 166, endPoint x: 494, endPoint y: 332, distance: 387.7
click at [494, 332] on div "Mācību tēma: Angļu valoda i - 10.[PERSON_NAME] 1.ieskaites mācību materiāls #4 …" at bounding box center [570, 267] width 1141 height 535
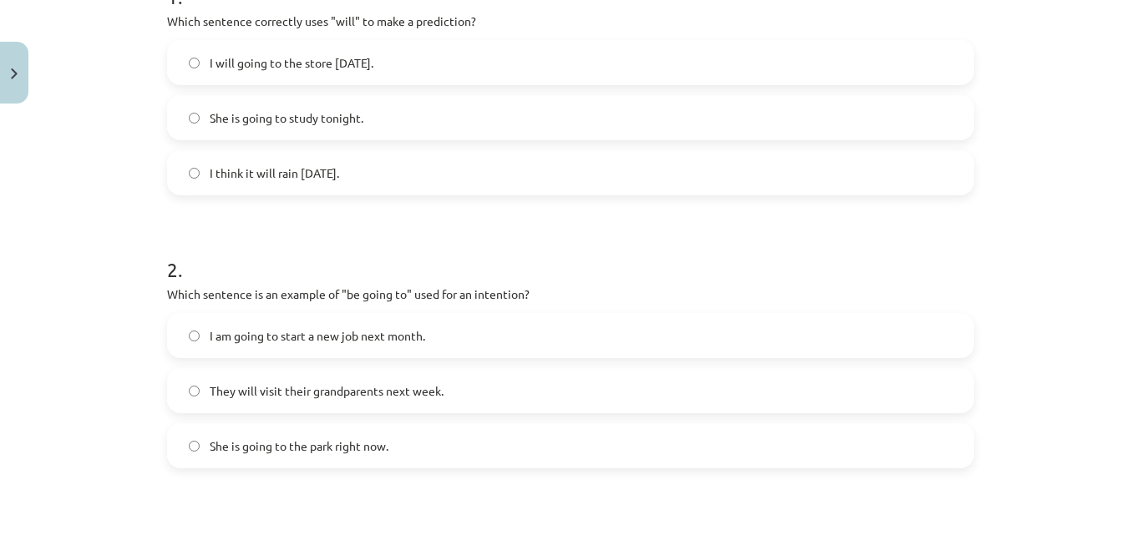
scroll to position [3, 0]
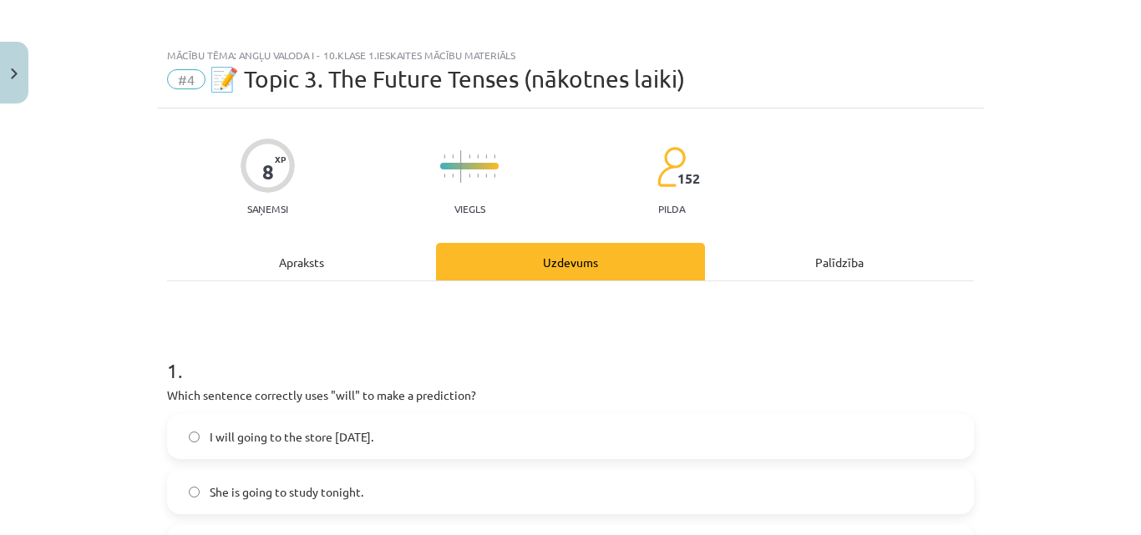
click at [316, 255] on div "Apraksts" at bounding box center [301, 262] width 269 height 38
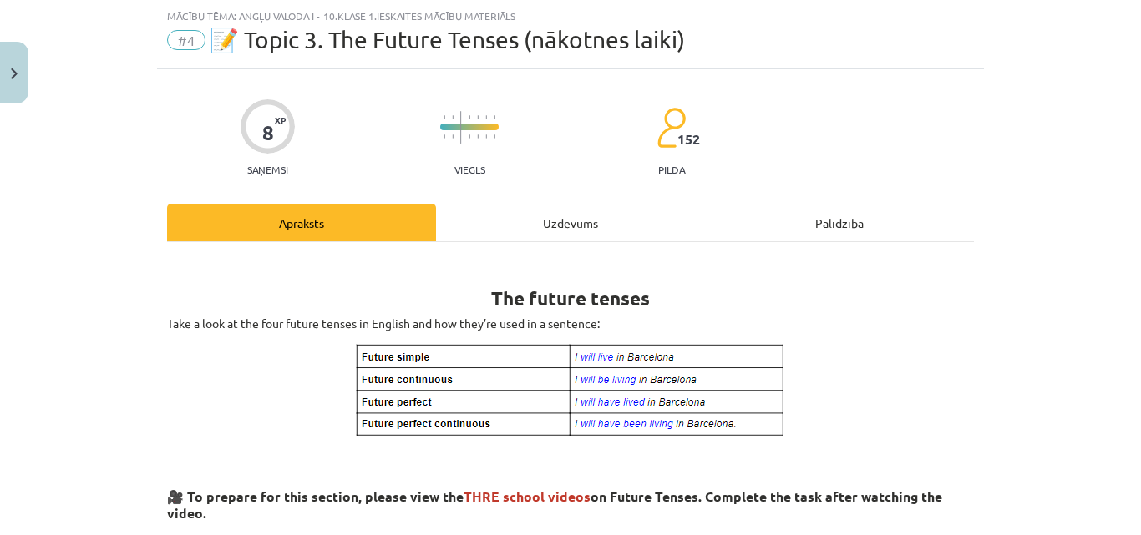
click at [685, 401] on img at bounding box center [570, 390] width 433 height 96
click at [556, 215] on div "Uzdevums" at bounding box center [570, 223] width 269 height 38
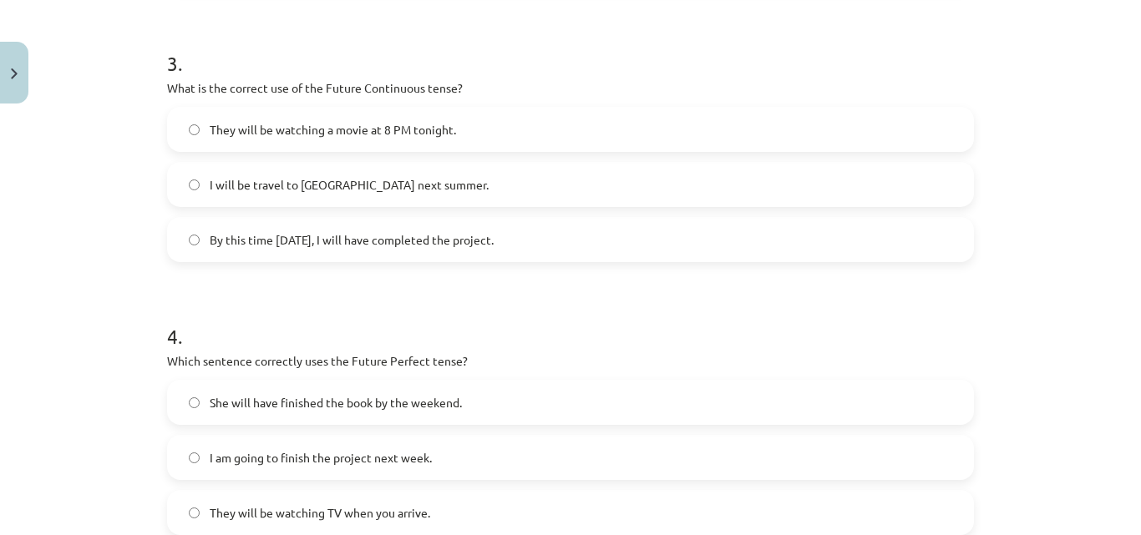
scroll to position [934, 0]
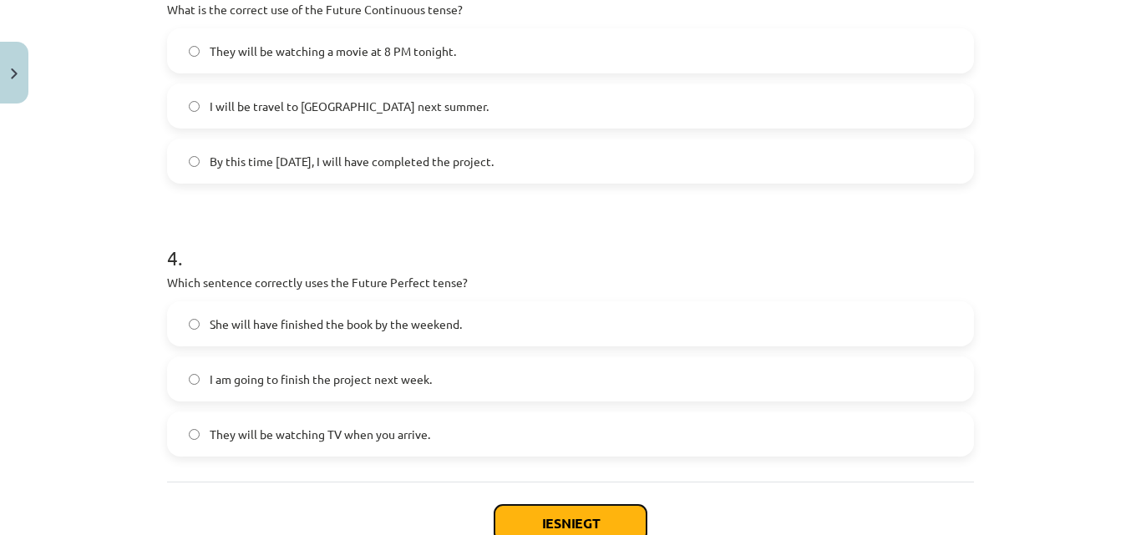
click at [563, 520] on button "Iesniegt" at bounding box center [570, 523] width 152 height 37
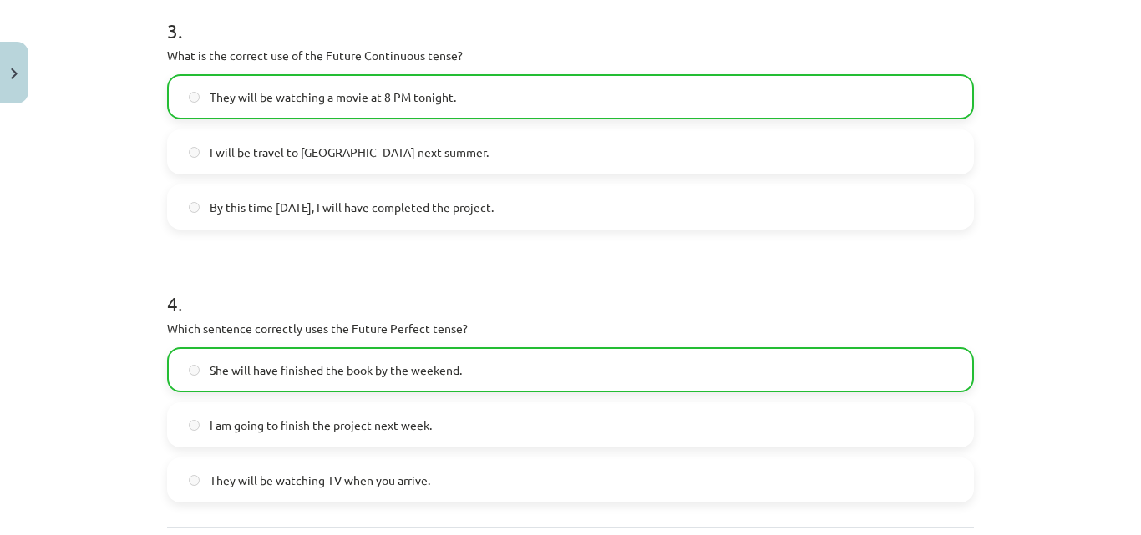
scroll to position [1103, 0]
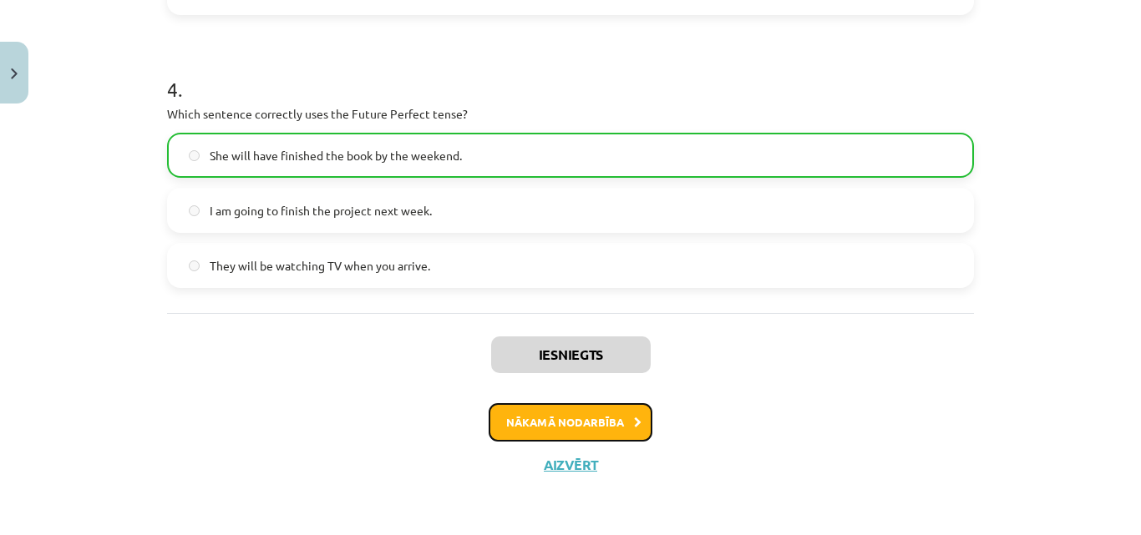
click at [573, 422] on button "Nākamā nodarbība" at bounding box center [570, 422] width 164 height 38
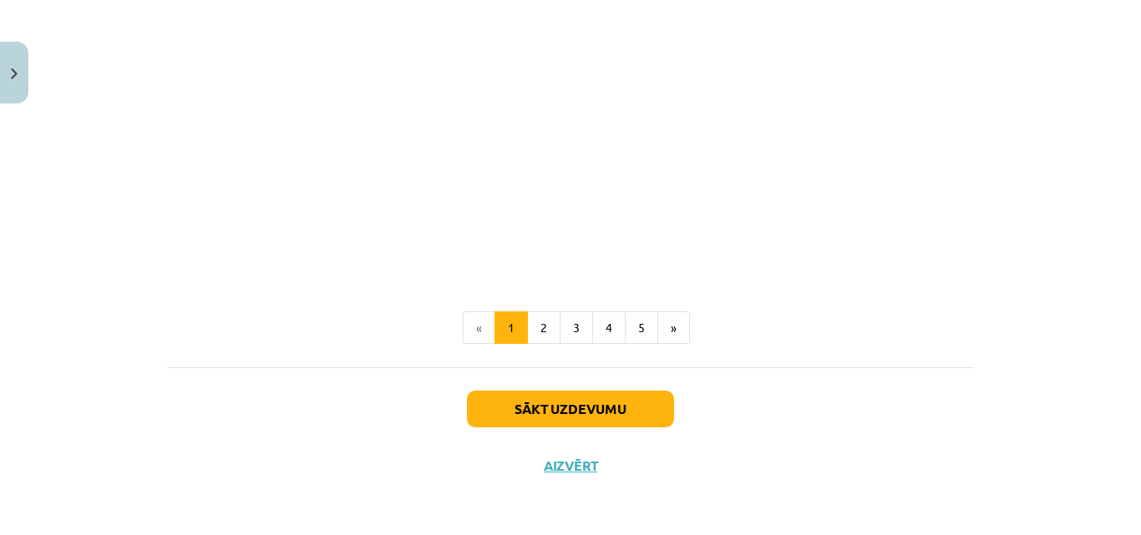
scroll to position [271, 0]
